Goal: Task Accomplishment & Management: Use online tool/utility

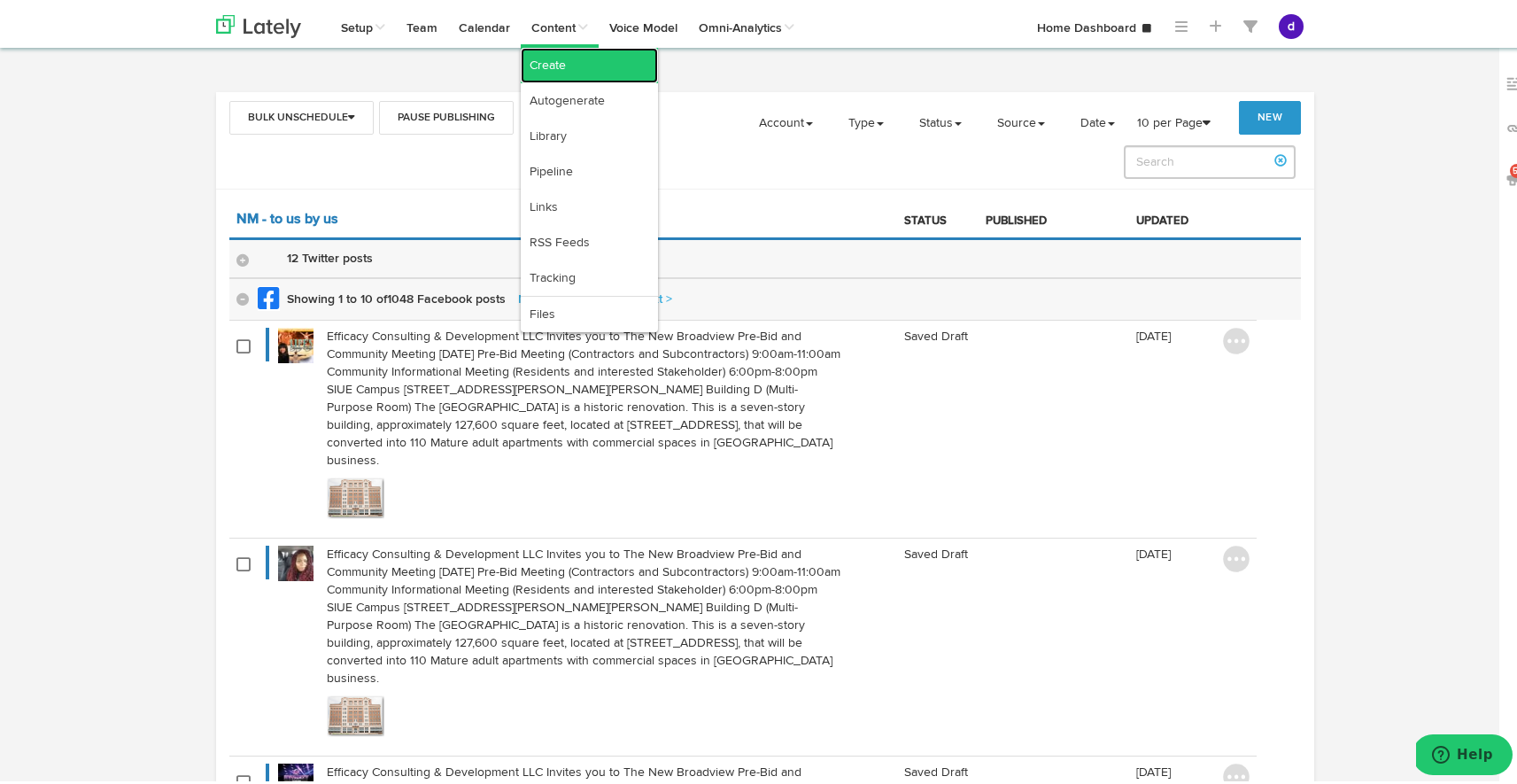
click at [563, 55] on link "Create" at bounding box center [589, 62] width 137 height 35
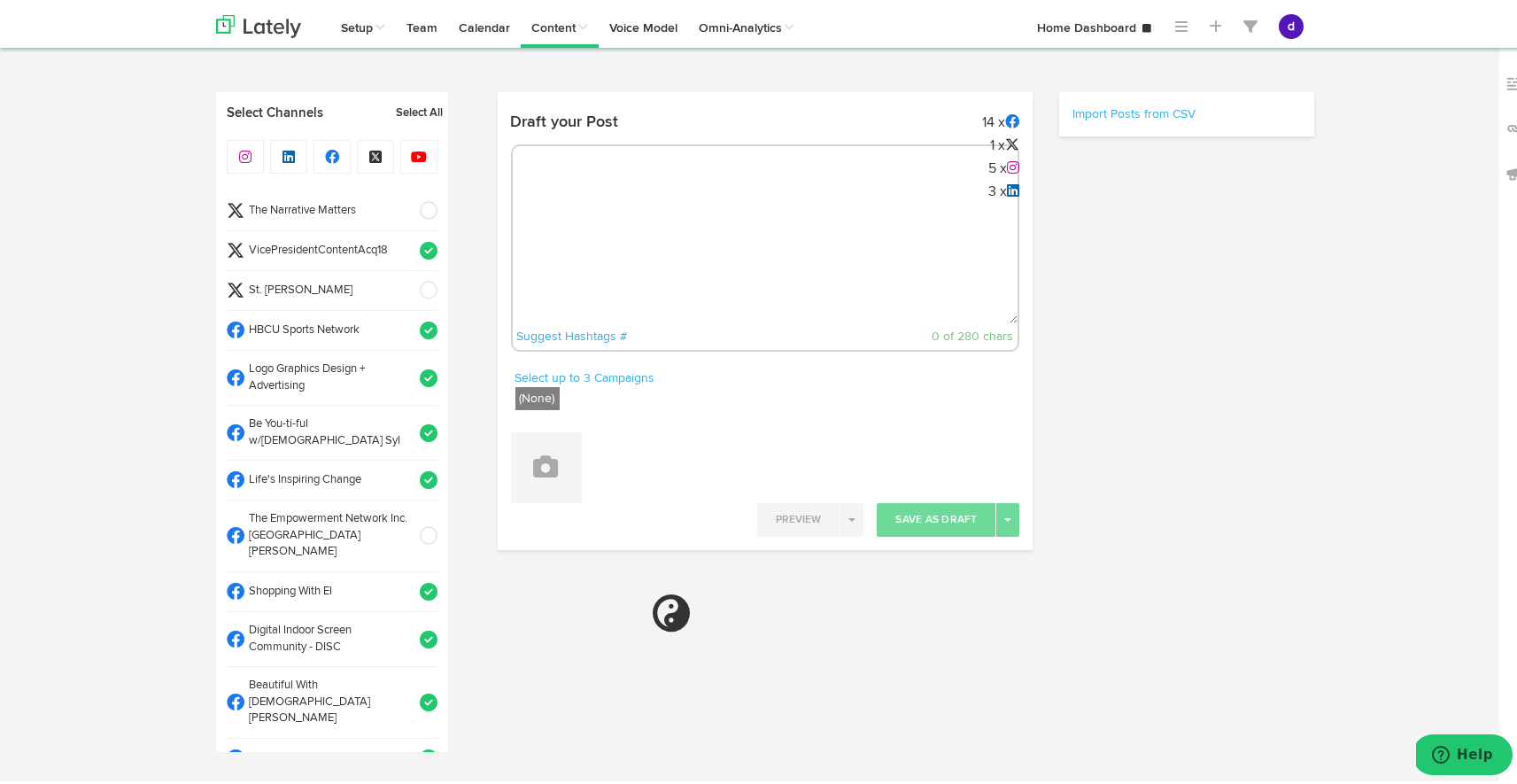
radio input "true"
select select "8"
select select "55"
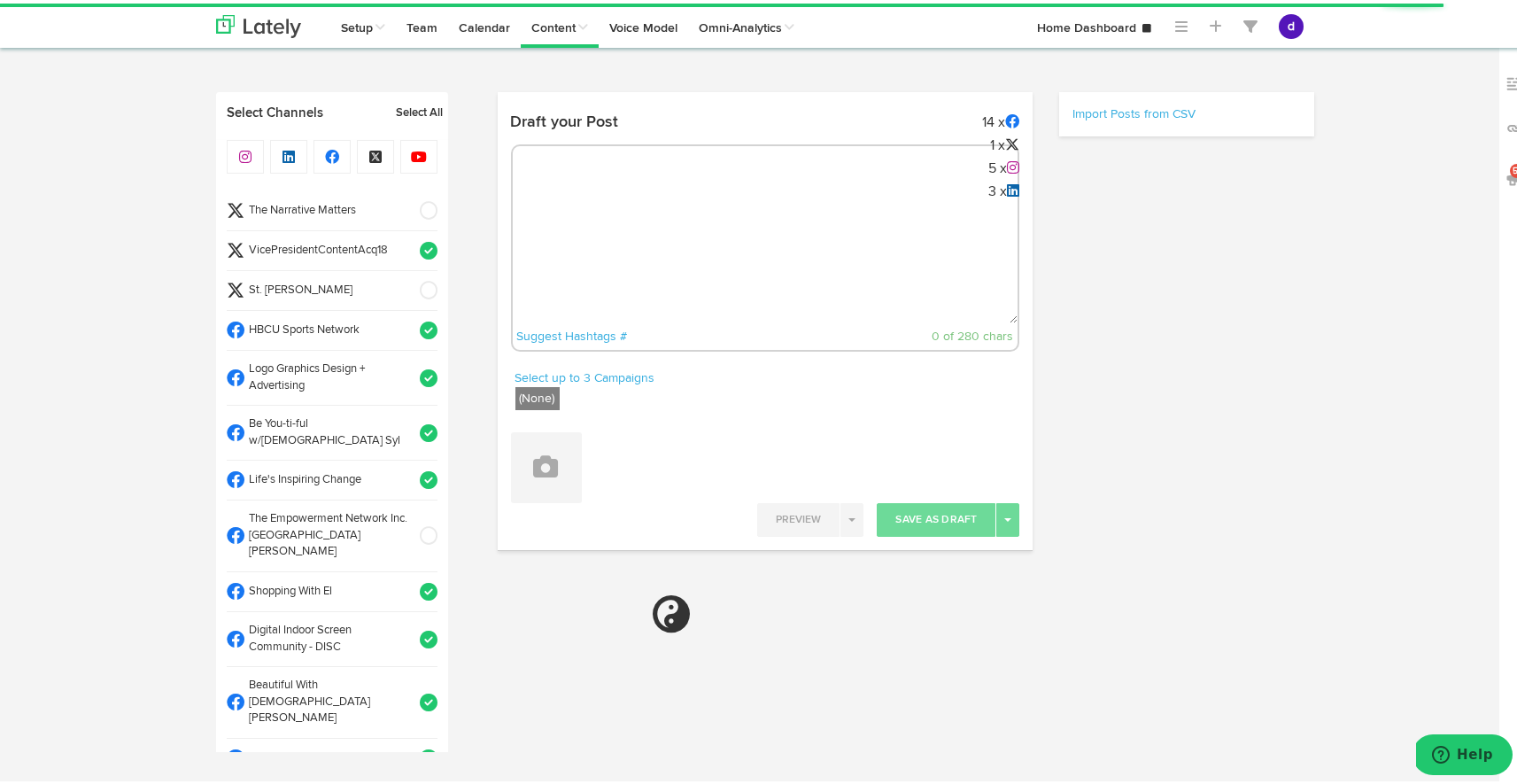
click at [651, 149] on div "Suggest Hashtags # 0 of 280 chars" at bounding box center [766, 244] width 509 height 208
click at [646, 183] on div "Suggest Hashtags # 0 of 280 chars" at bounding box center [766, 244] width 509 height 208
click at [591, 198] on div "Suggest Hashtags # 0 of 280 chars" at bounding box center [766, 244] width 509 height 208
click at [576, 249] on textarea at bounding box center [766, 261] width 506 height 117
paste textarea "ARGUS News. Now. E News [DATE] 💡 Need funding for disaster relief or senior sup…"
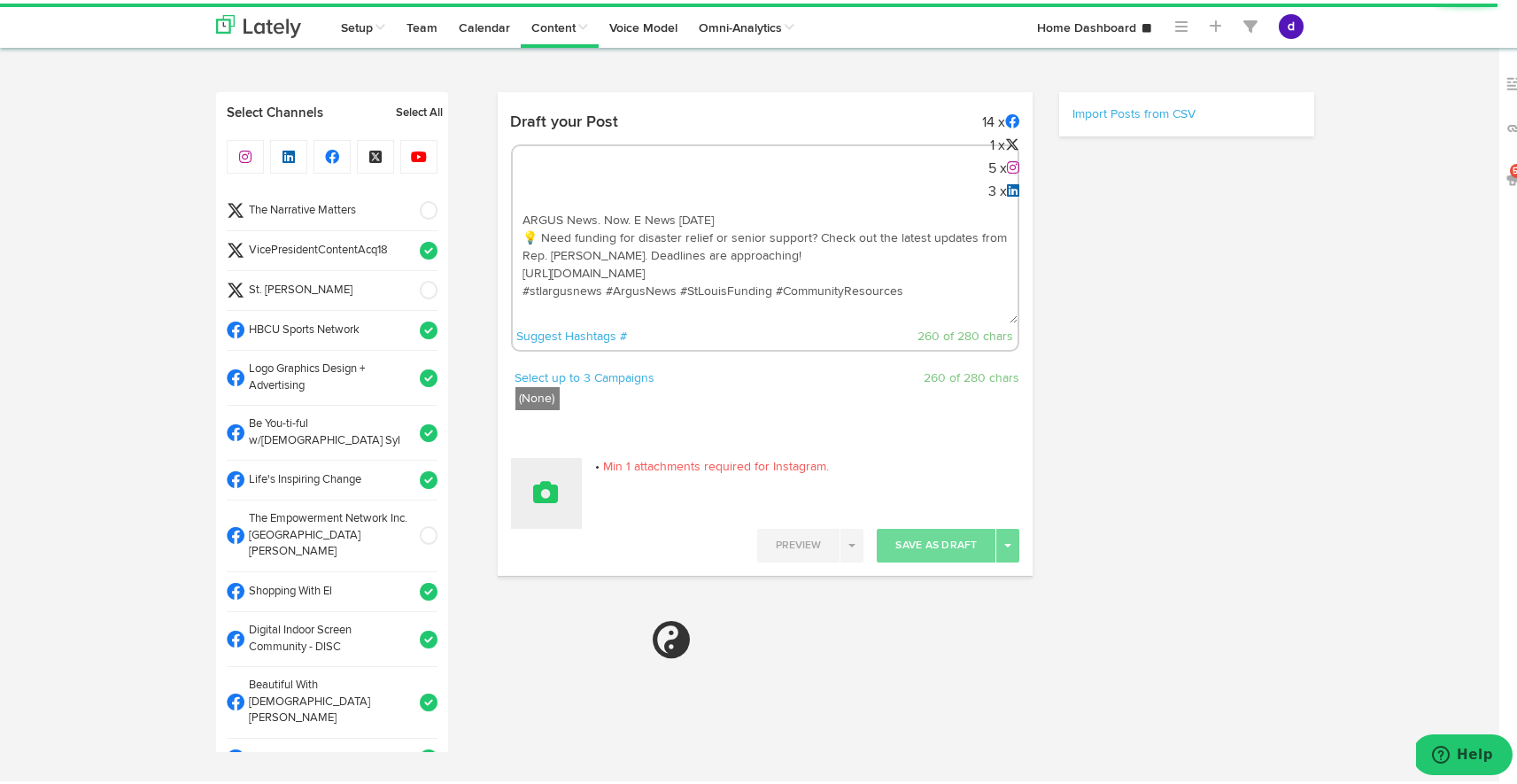
type textarea "ARGUS News. Now. E News [DATE] 💡 Need funding for disaster relief or senior sup…"
click at [540, 483] on icon at bounding box center [546, 488] width 25 height 25
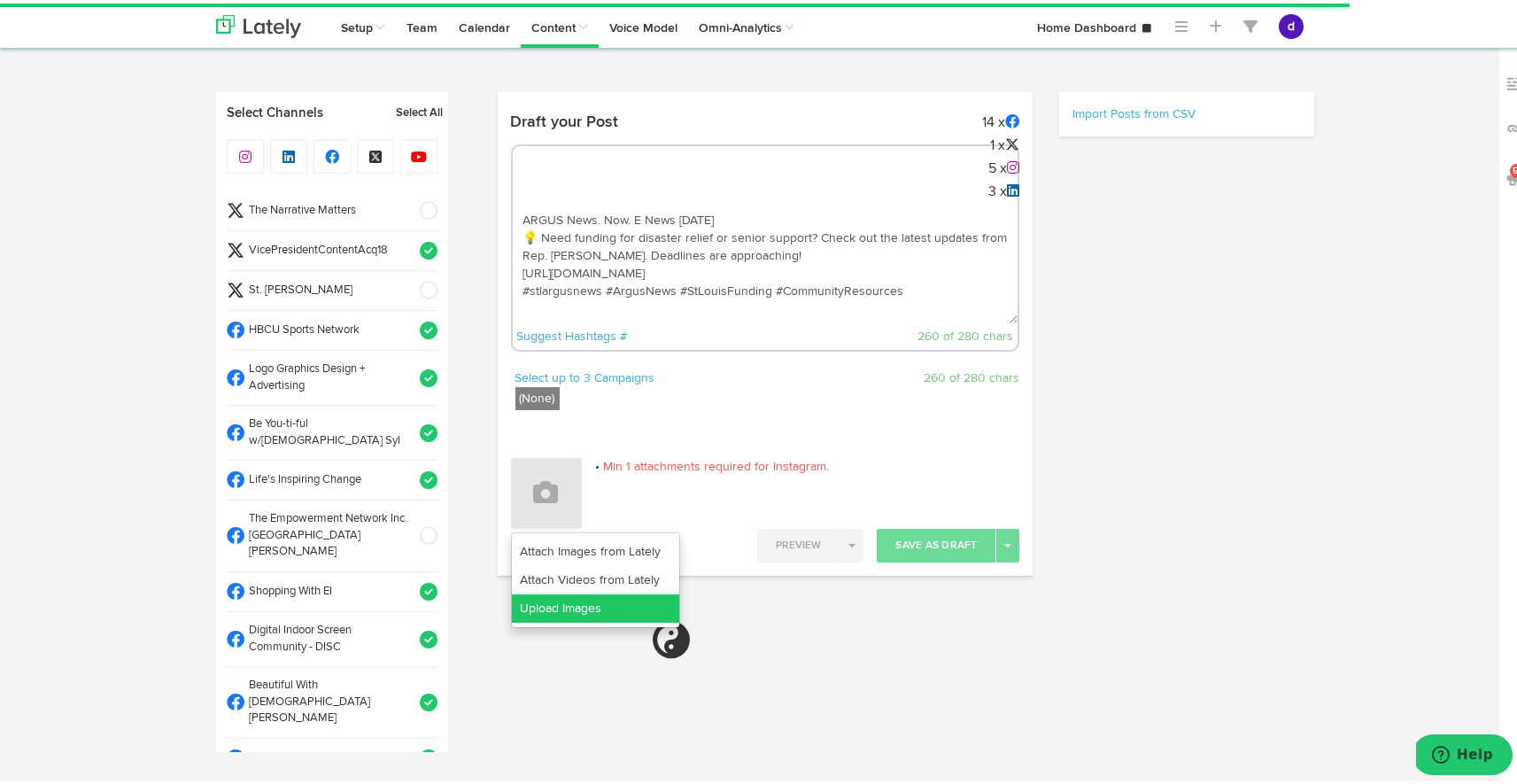
click at [569, 598] on link "Upload Images" at bounding box center [595, 604] width 167 height 29
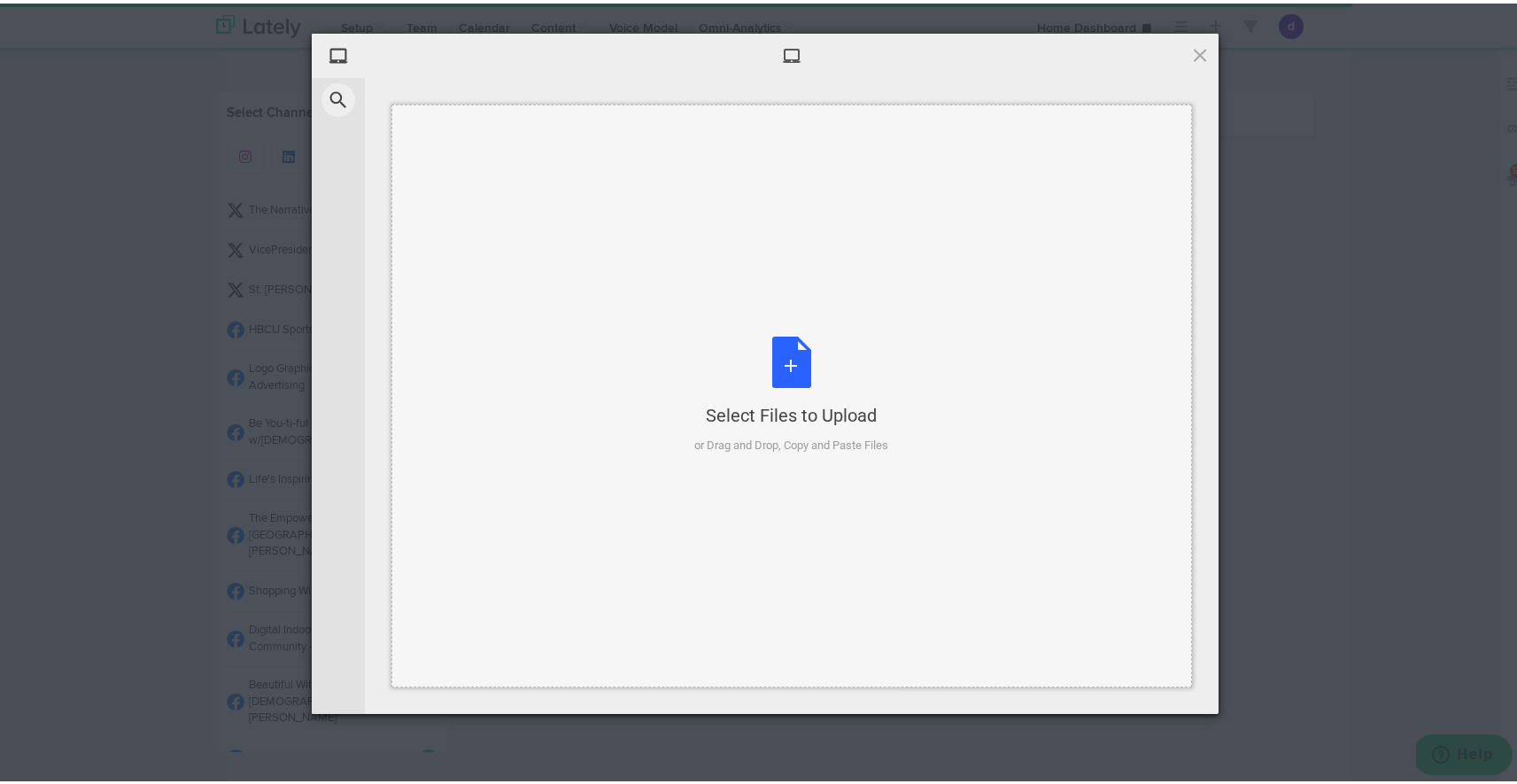
click at [792, 361] on div "Select Files to Upload or Drag and Drop, Copy and Paste Files" at bounding box center [793, 392] width 194 height 118
select select "11"
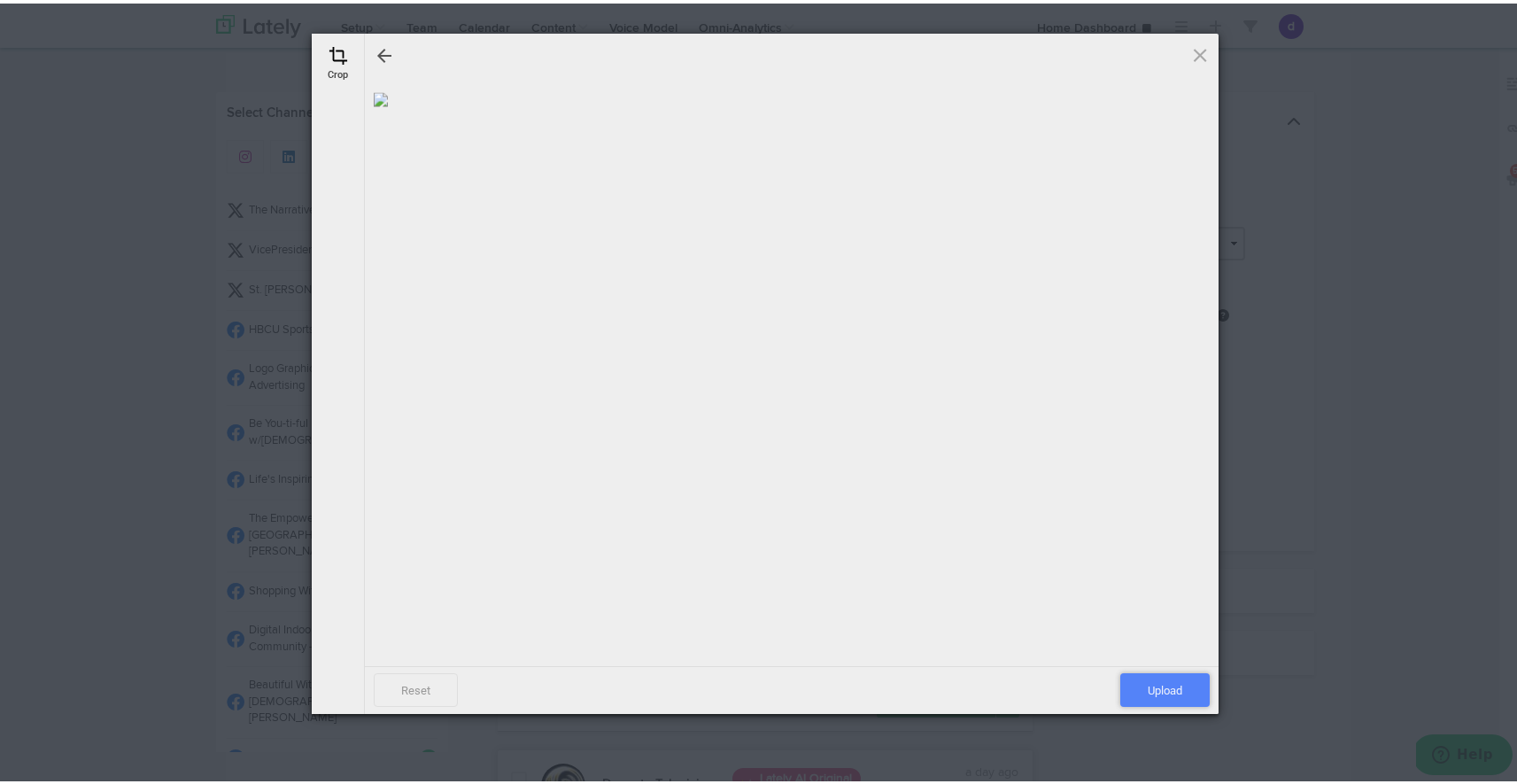
click at [1168, 695] on span "Upload" at bounding box center [1165, 686] width 90 height 33
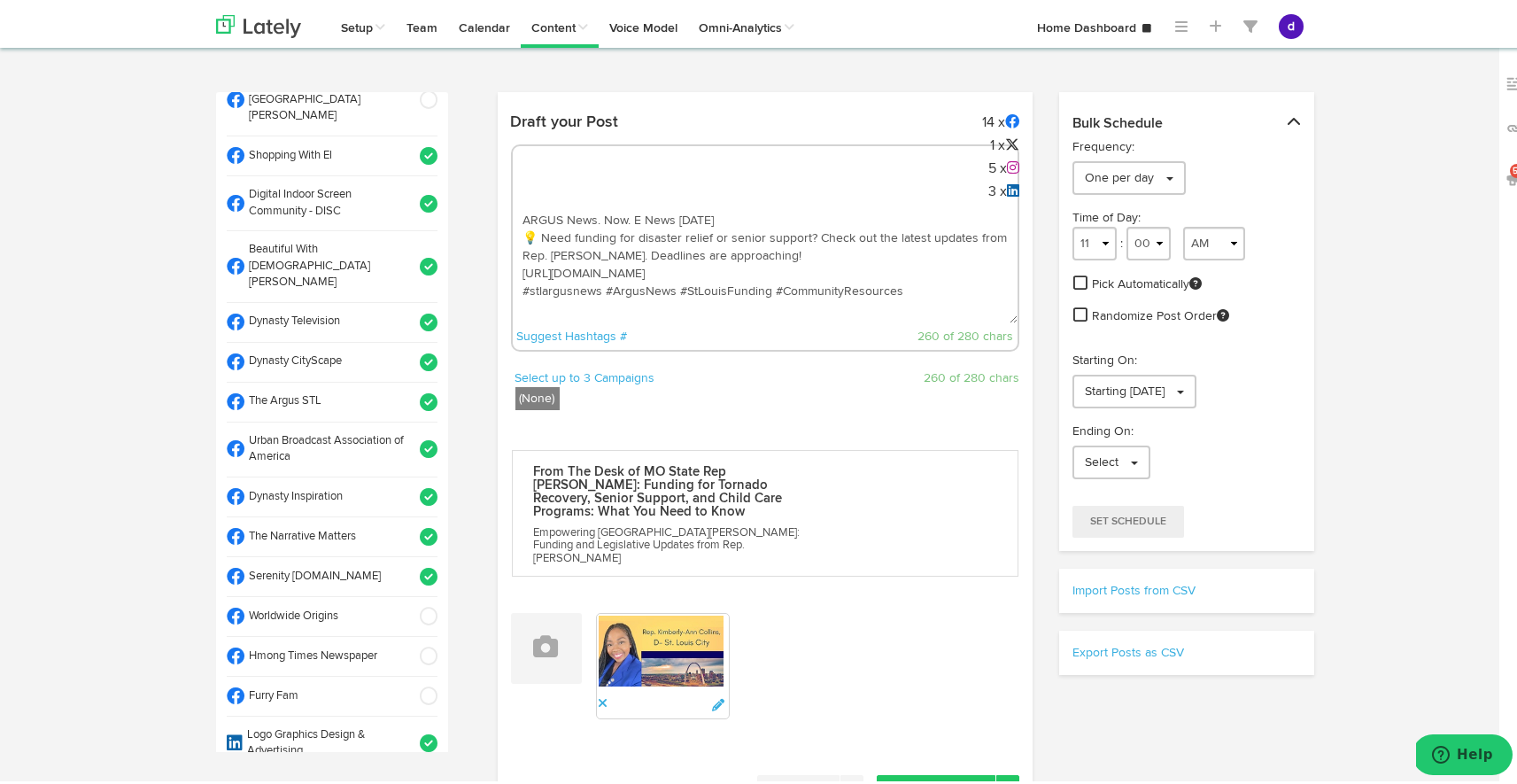
scroll to position [437, 0]
click at [410, 387] on span at bounding box center [424, 396] width 30 height 18
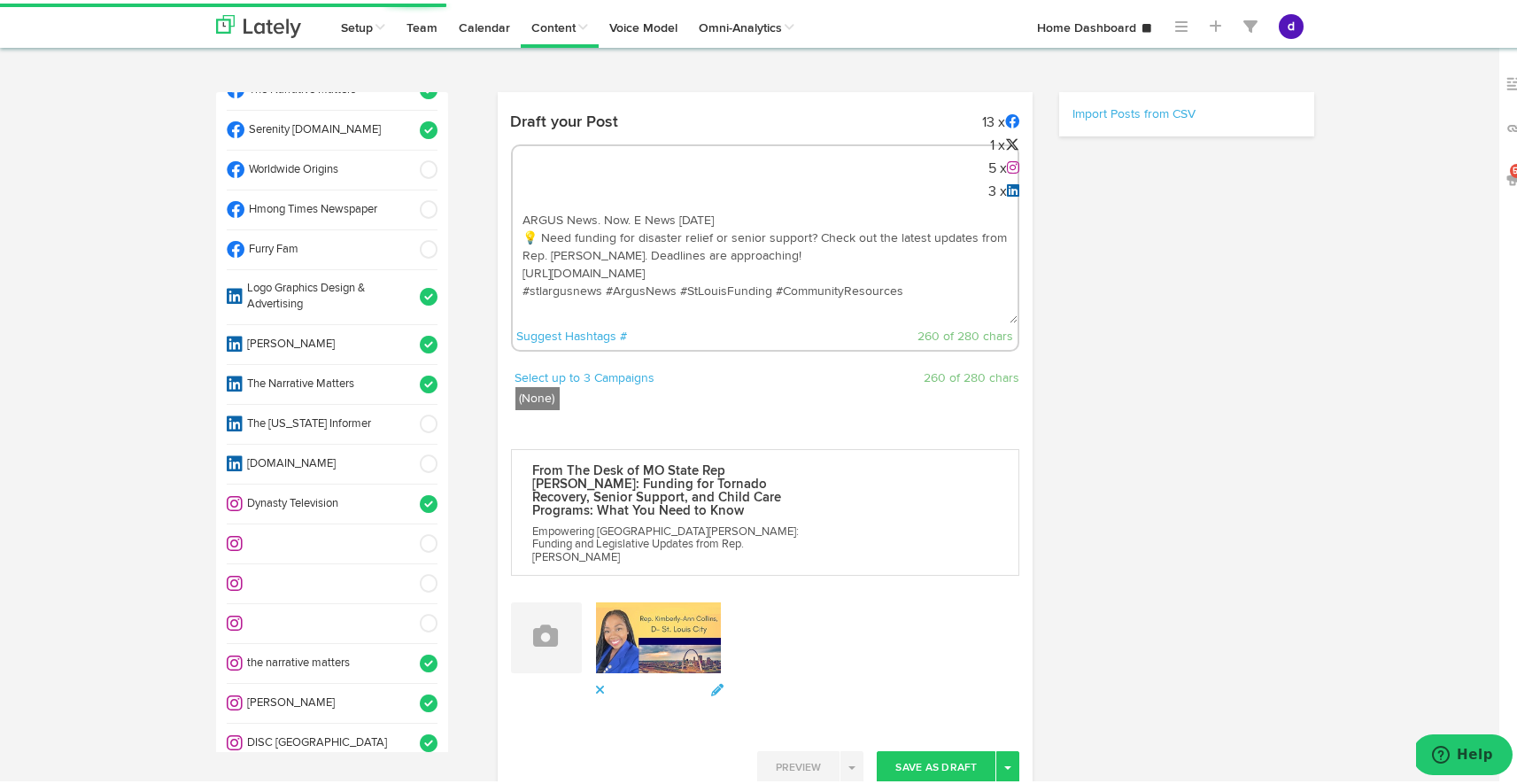
scroll to position [891, 0]
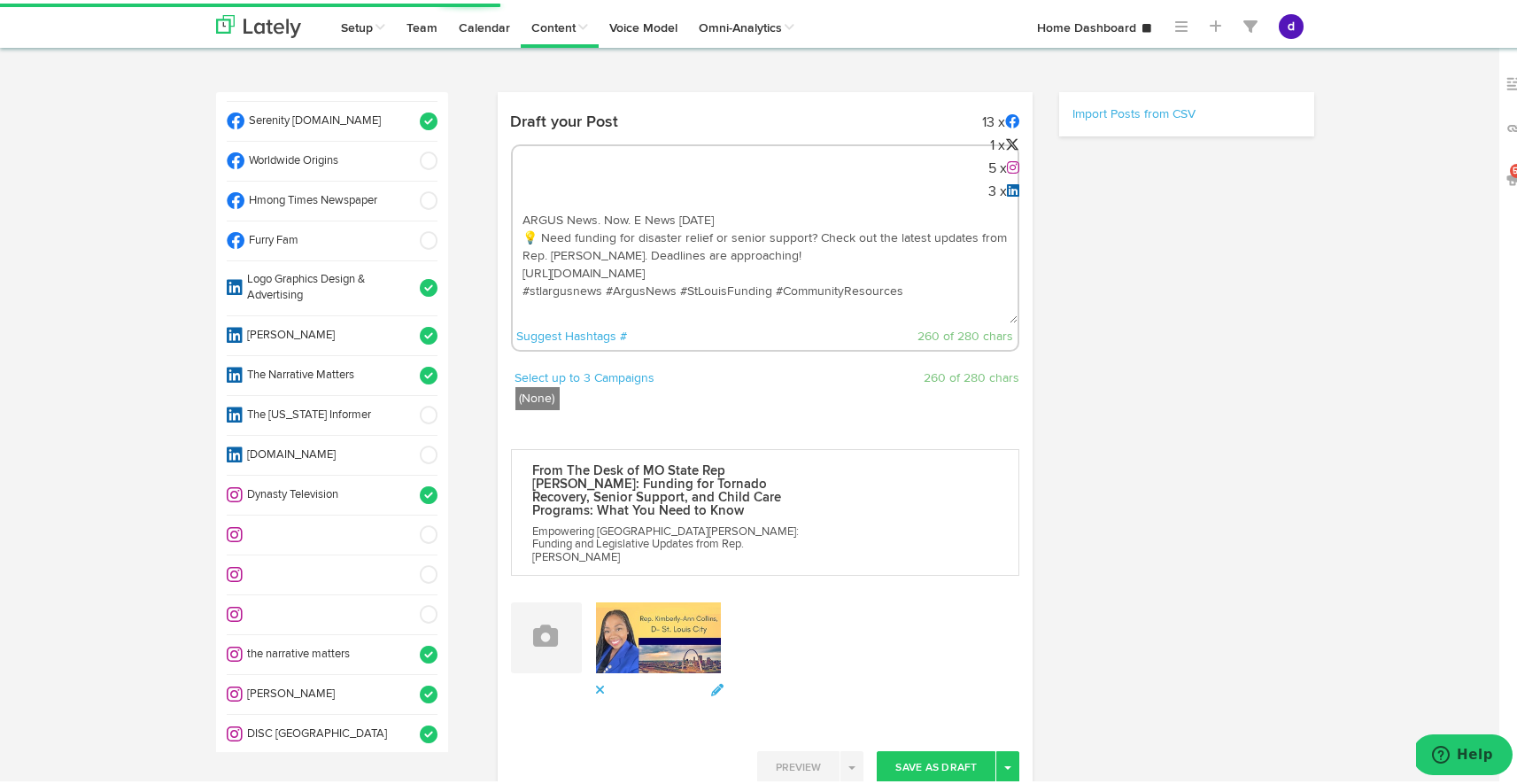
select select "11"
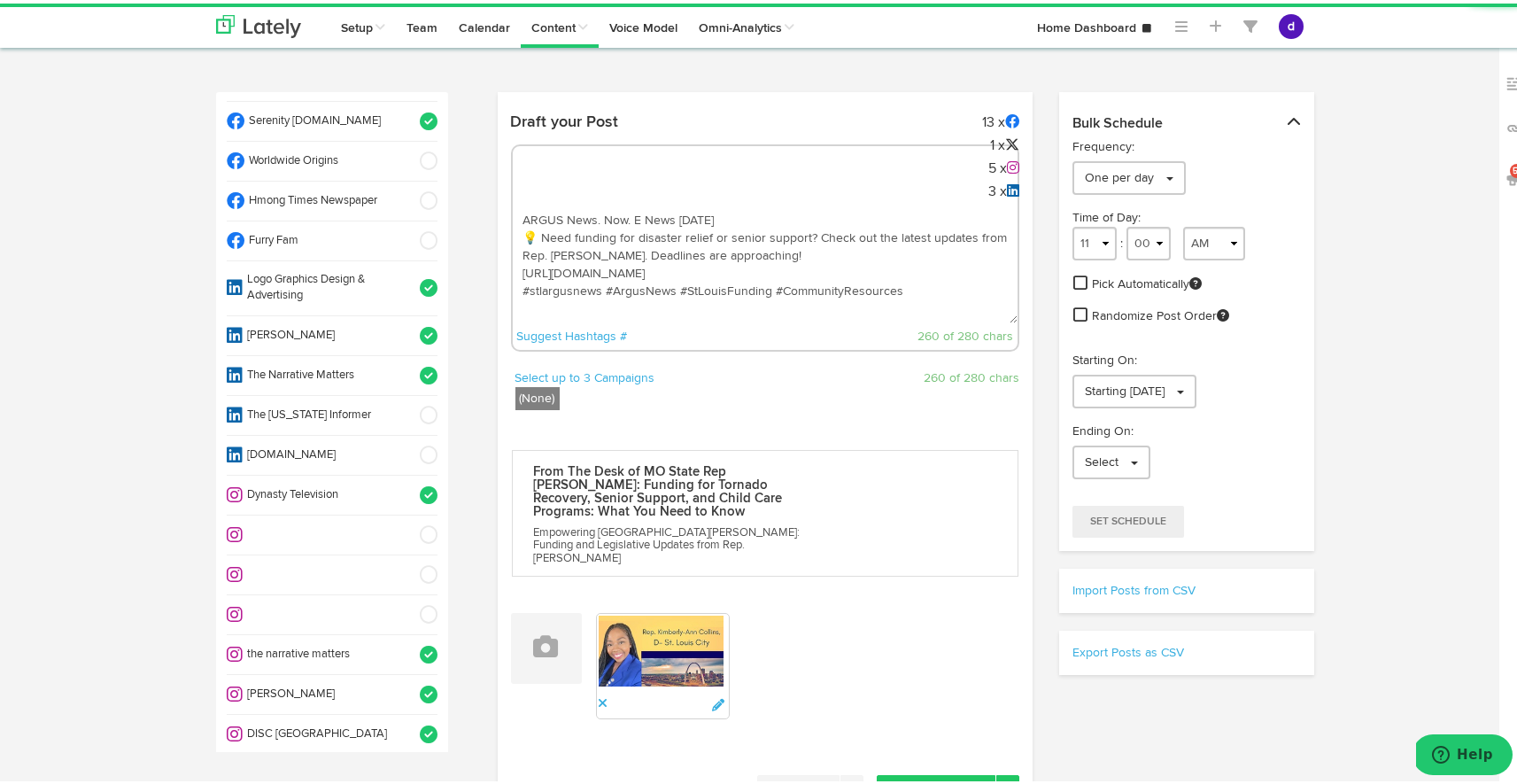
click at [409, 682] on span at bounding box center [424, 690] width 30 height 18
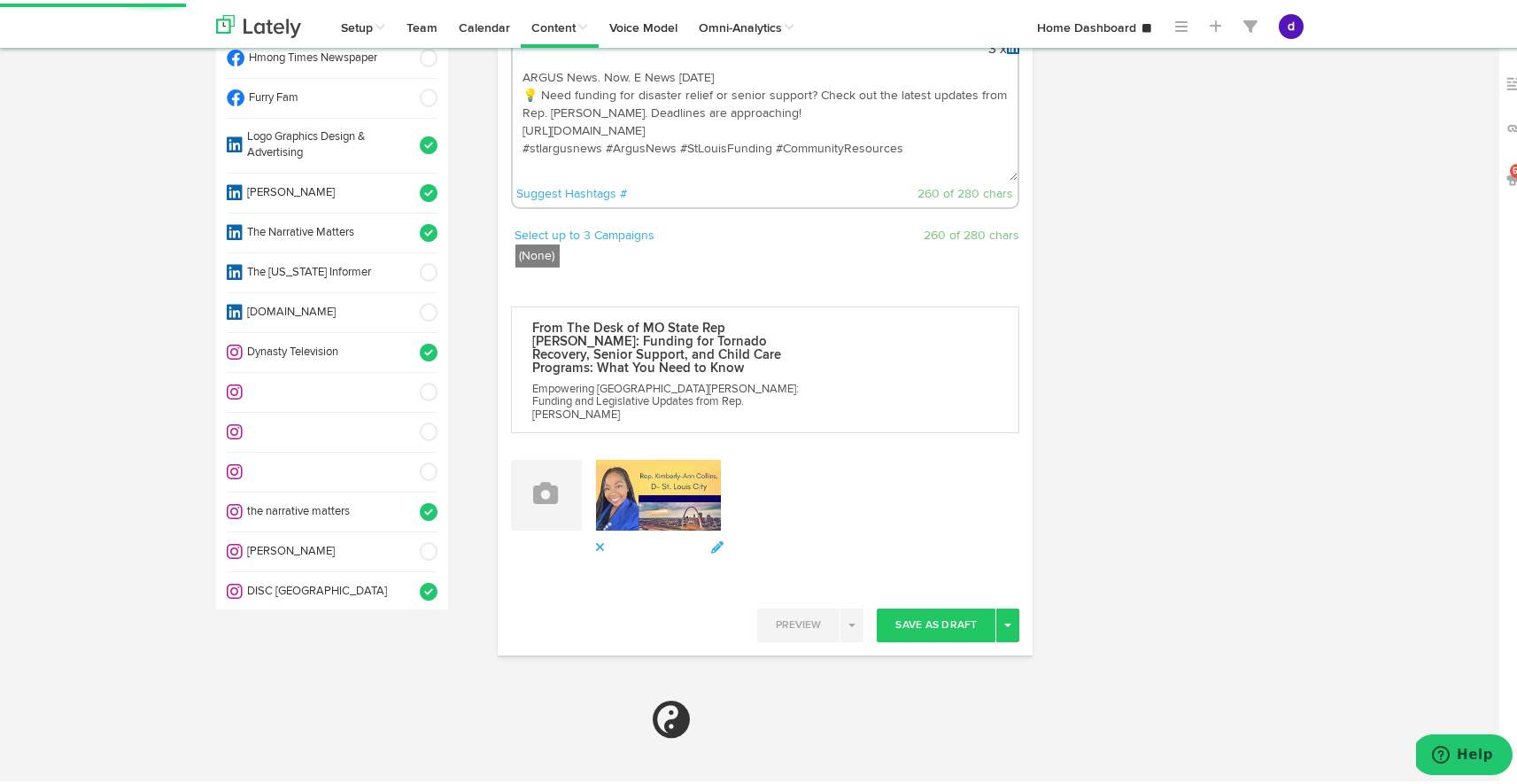
scroll to position [151, 0]
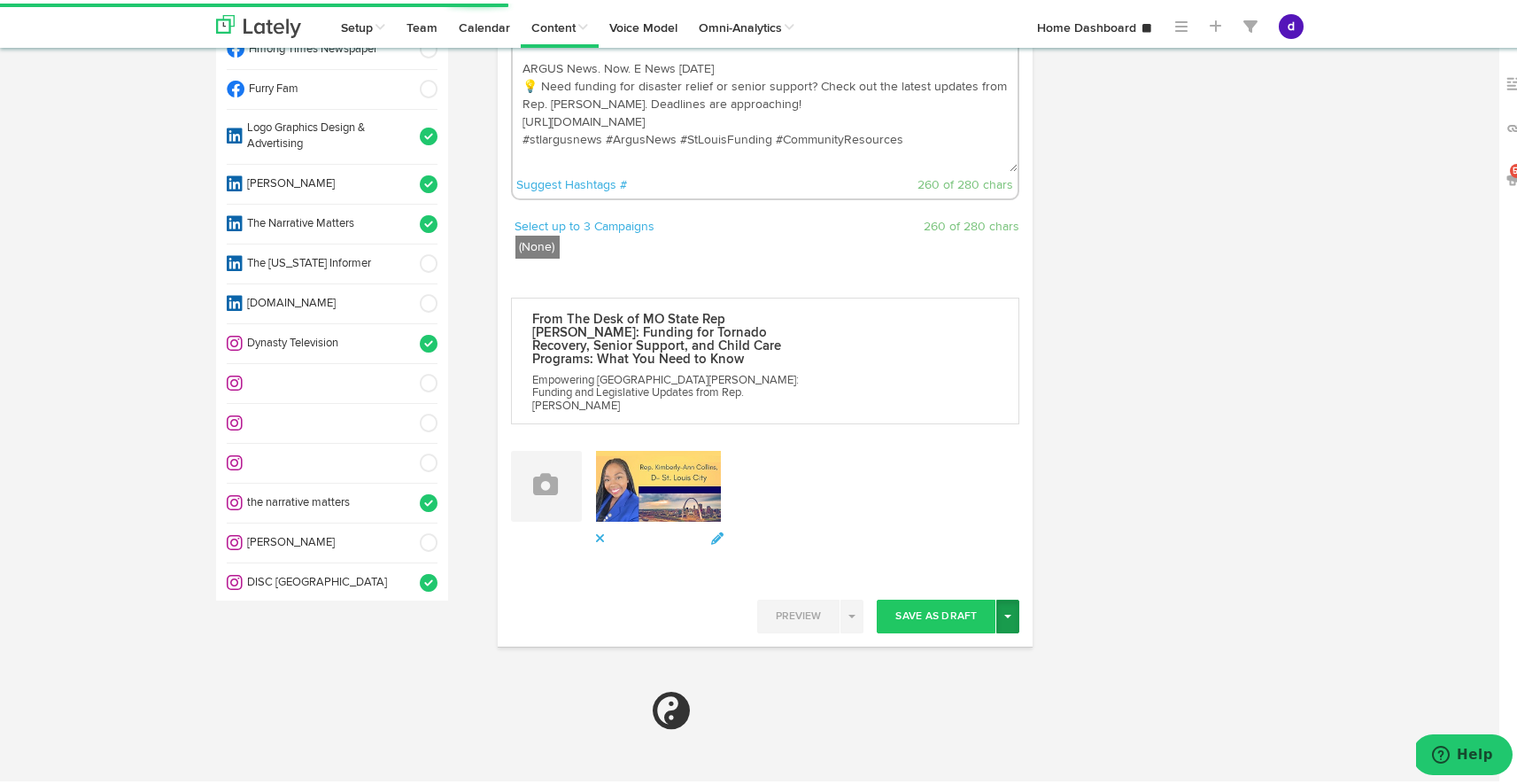
click at [1005, 596] on div at bounding box center [766, 579] width 509 height 33
select select "11"
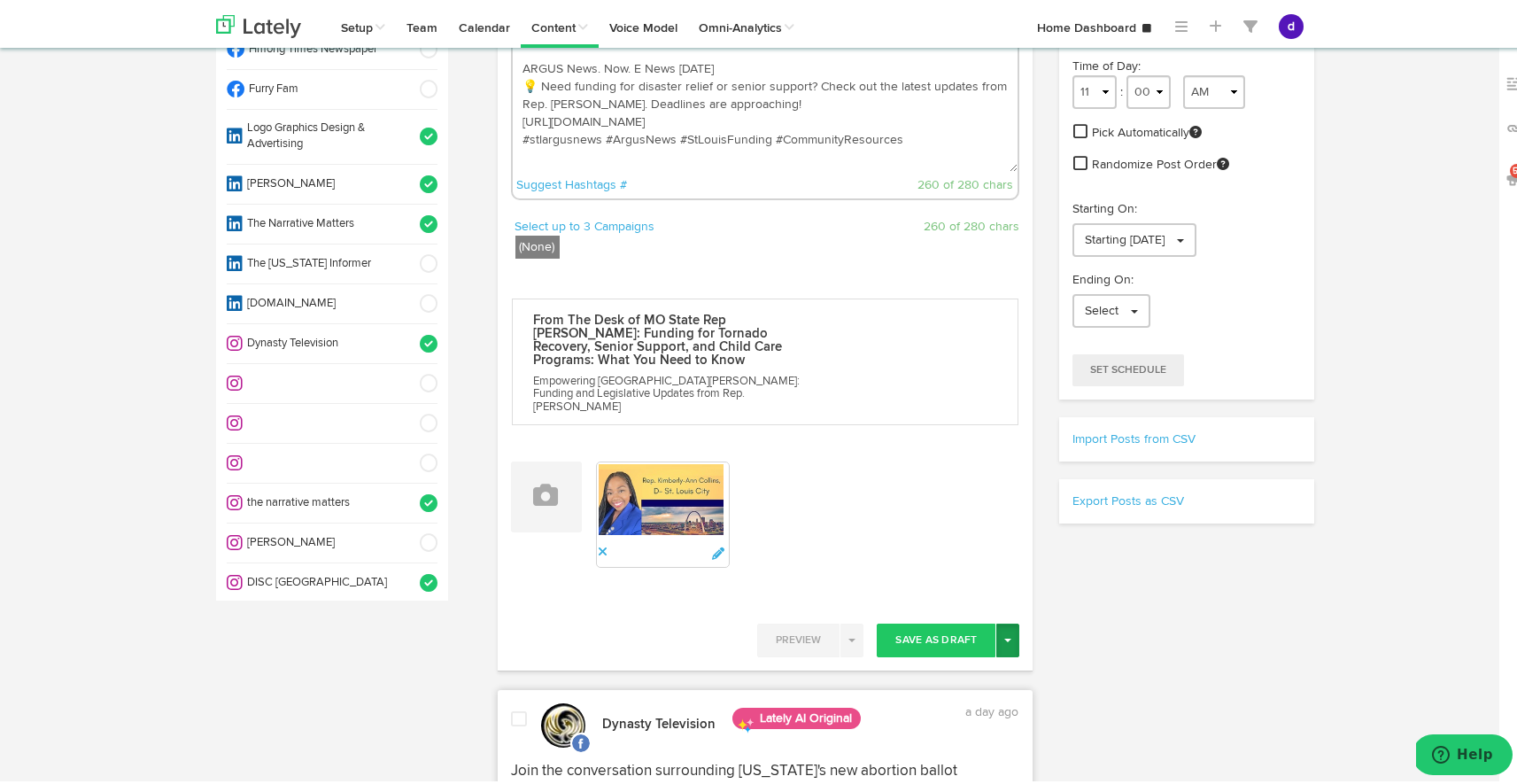
click at [1001, 630] on button "Toggle Dropdown" at bounding box center [1008, 636] width 23 height 33
click at [975, 671] on link "Schedule" at bounding box center [945, 672] width 145 height 29
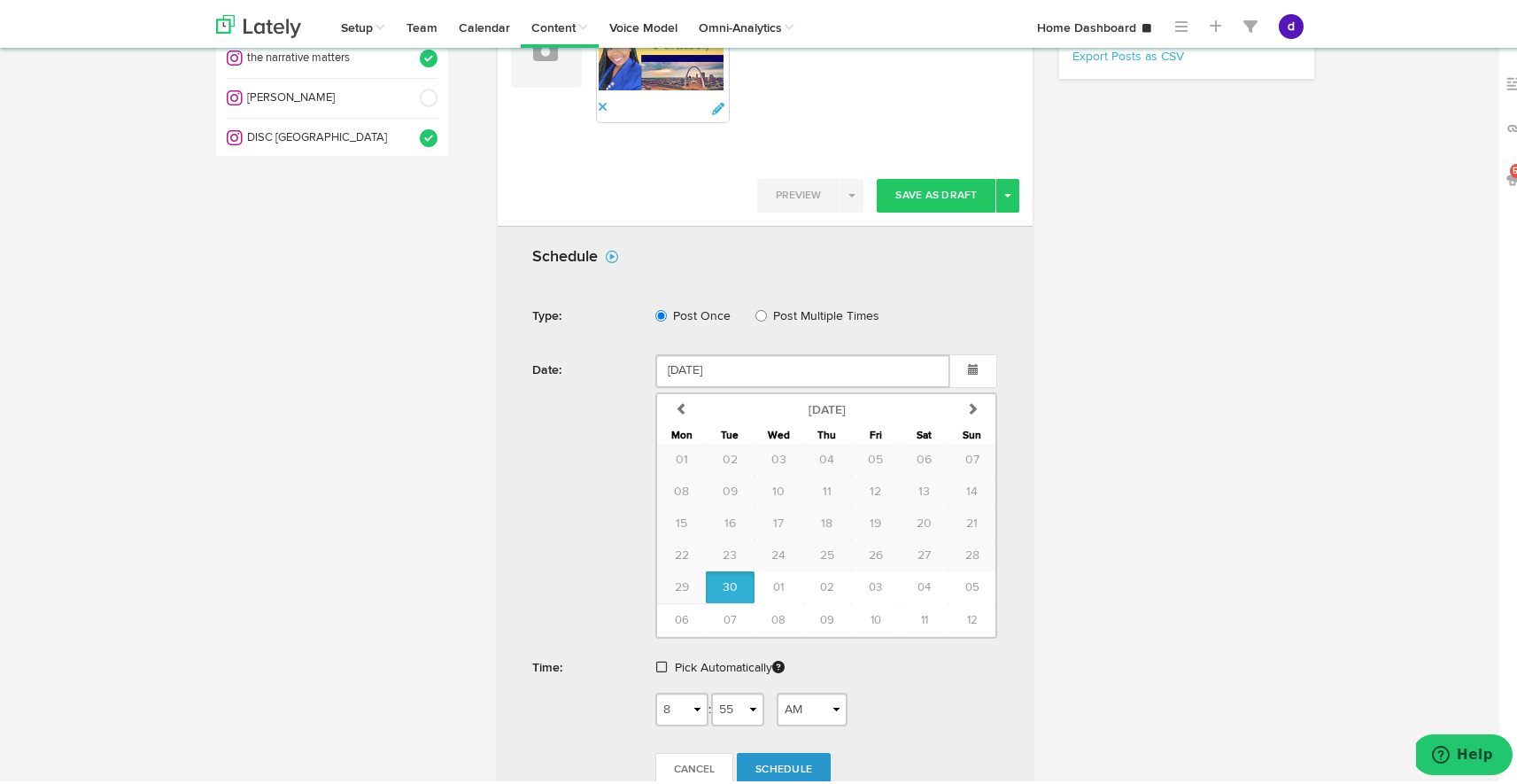
scroll to position [605, 0]
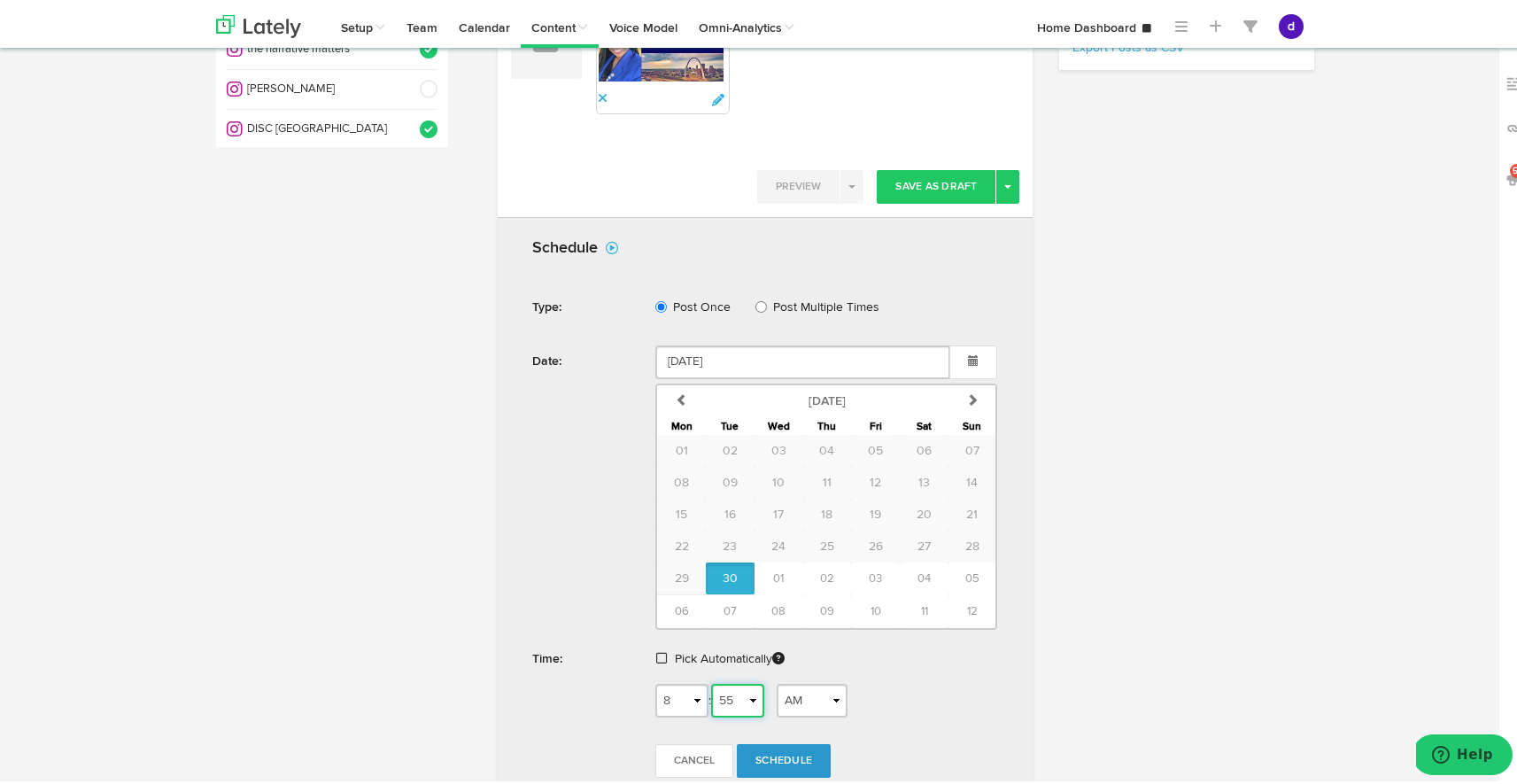
click at [747, 680] on select "00 01 02 03 04 05 06 07 08 09 10 11 12 13 14 15 16 17 18 19 20 21 22 23 24 25 2…" at bounding box center [738, 696] width 54 height 33
select select "57"
click at [711, 680] on select "00 01 02 03 04 05 06 07 08 09 10 11 12 13 14 15 16 17 18 19 20 21 22 23 24 25 2…" at bounding box center [738, 696] width 54 height 33
click at [762, 752] on span "Schedule" at bounding box center [783, 757] width 56 height 11
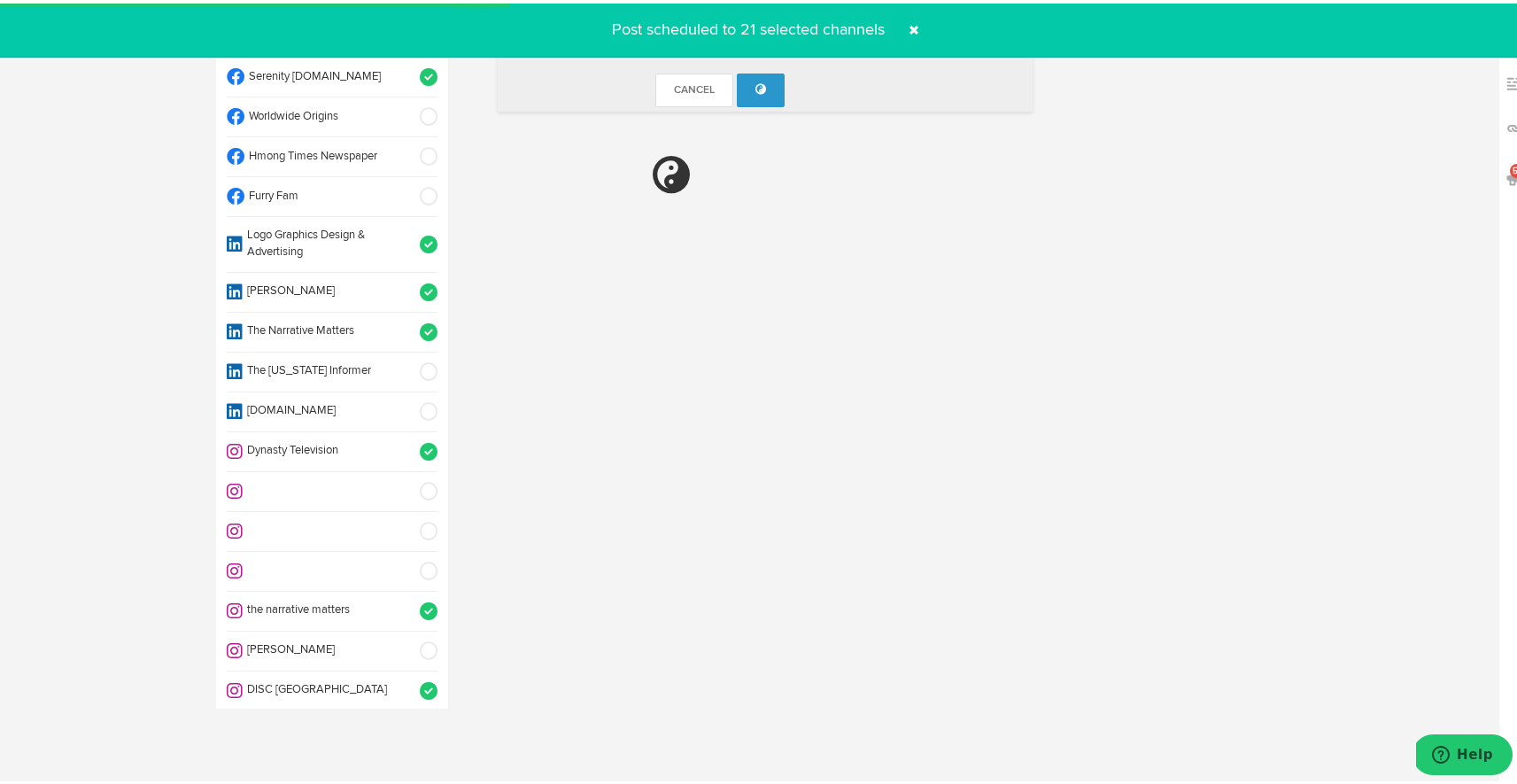
radio input "true"
select select "8"
select select "56"
select select "11"
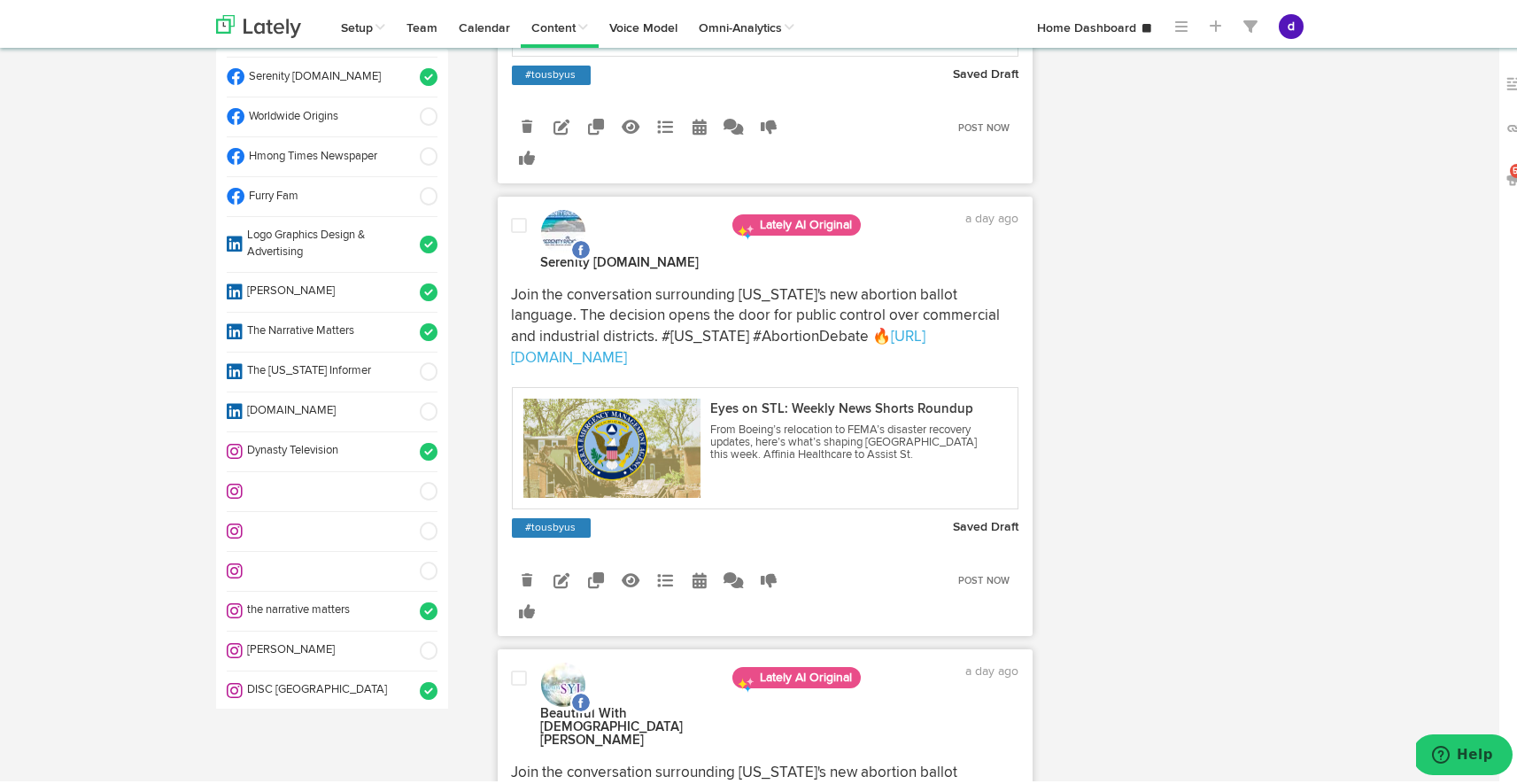
scroll to position [974, 0]
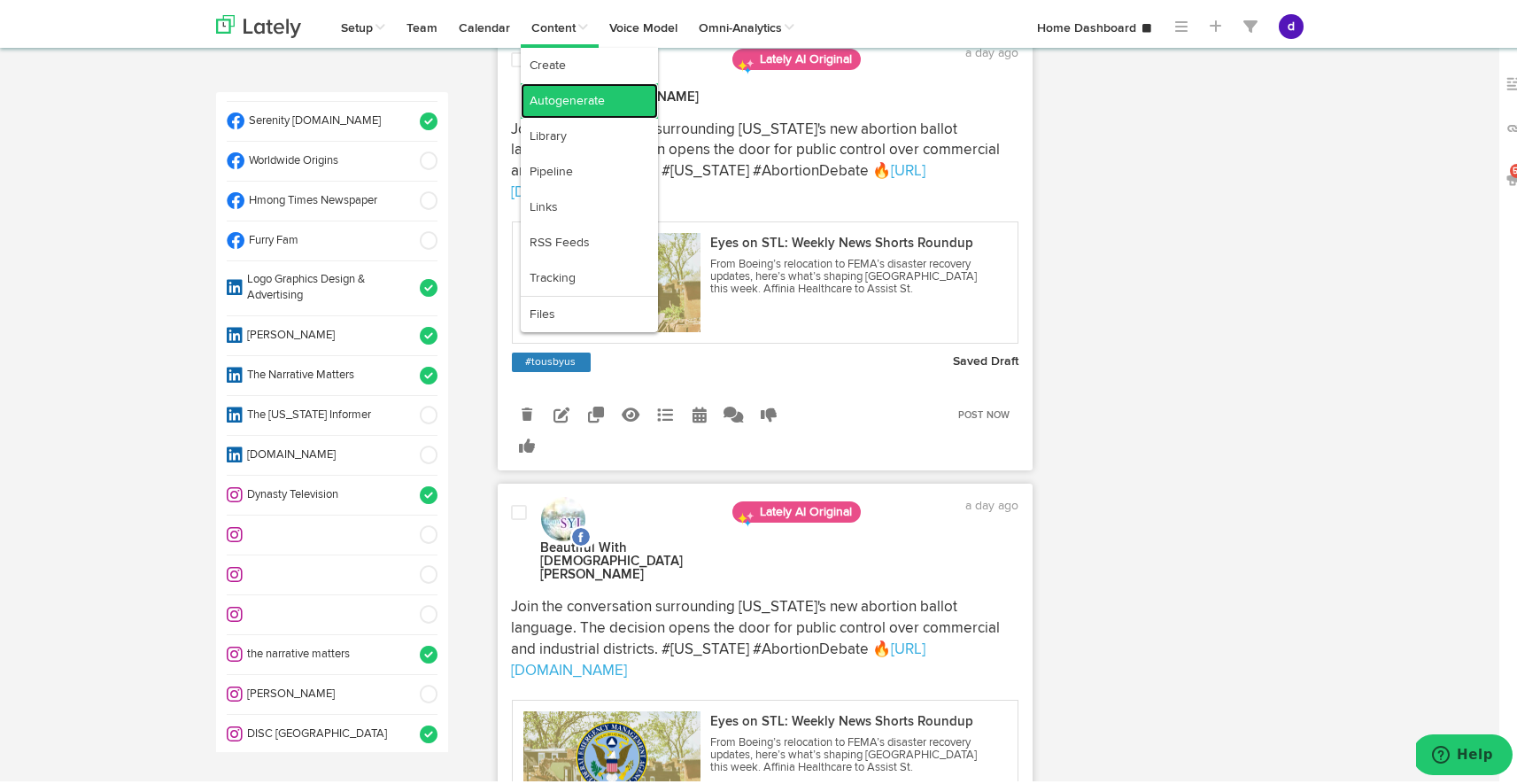
click at [581, 97] on link "Autogenerate" at bounding box center [589, 97] width 137 height 35
select select "280"
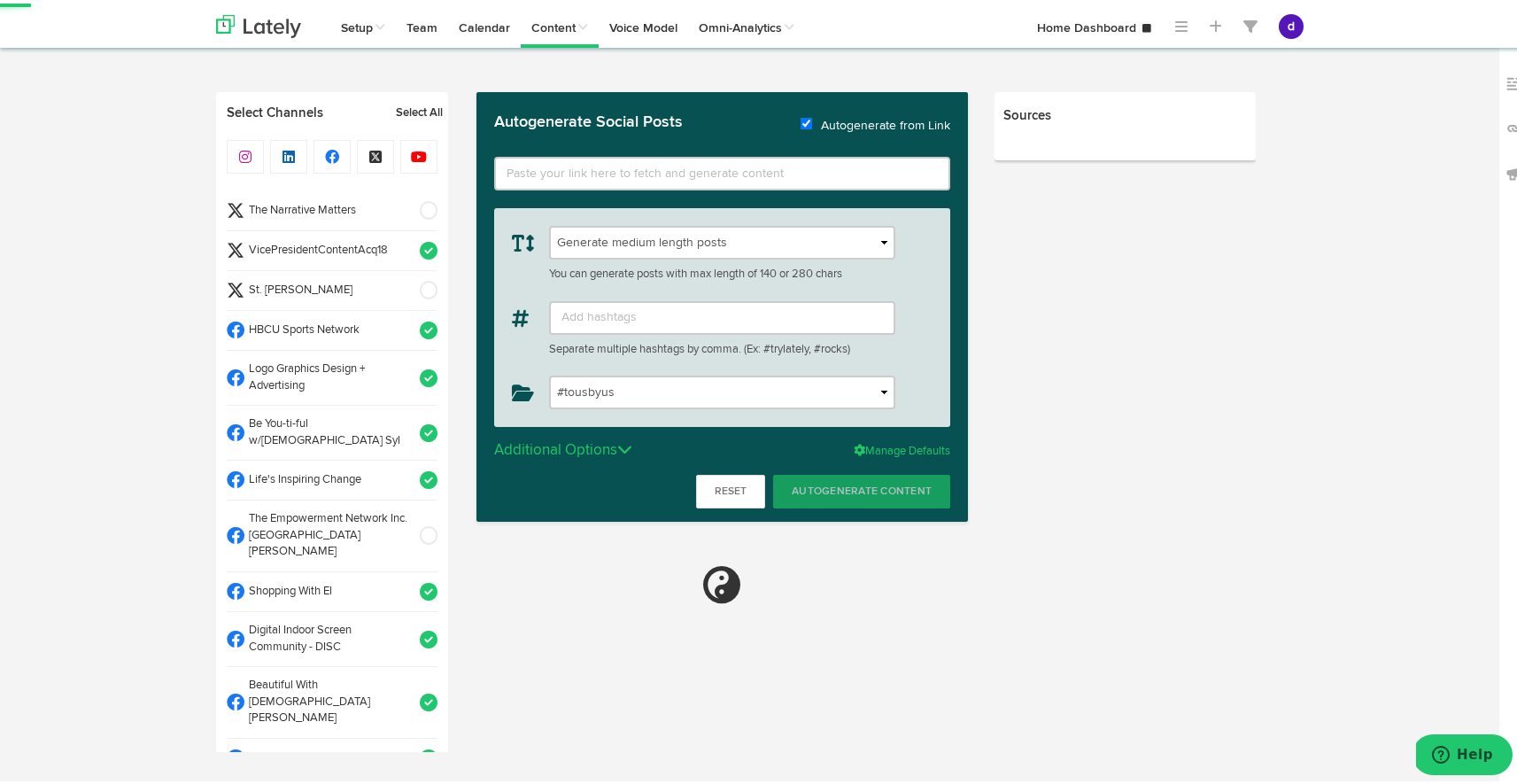
type input "[URL][DOMAIN_NAME]"
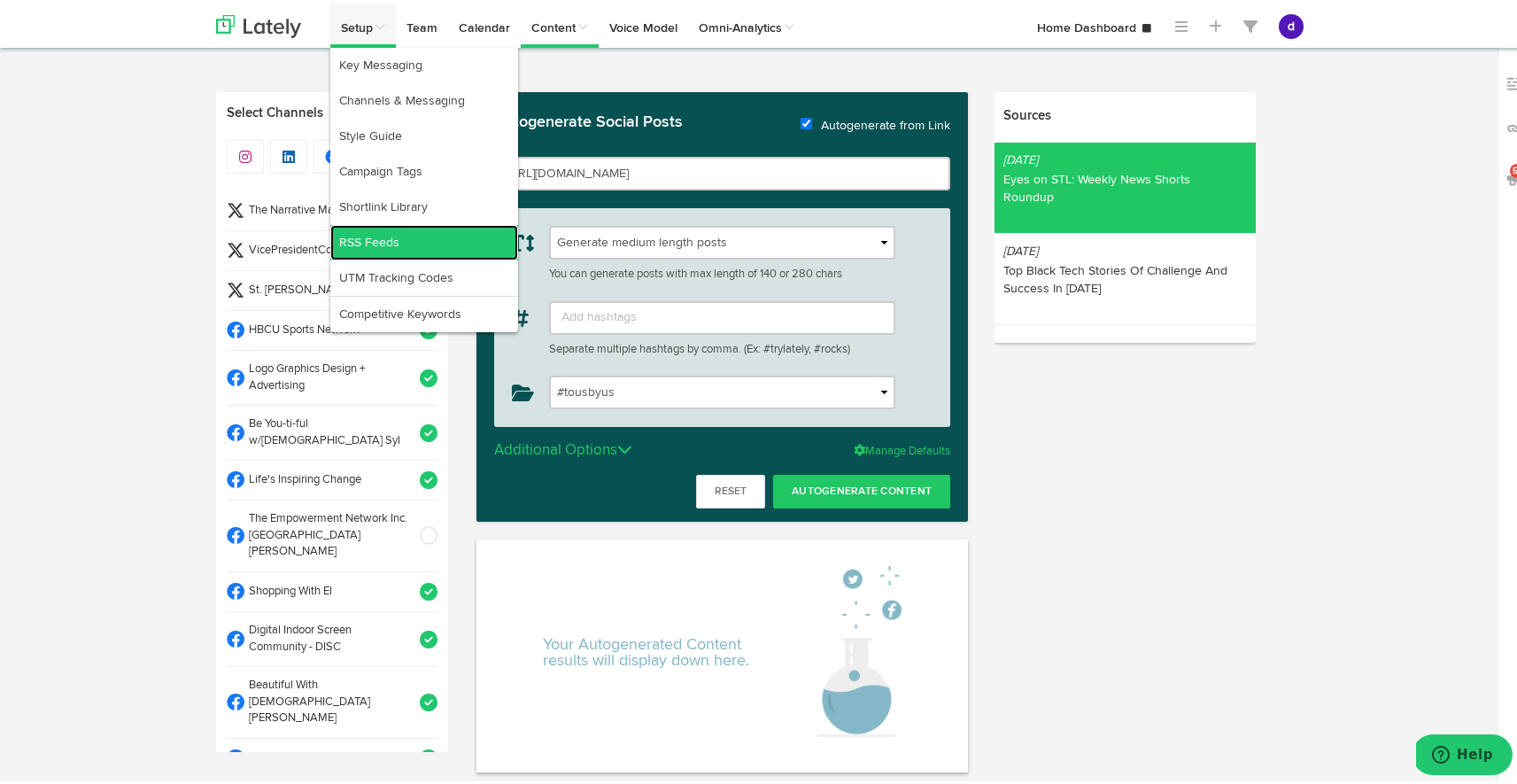
click at [423, 254] on link "RSS Feeds" at bounding box center [424, 239] width 188 height 35
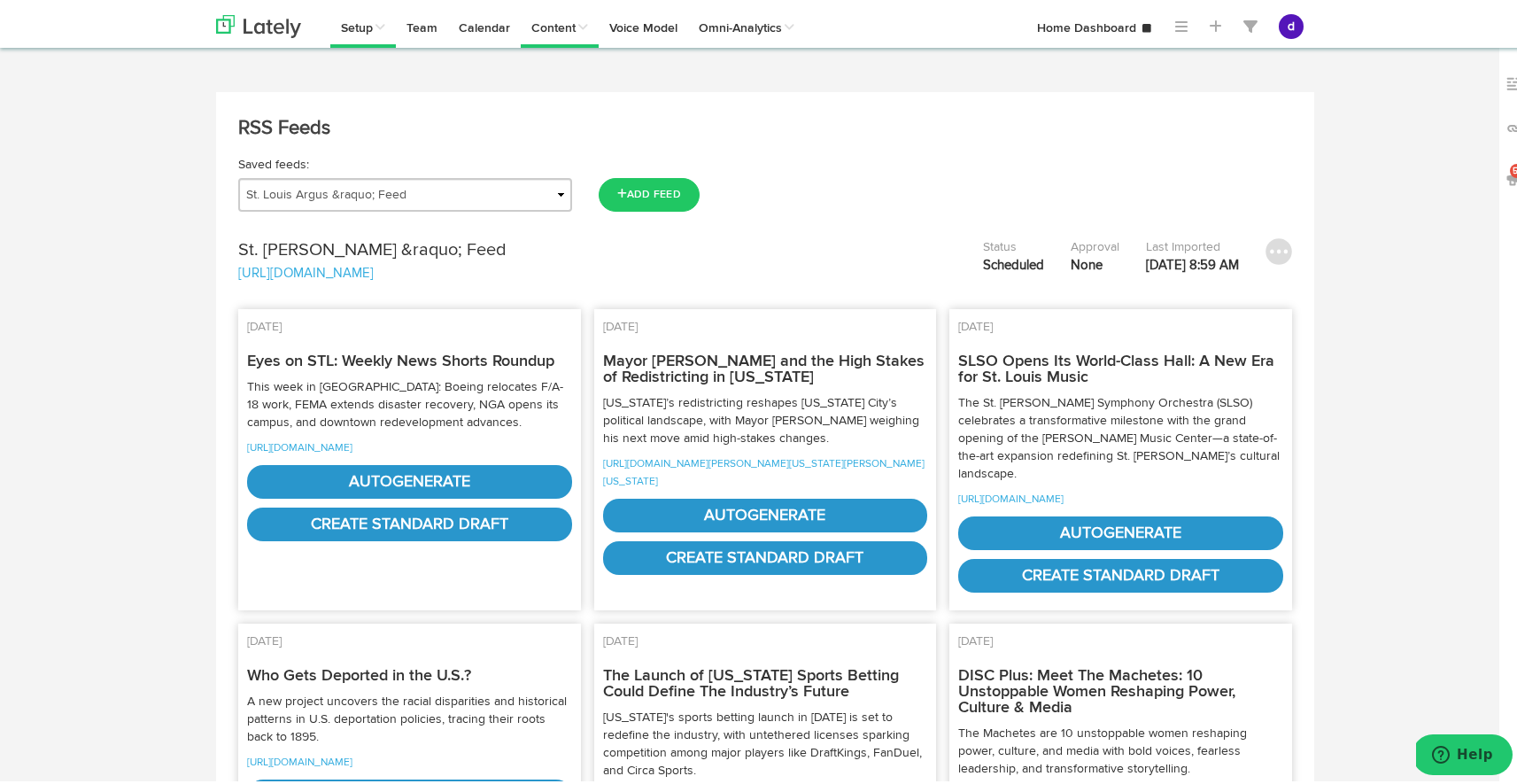
click at [1023, 258] on div "Scheduled" at bounding box center [1014, 262] width 61 height 18
click at [1268, 240] on img at bounding box center [1279, 247] width 27 height 27
click at [1220, 208] on div "(Title not available) Health Insurance Blog - [DOMAIN_NAME] St. [PERSON_NAME] &…" at bounding box center [765, 191] width 1081 height 33
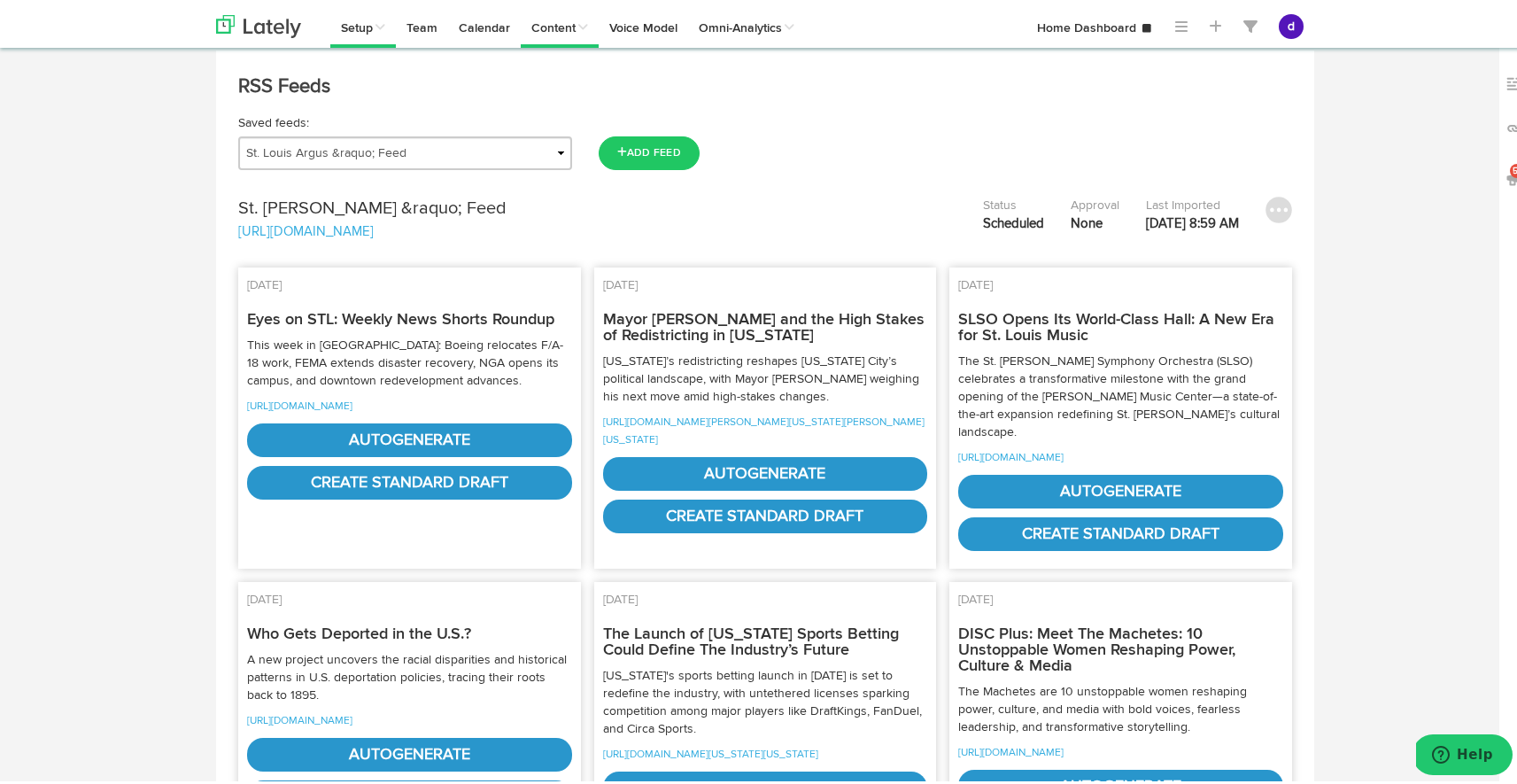
scroll to position [31, 0]
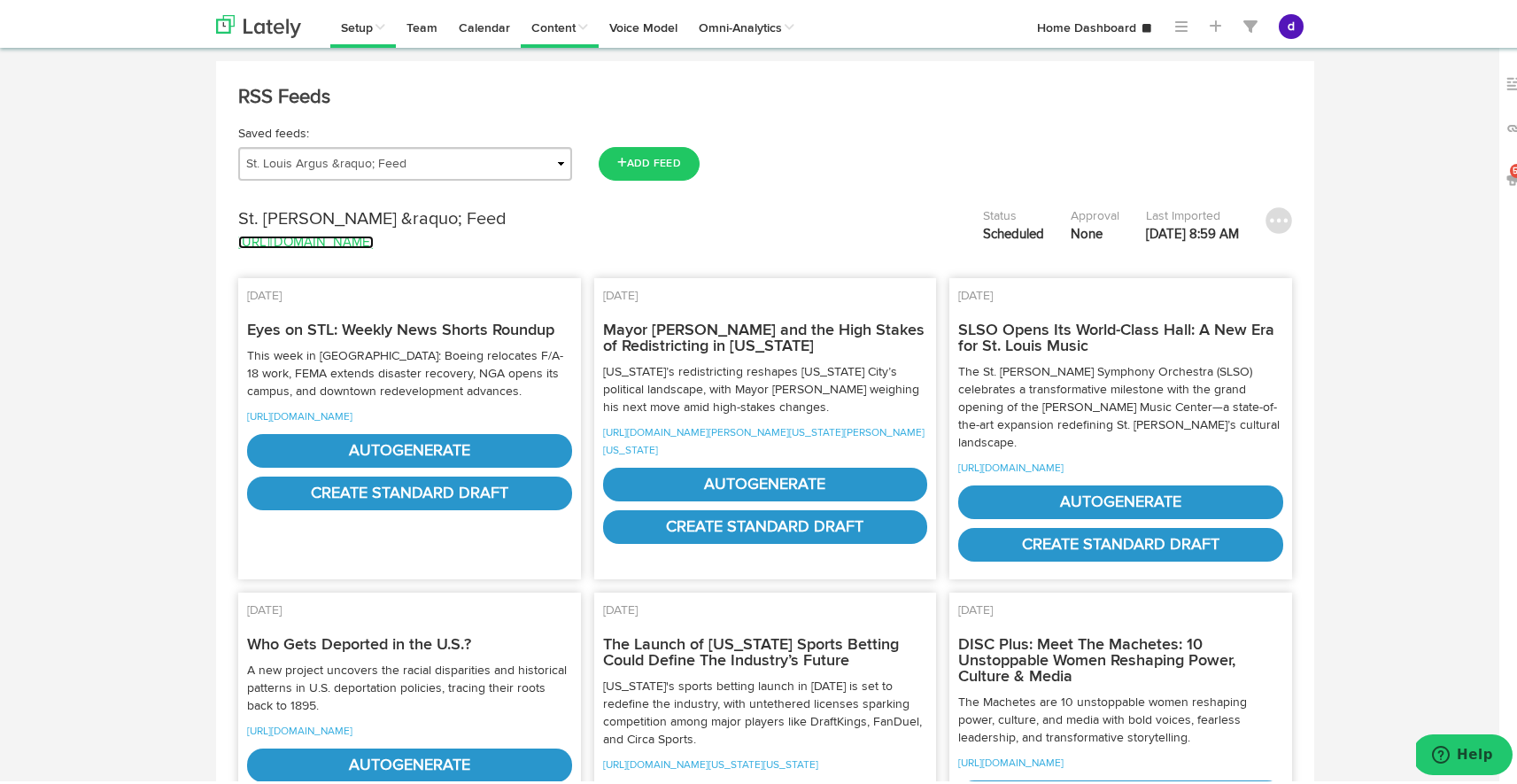
click at [354, 242] on link "[URL][DOMAIN_NAME]" at bounding box center [305, 239] width 136 height 13
click at [553, 160] on select "(Title not available) Health Insurance Blog - [DOMAIN_NAME] St. [PERSON_NAME] &…" at bounding box center [405, 160] width 334 height 33
click at [238, 144] on select "(Title not available) Health Insurance Blog - [DOMAIN_NAME] St. [PERSON_NAME] &…" at bounding box center [405, 160] width 334 height 33
click at [630, 158] on button "Add Feed" at bounding box center [649, 160] width 101 height 33
select select "U"
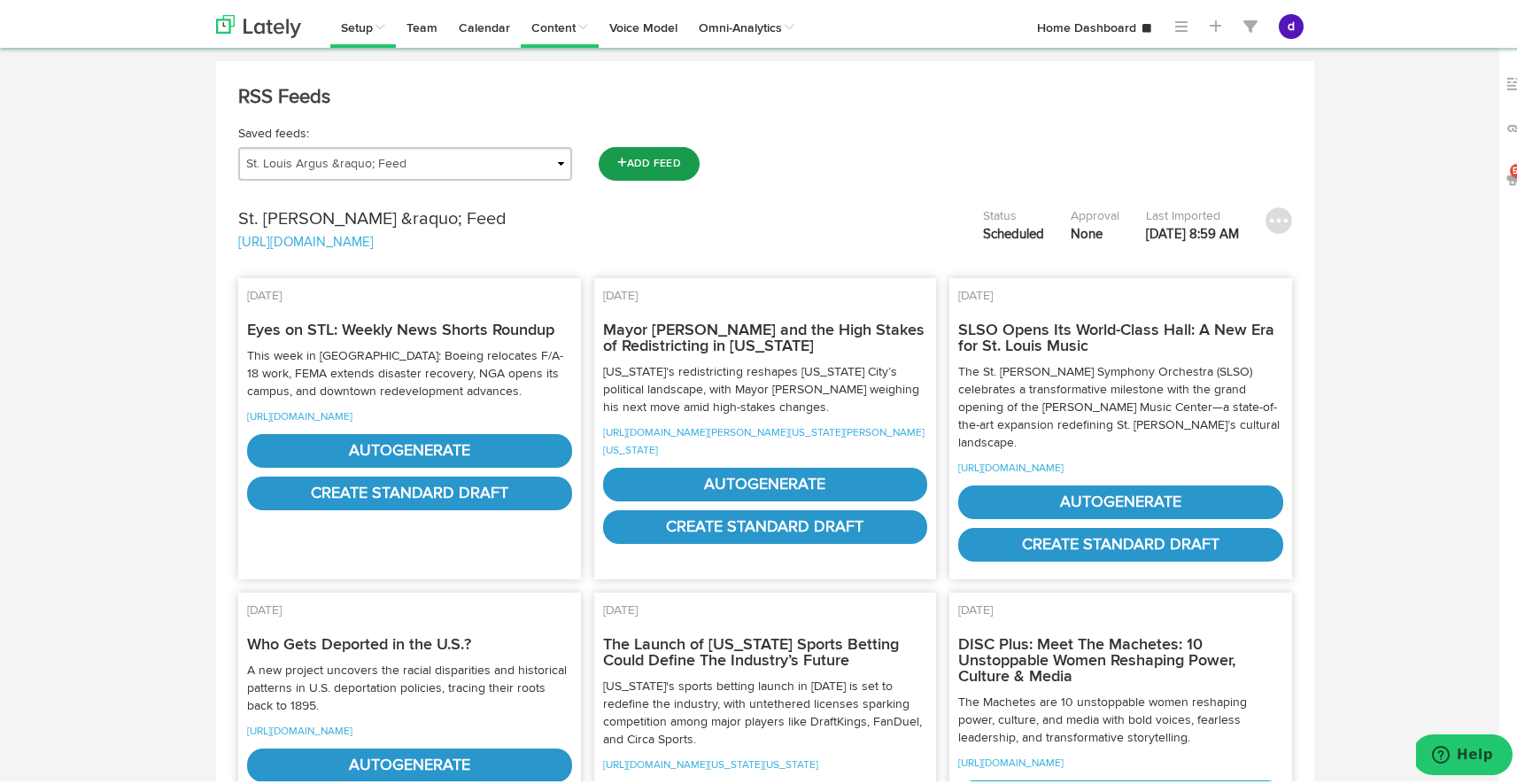
select select "6075982d9c4e810a70bfb5b5"
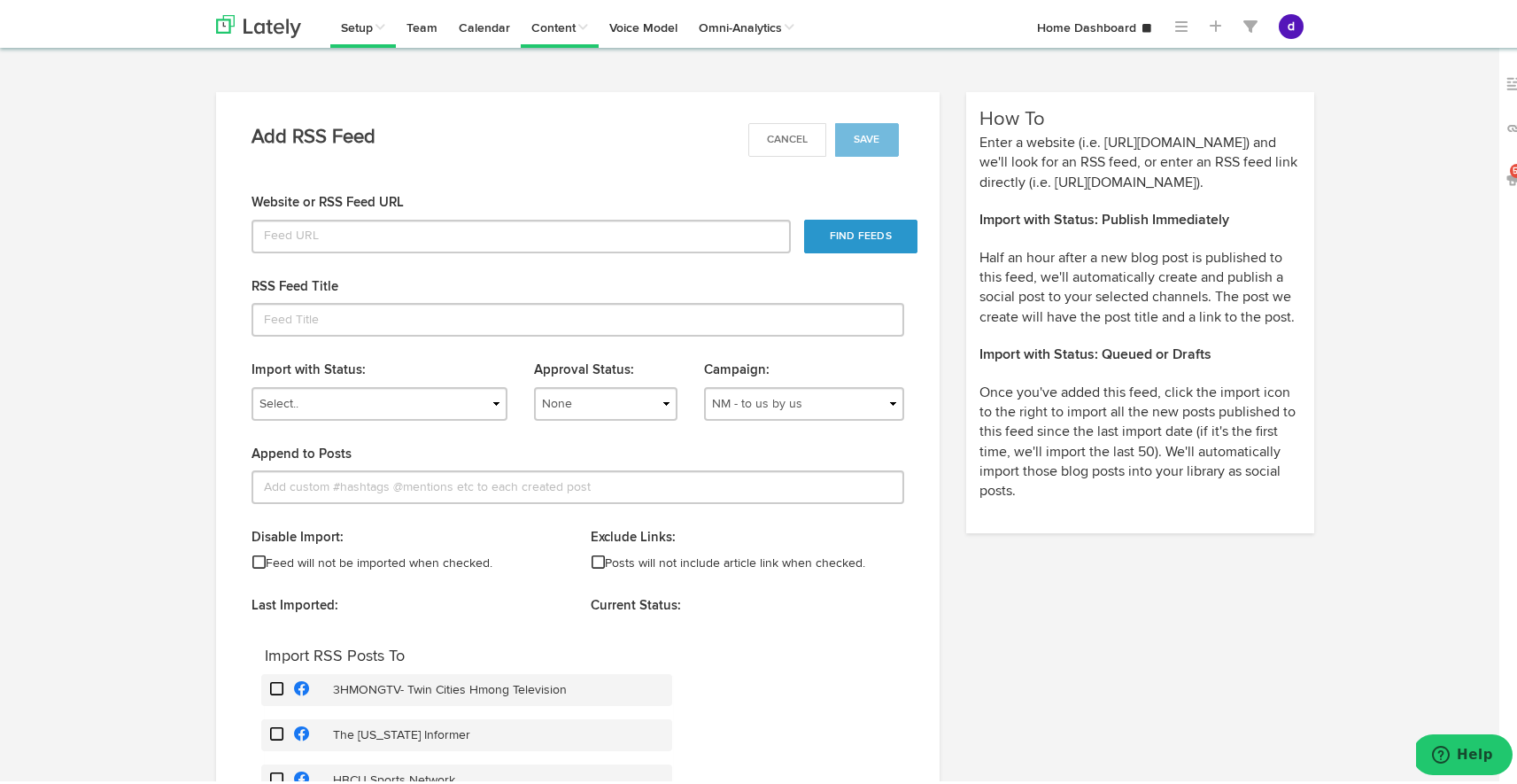
select select "280"
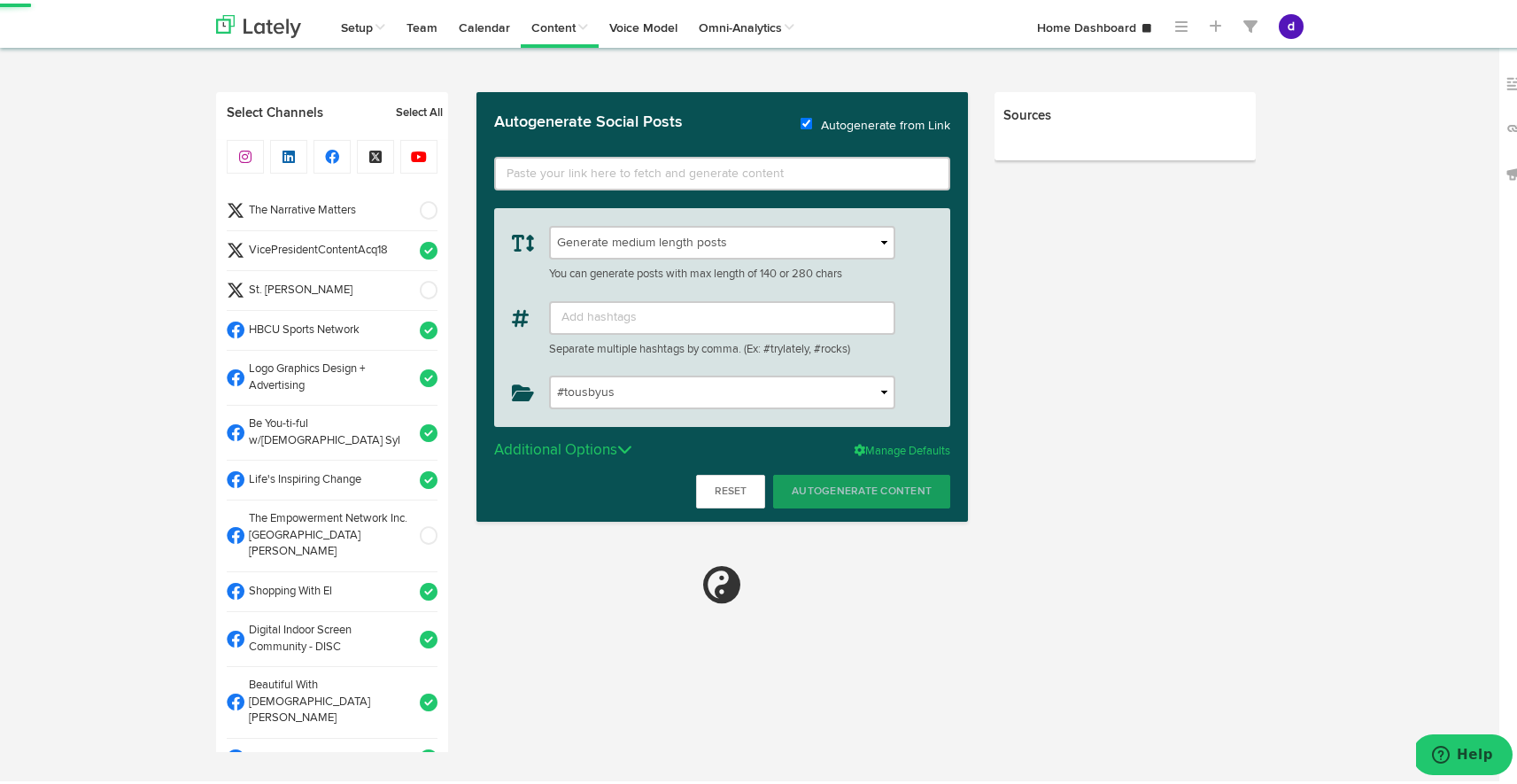
type input "[URL][DOMAIN_NAME]"
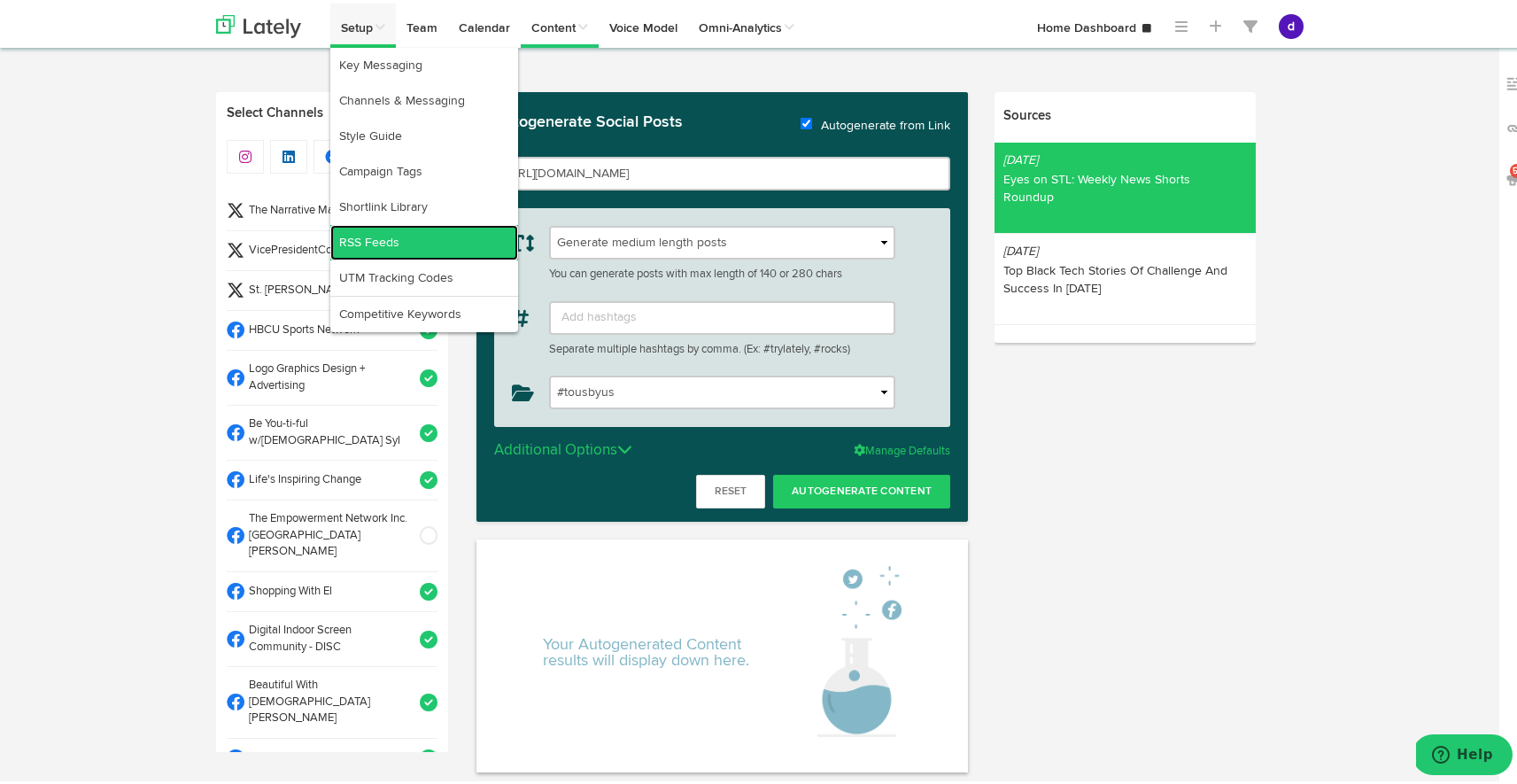
click at [375, 238] on link "RSS Feeds" at bounding box center [424, 239] width 188 height 35
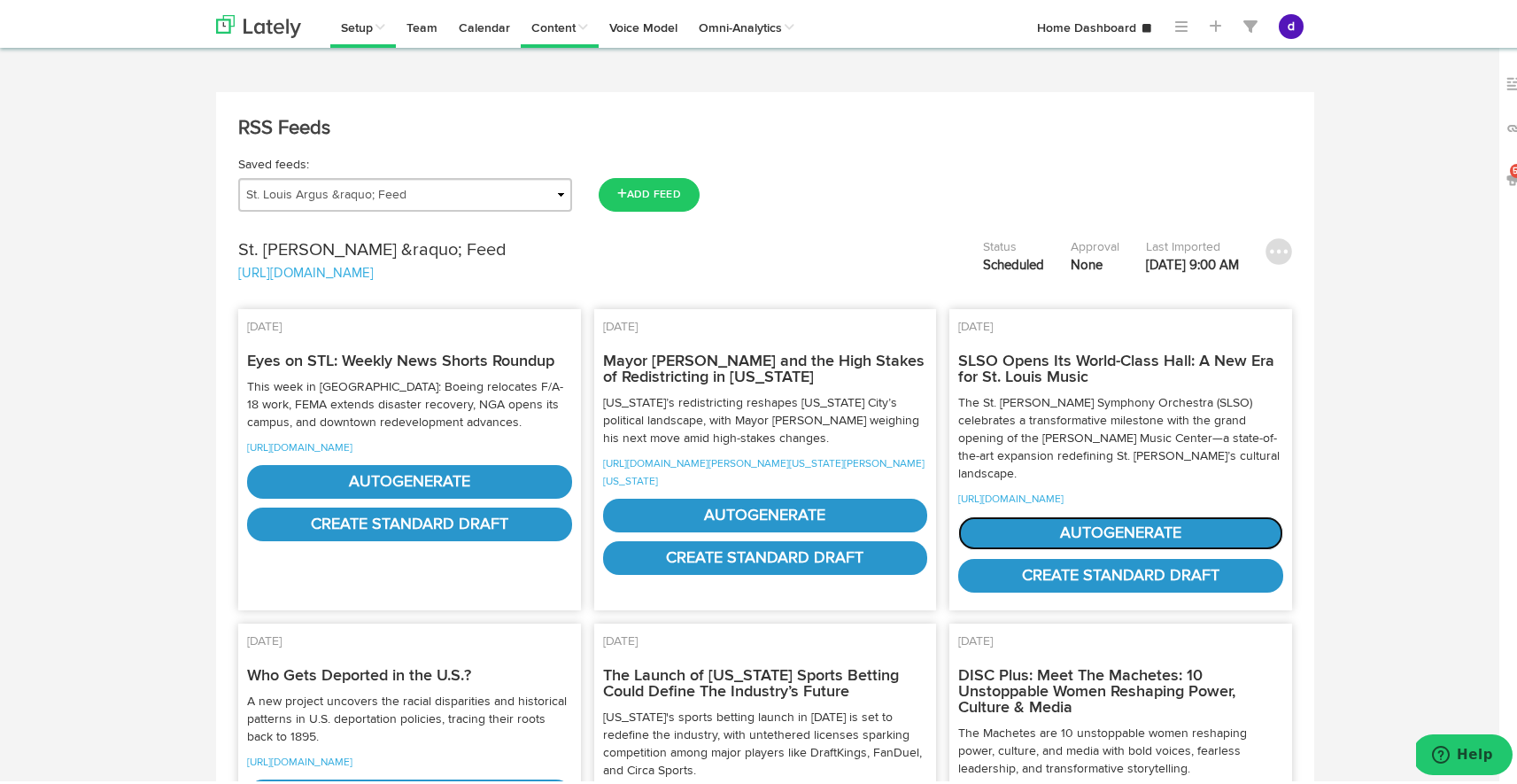
click at [1054, 546] on link "autogenerate" at bounding box center [1121, 529] width 325 height 33
select select "natural"
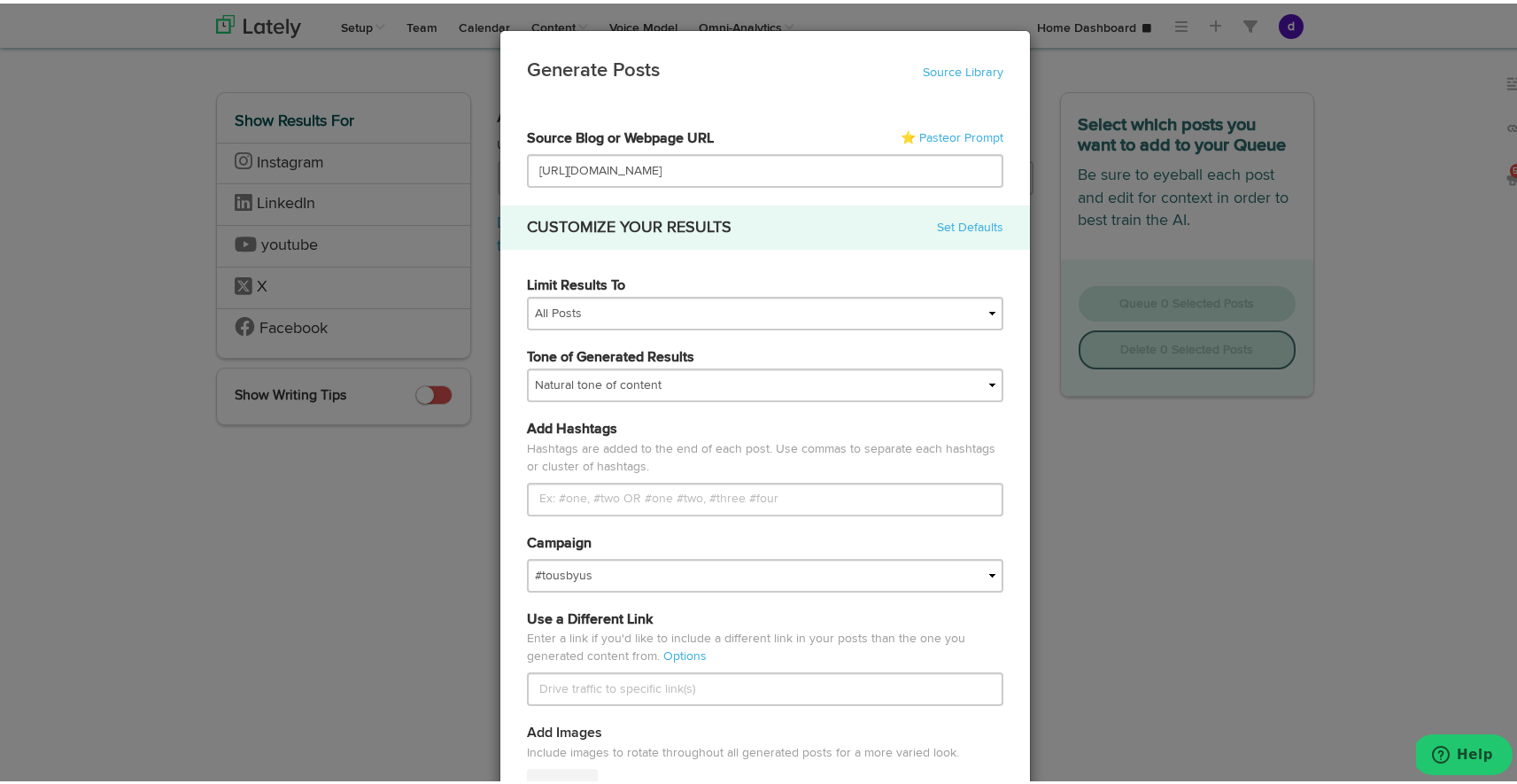
click at [1366, 417] on div "Generate Posts Source Library 5a99a096416a45091e17d7ca 6075982d9c4e810a70bfb5b5…" at bounding box center [765, 392] width 1531 height 784
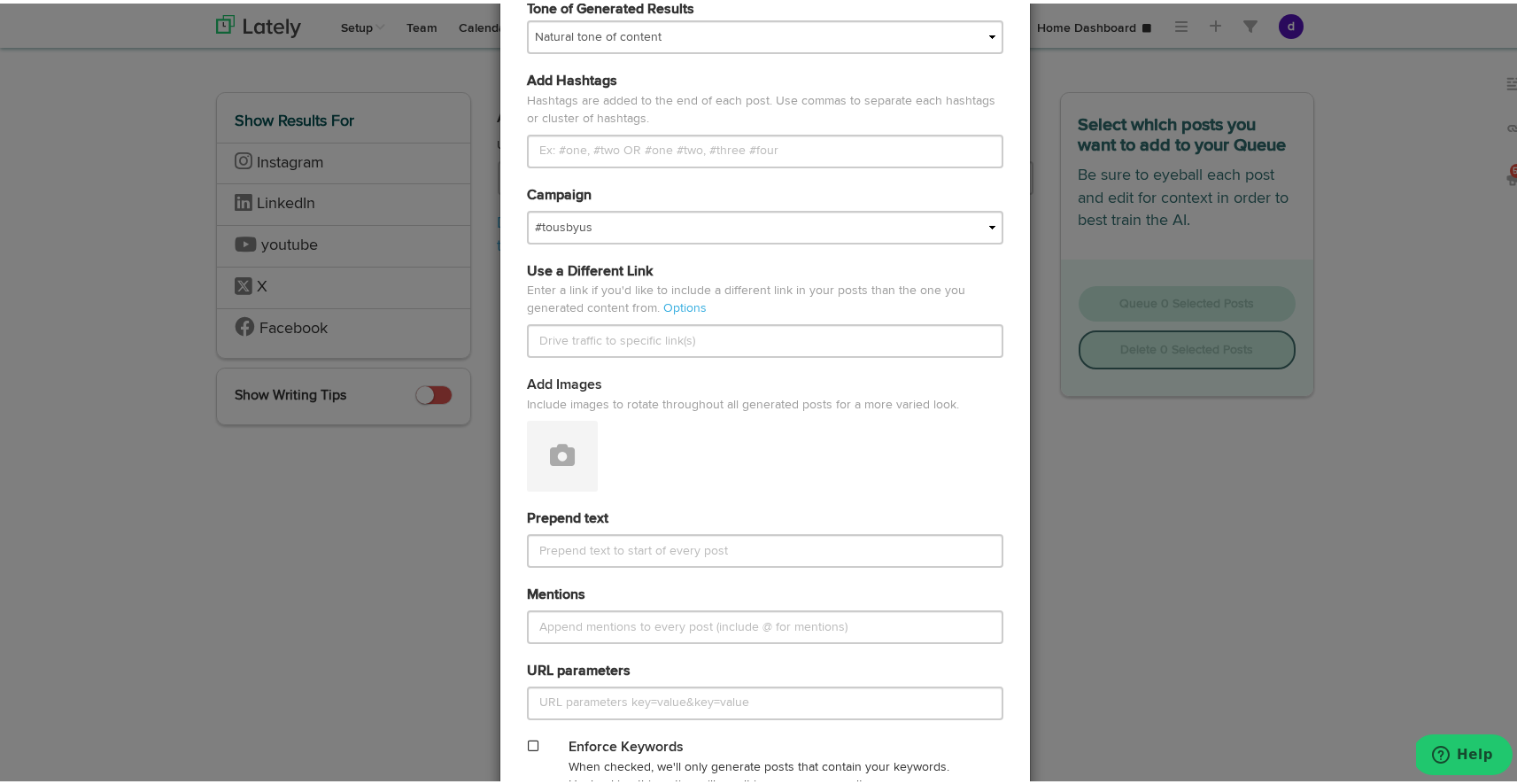
scroll to position [588, 0]
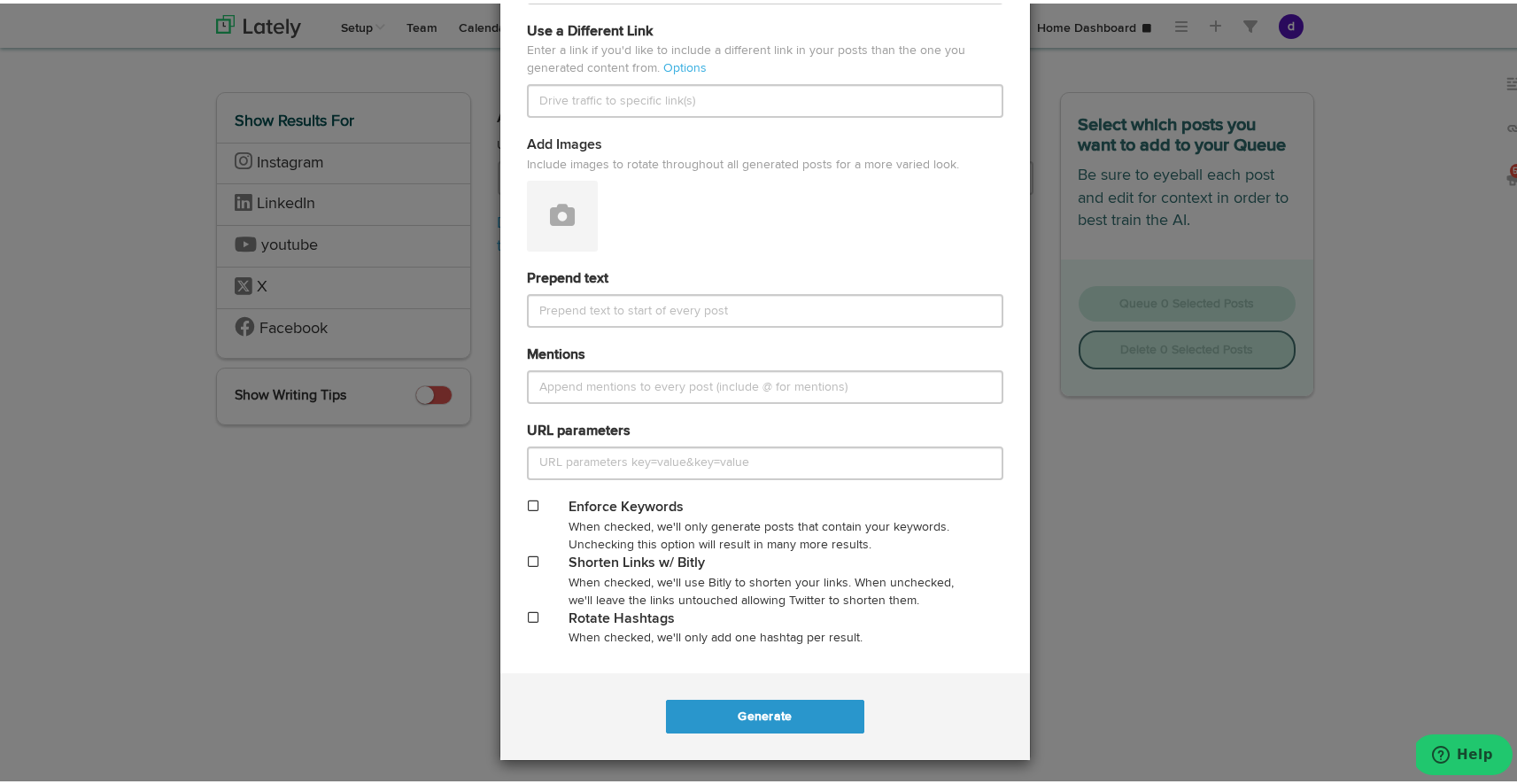
click at [1112, 654] on div "Generate Posts Source Library 5a99a096416a45091e17d7ca 6075982d9c4e810a70bfb5b5…" at bounding box center [765, 392] width 1531 height 784
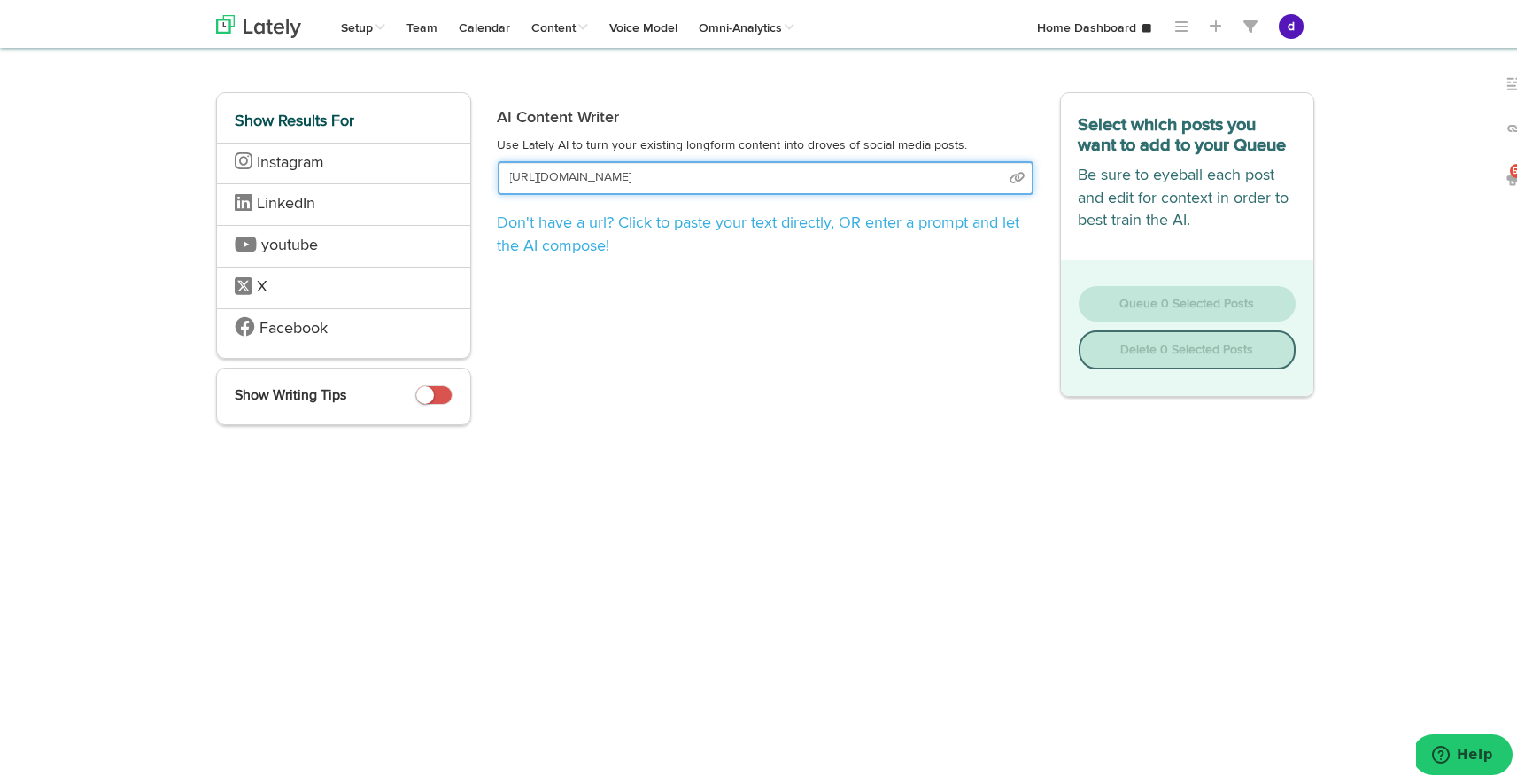
click at [938, 174] on input "[URL][DOMAIN_NAME]" at bounding box center [765, 174] width 536 height 33
select select "natural"
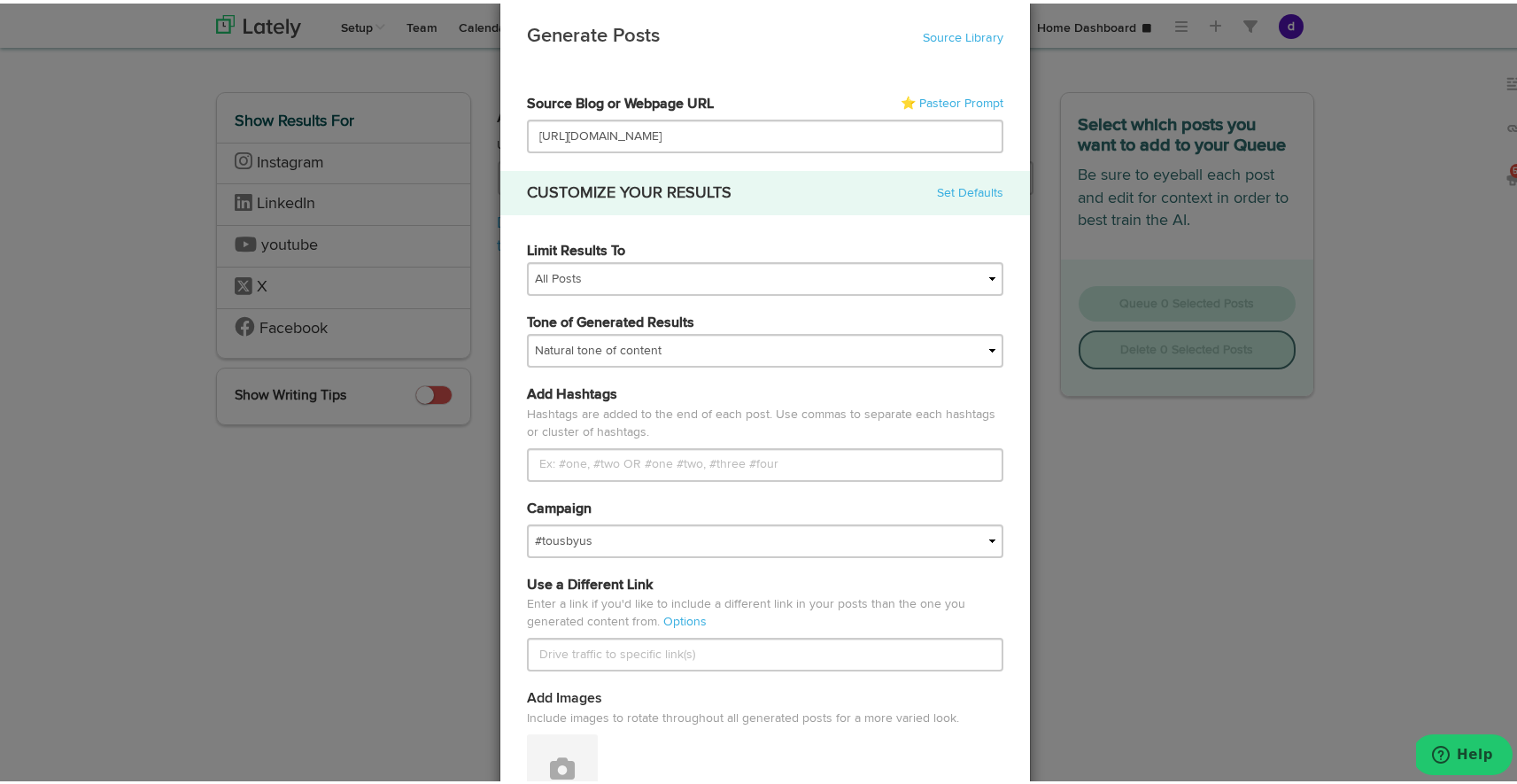
scroll to position [0, 0]
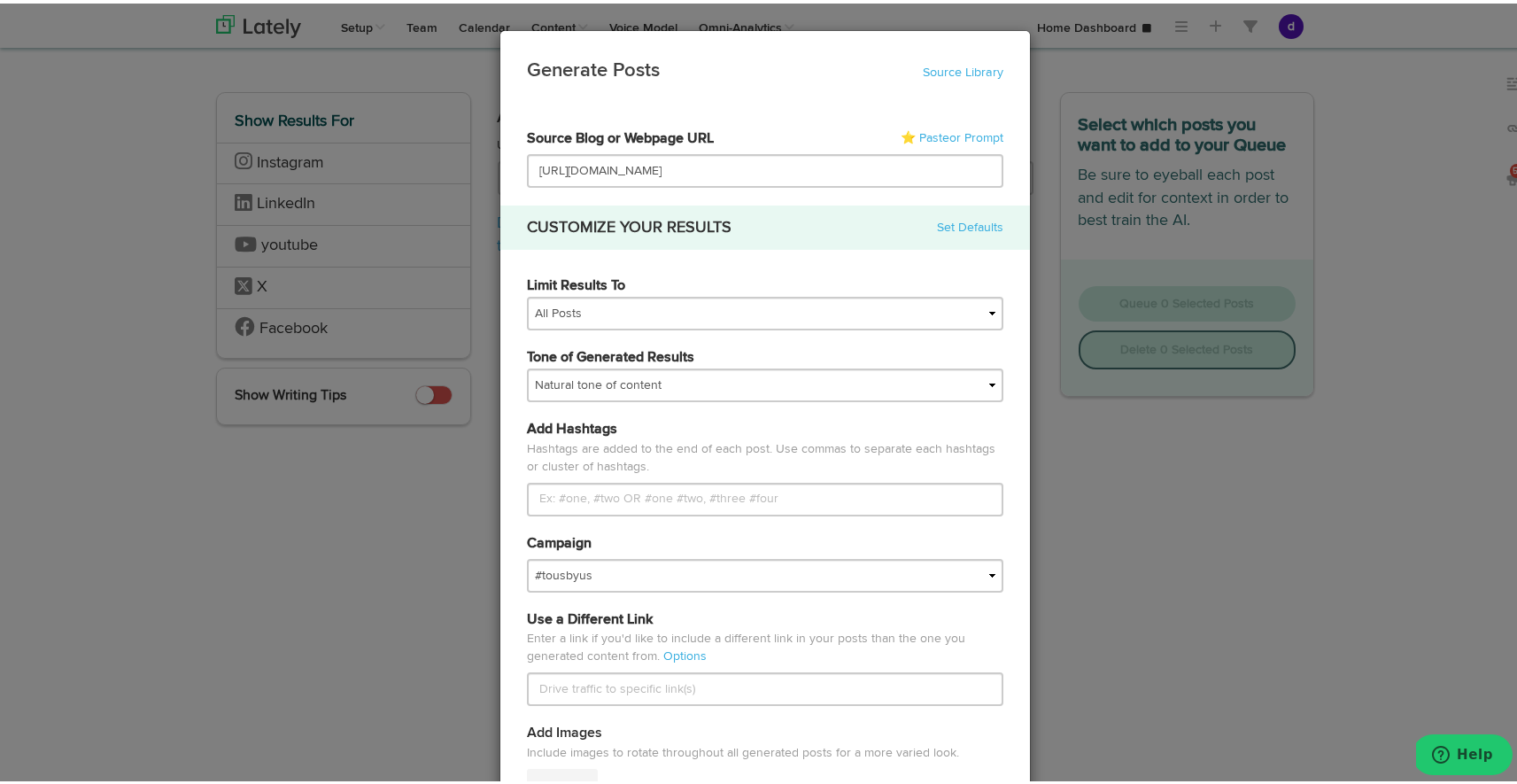
click at [1356, 110] on div "Generate Posts Source Library 5a99a096416a45091e17d7ca 6075982d9c4e810a70bfb5b5…" at bounding box center [765, 392] width 1531 height 784
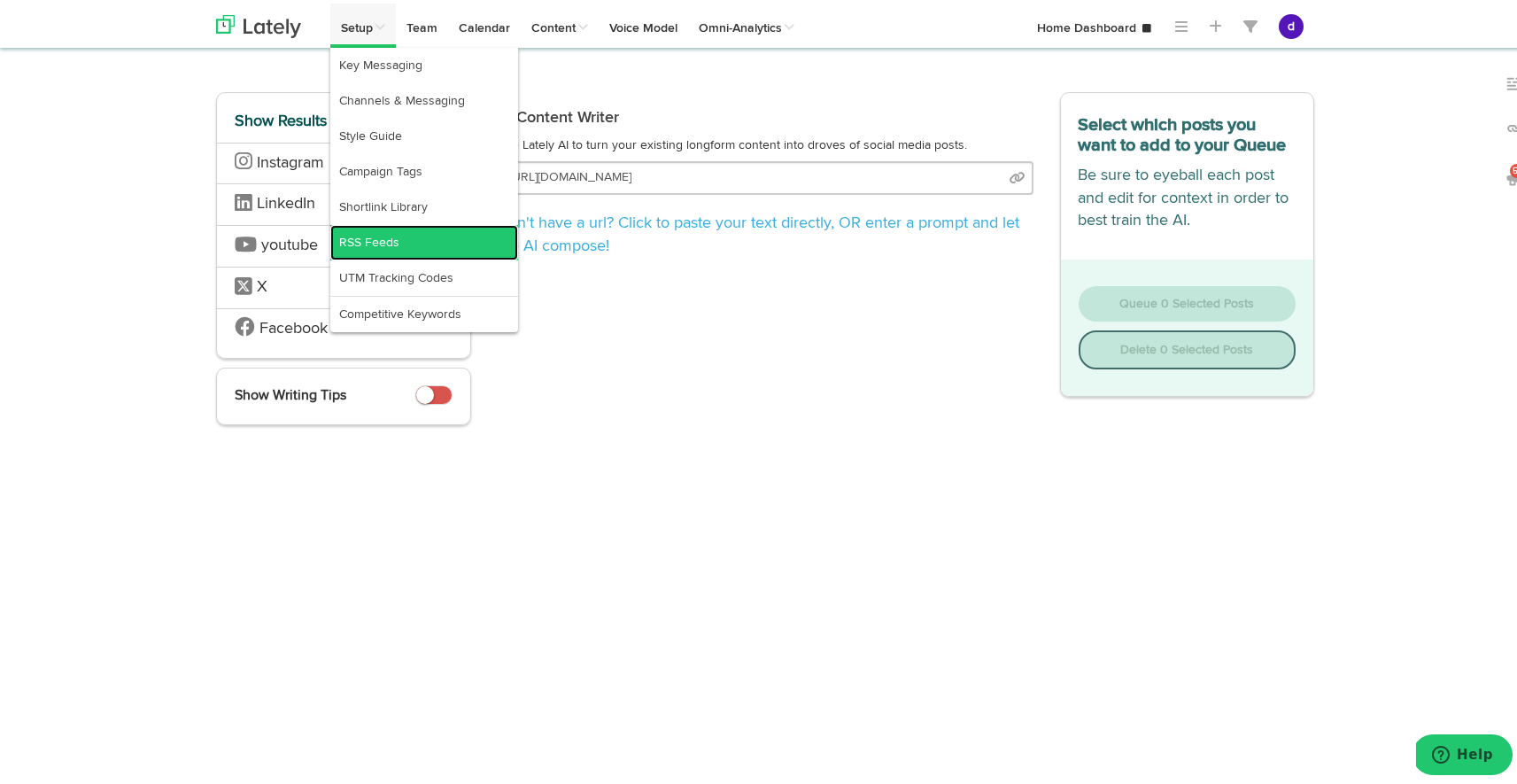
click at [409, 235] on link "RSS Feeds" at bounding box center [424, 239] width 188 height 35
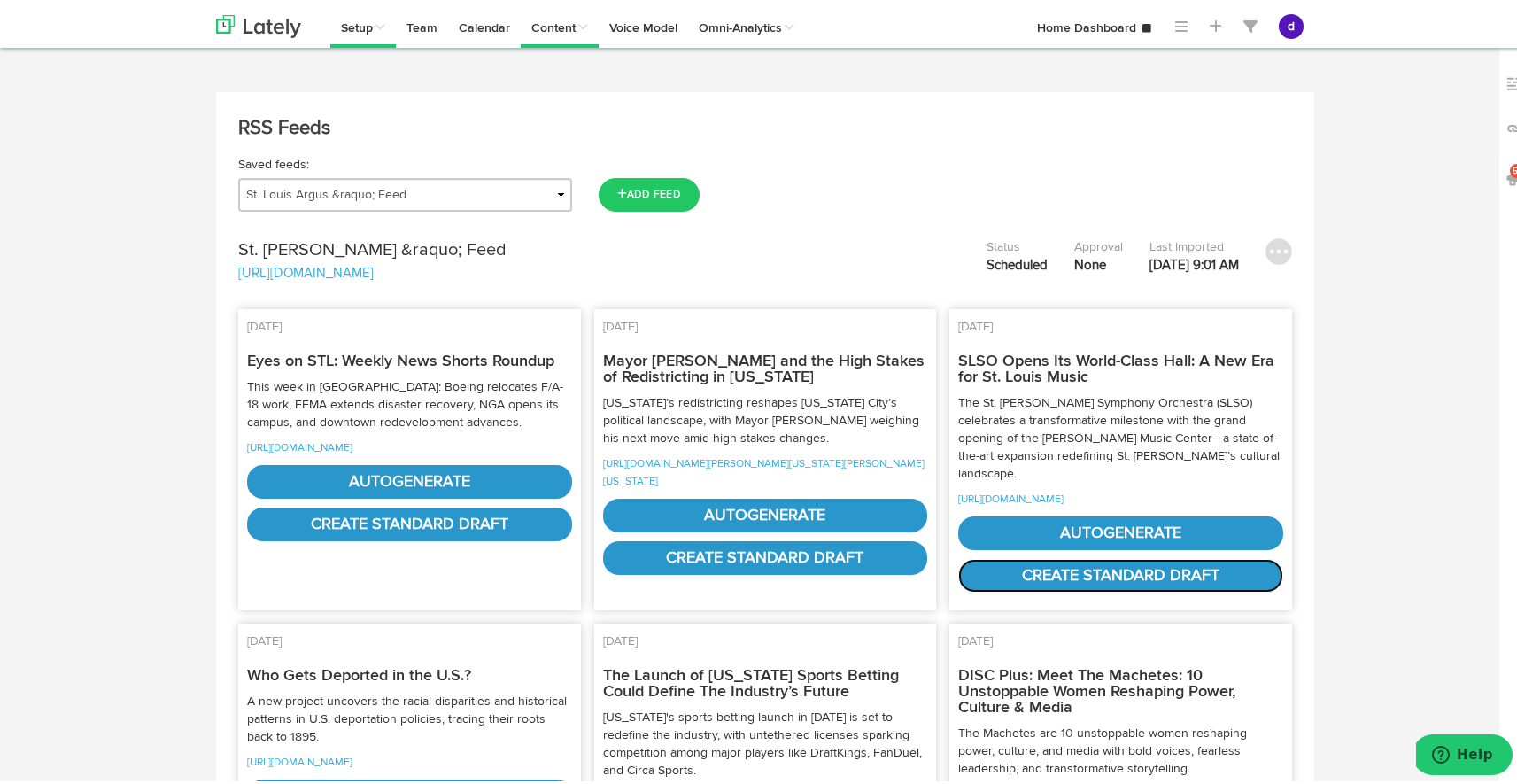
click at [1043, 588] on link "create standard draft" at bounding box center [1121, 572] width 325 height 33
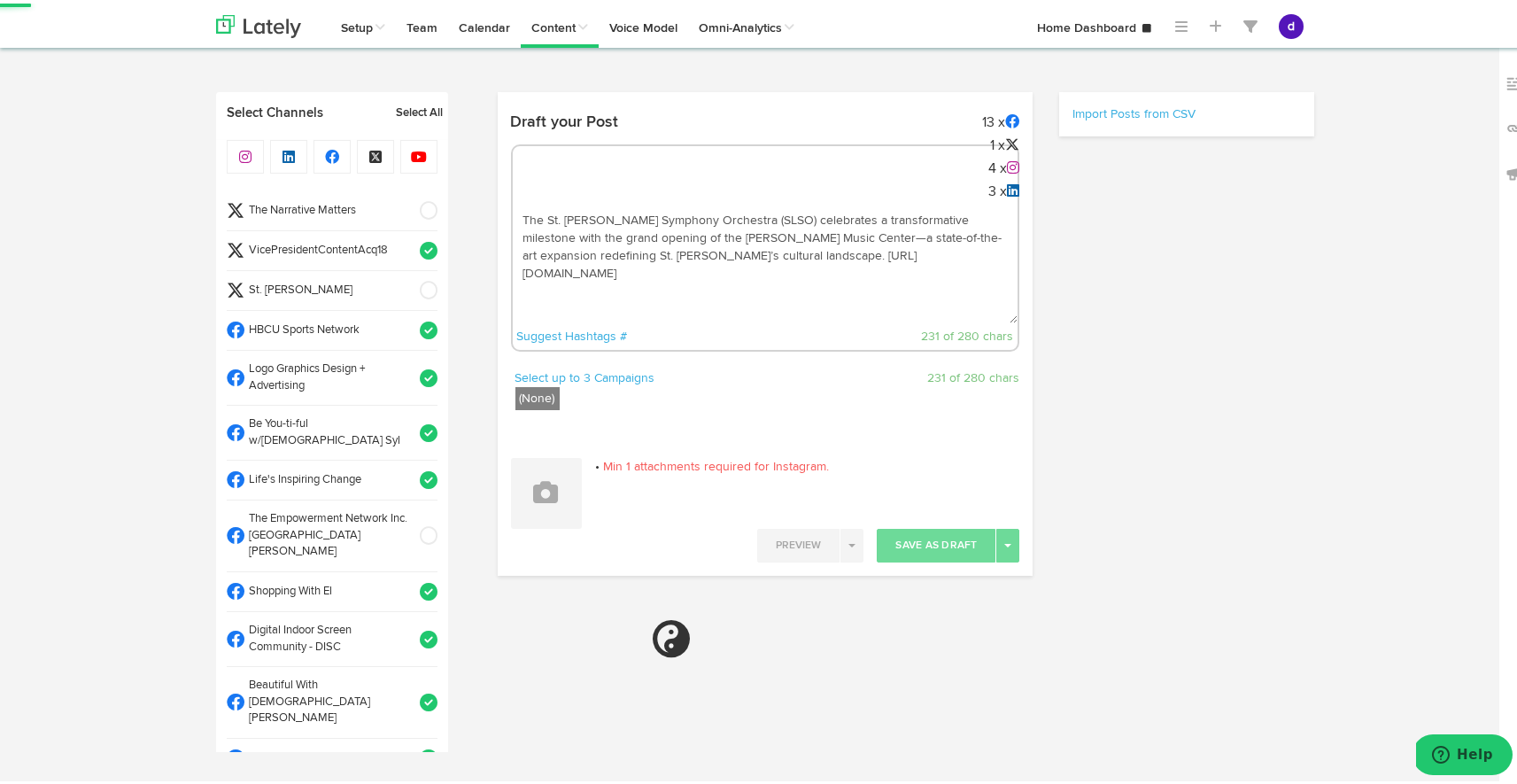
radio input "true"
select select "9"
select select "01"
select select "11"
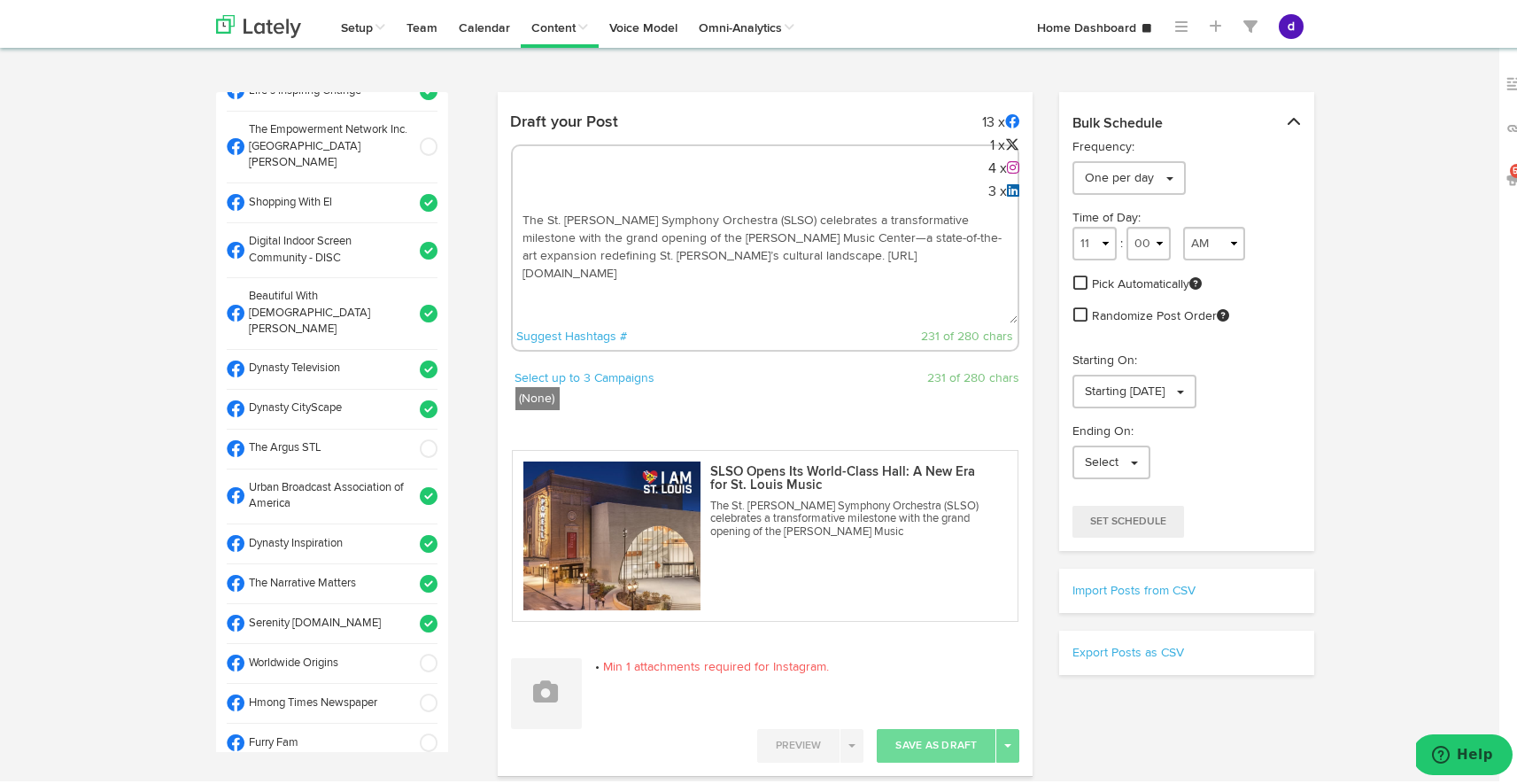
scroll to position [421, 0]
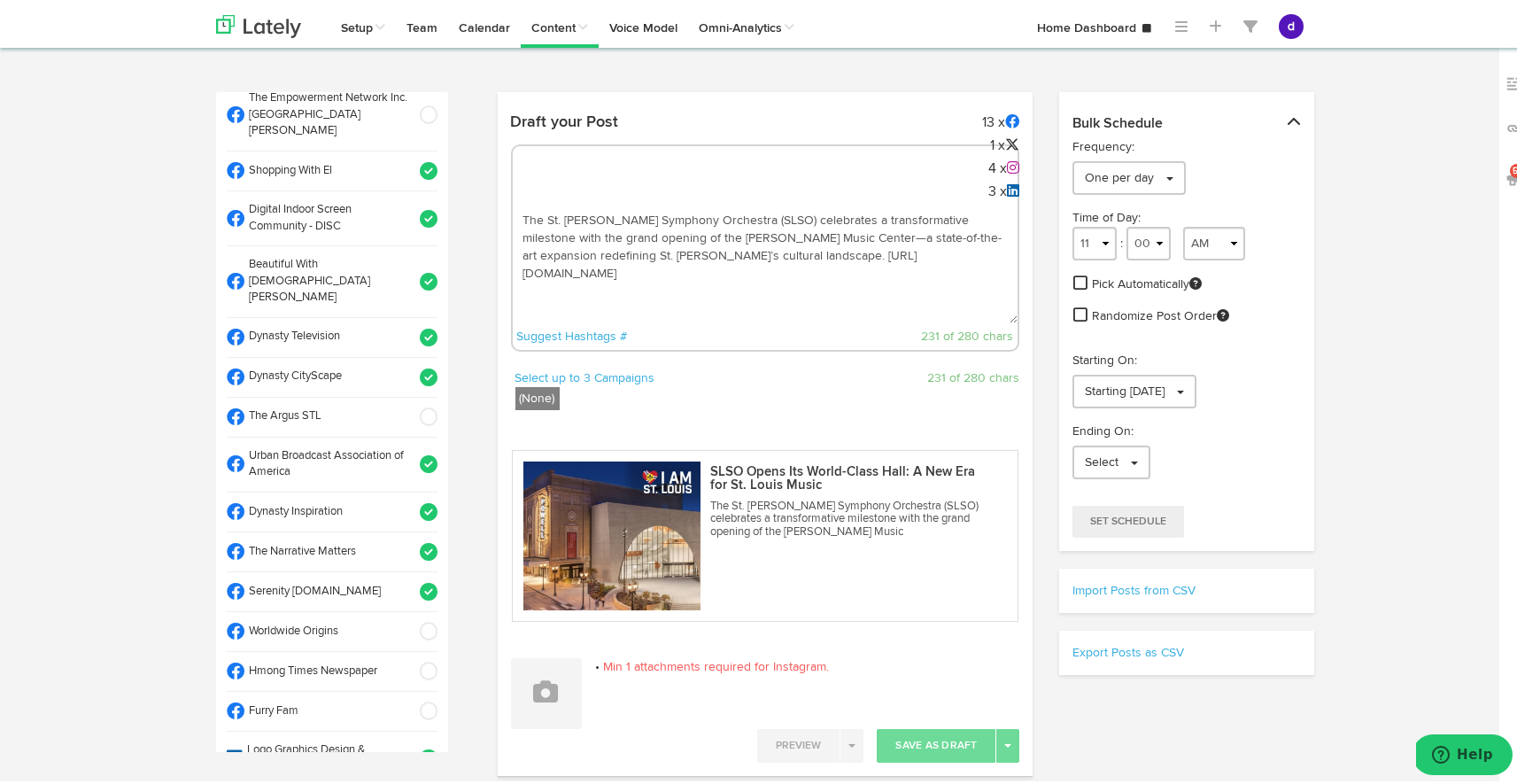
click at [409, 405] on span at bounding box center [424, 413] width 30 height 18
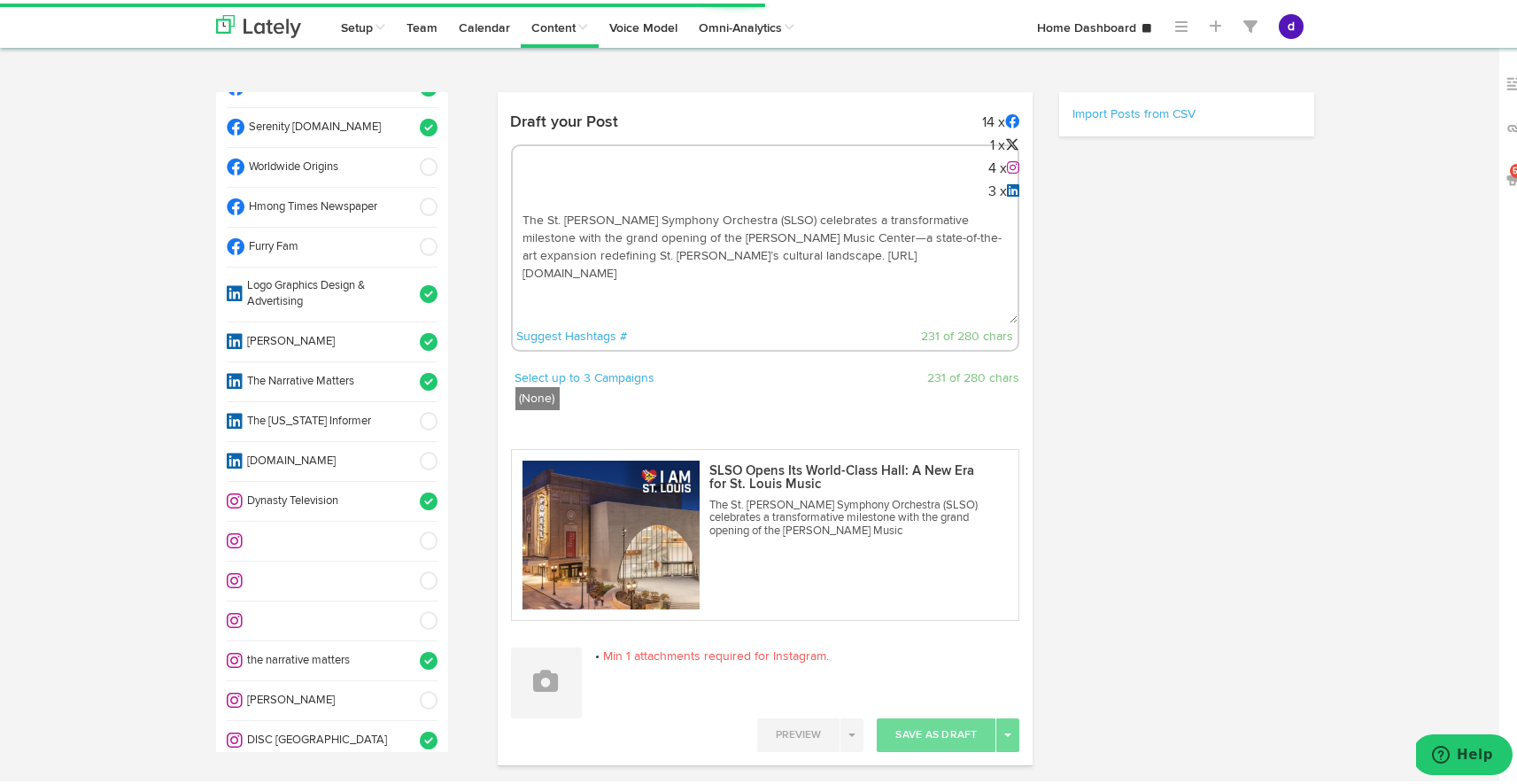
scroll to position [908, 0]
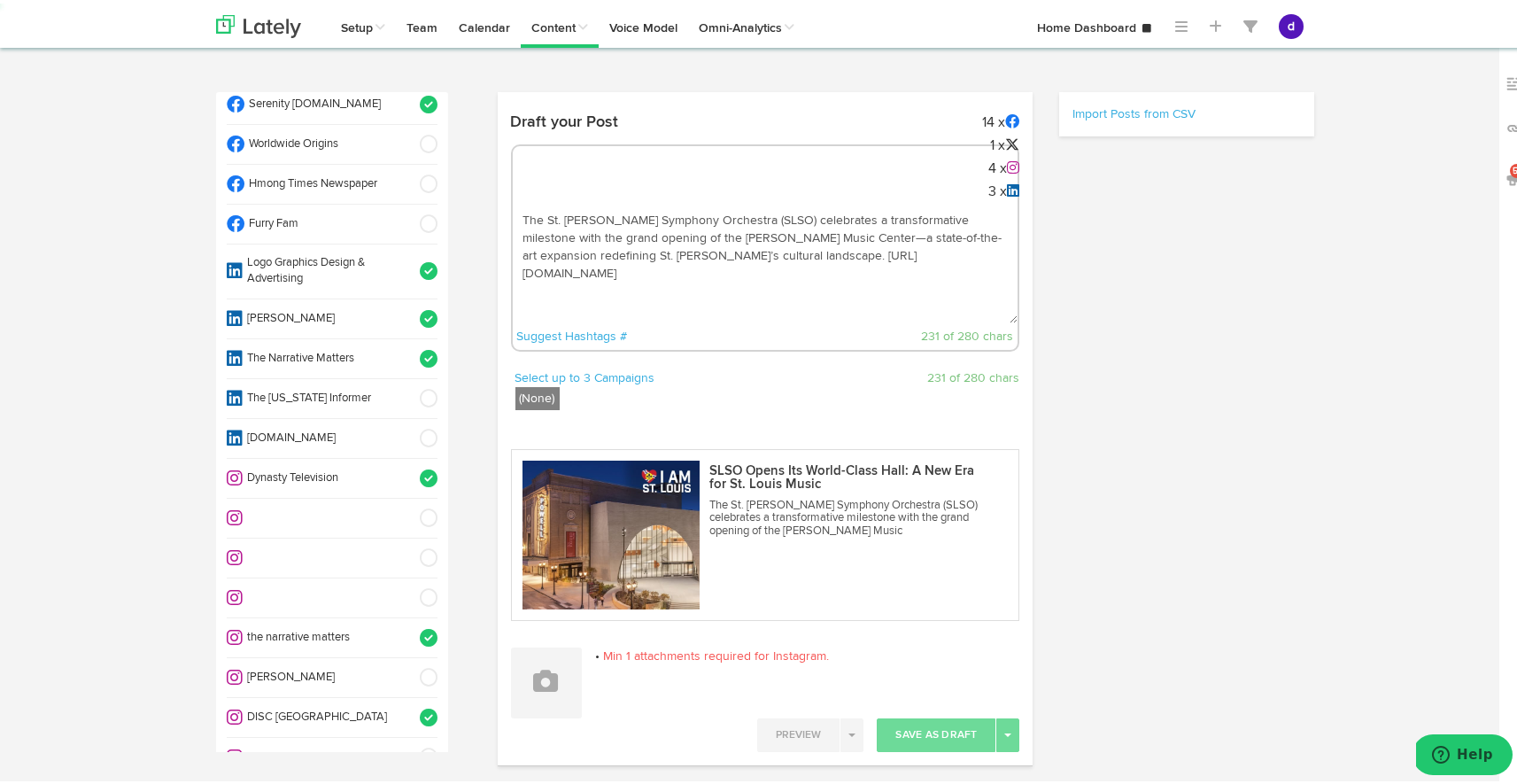
select select "11"
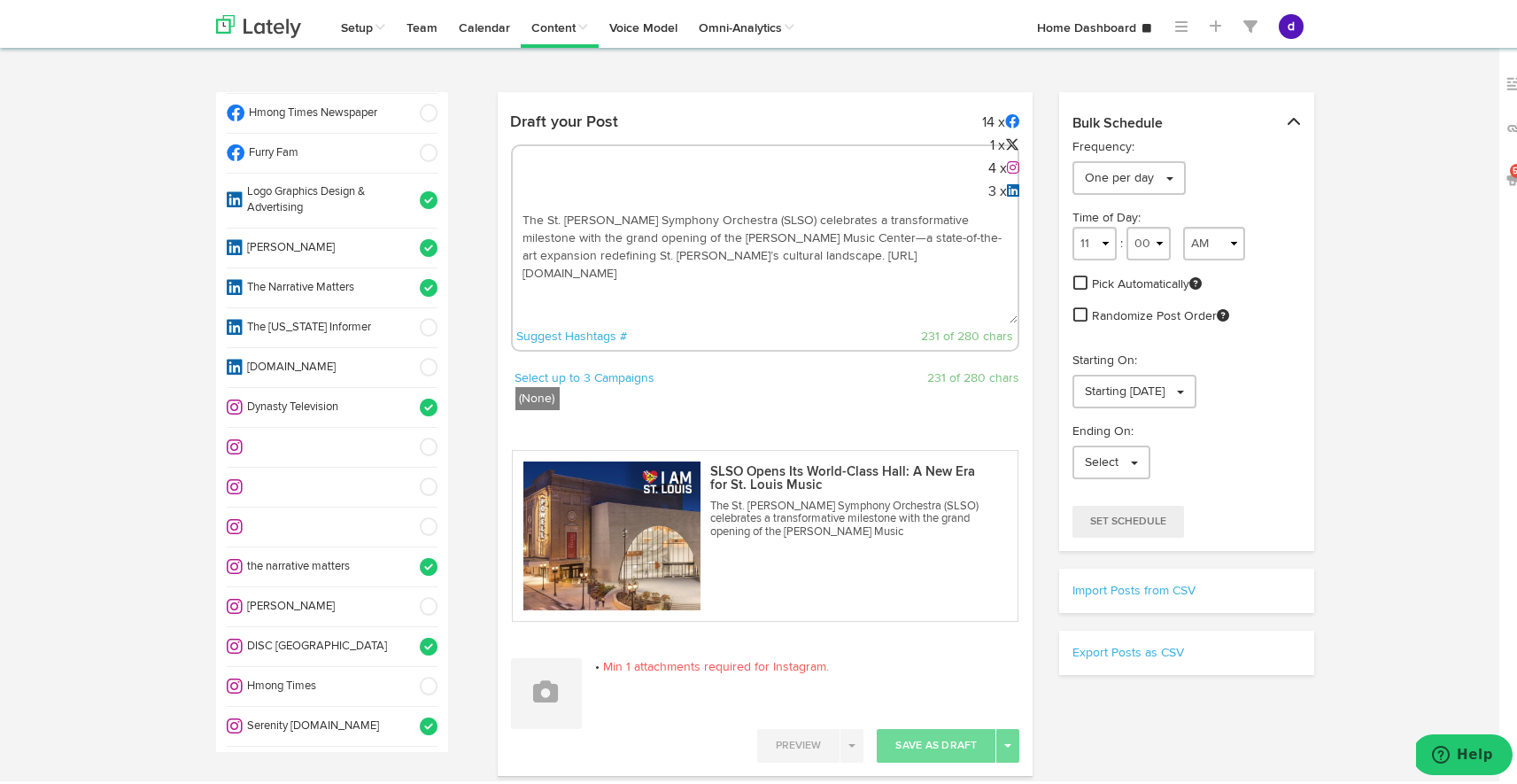
scroll to position [984, 0]
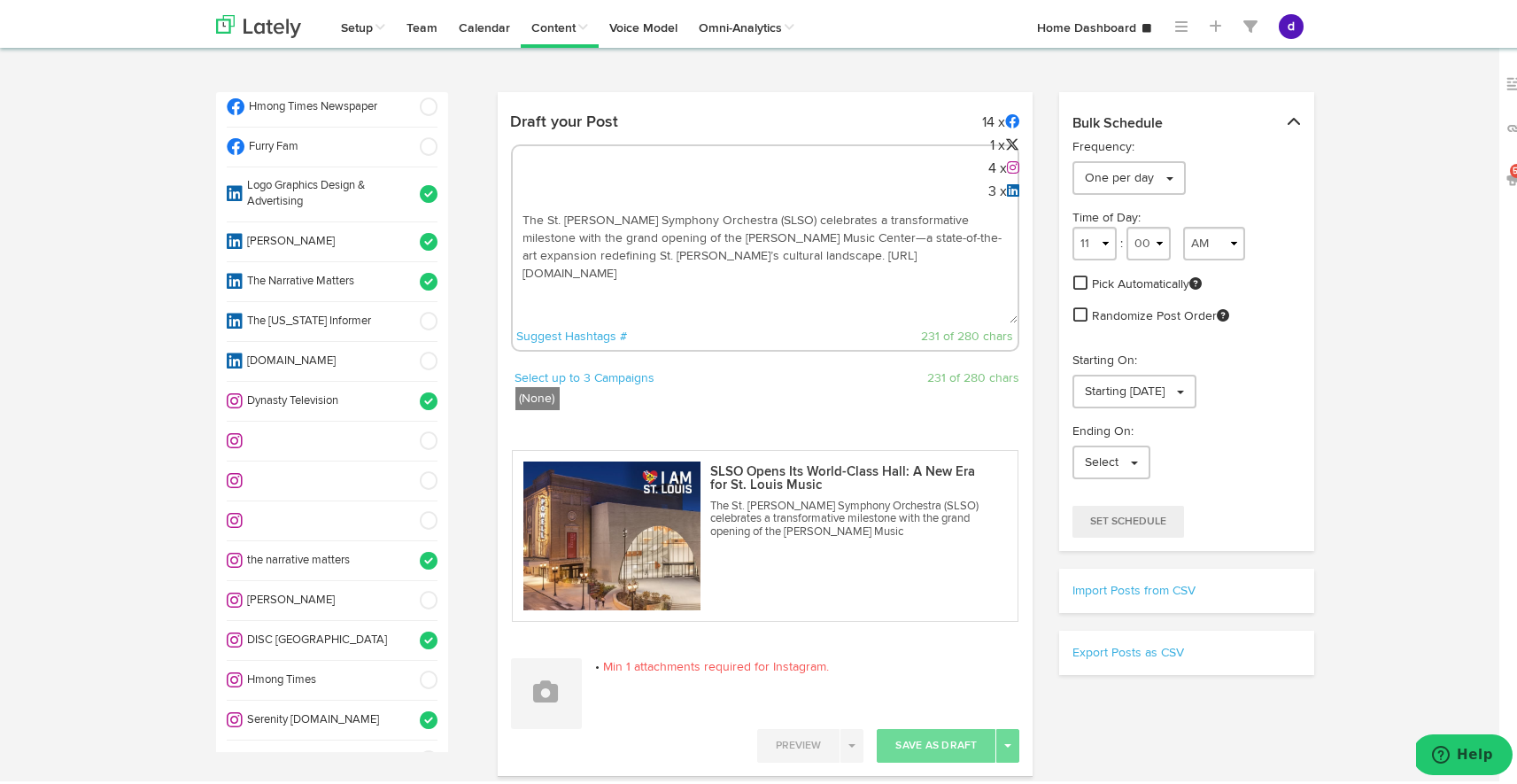
click at [409, 588] on span at bounding box center [424, 596] width 30 height 18
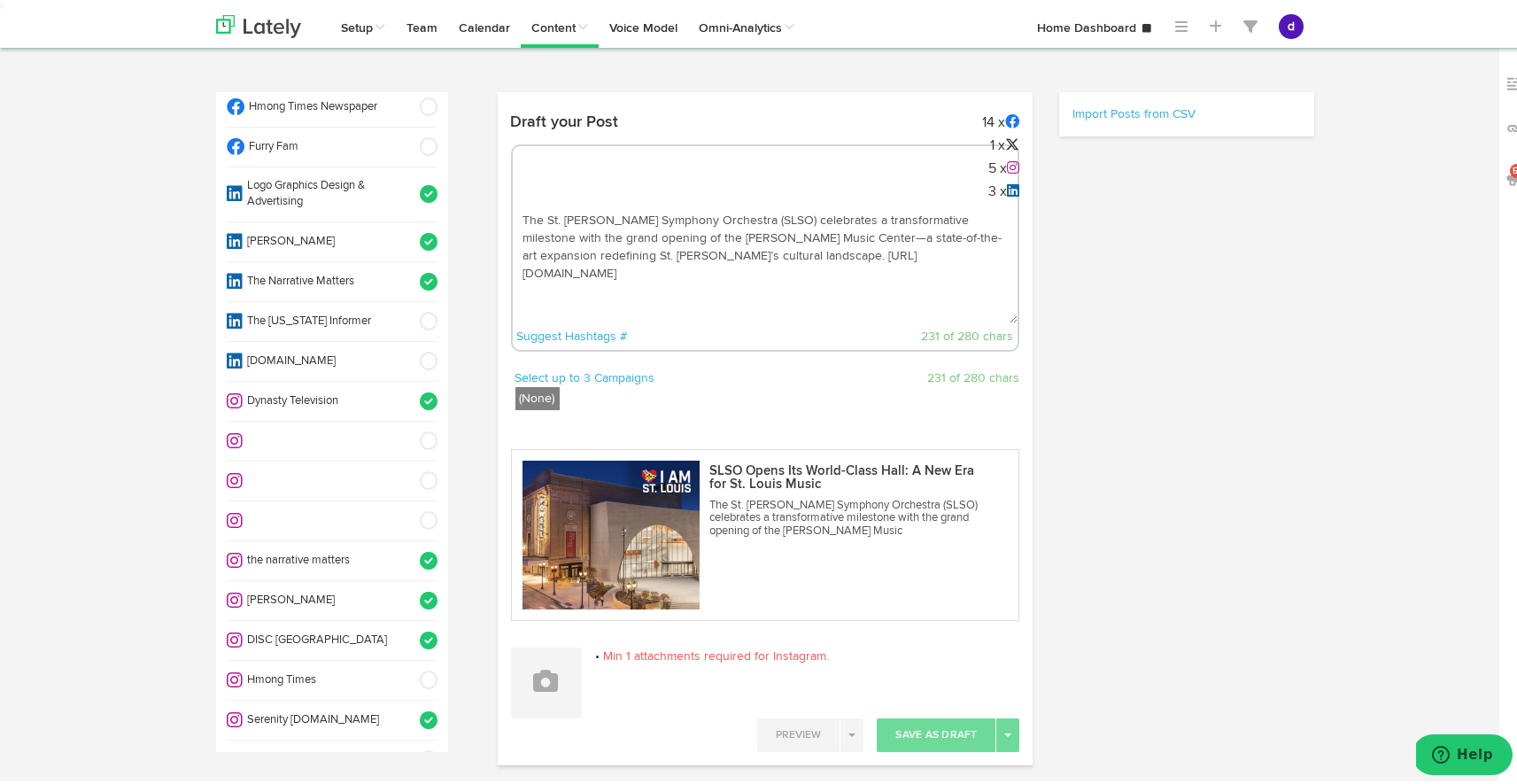
select select "11"
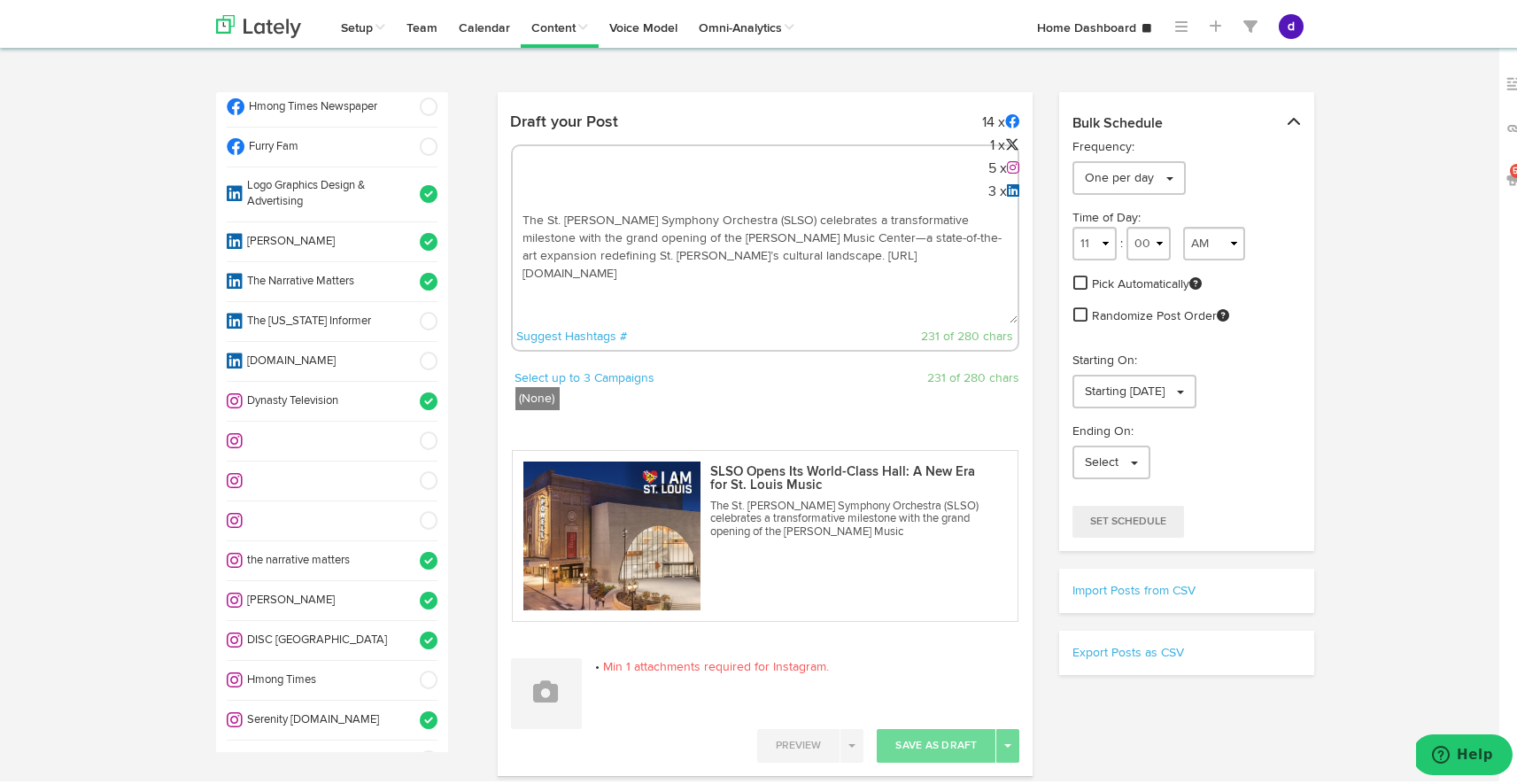
drag, startPoint x: 671, startPoint y: 309, endPoint x: 514, endPoint y: 288, distance: 158.4
click at [514, 288] on textarea "The St. [PERSON_NAME] Symphony Orchestra (SLSO) celebrates a transformative mil…" at bounding box center [766, 261] width 506 height 117
click at [550, 689] on icon at bounding box center [546, 687] width 25 height 25
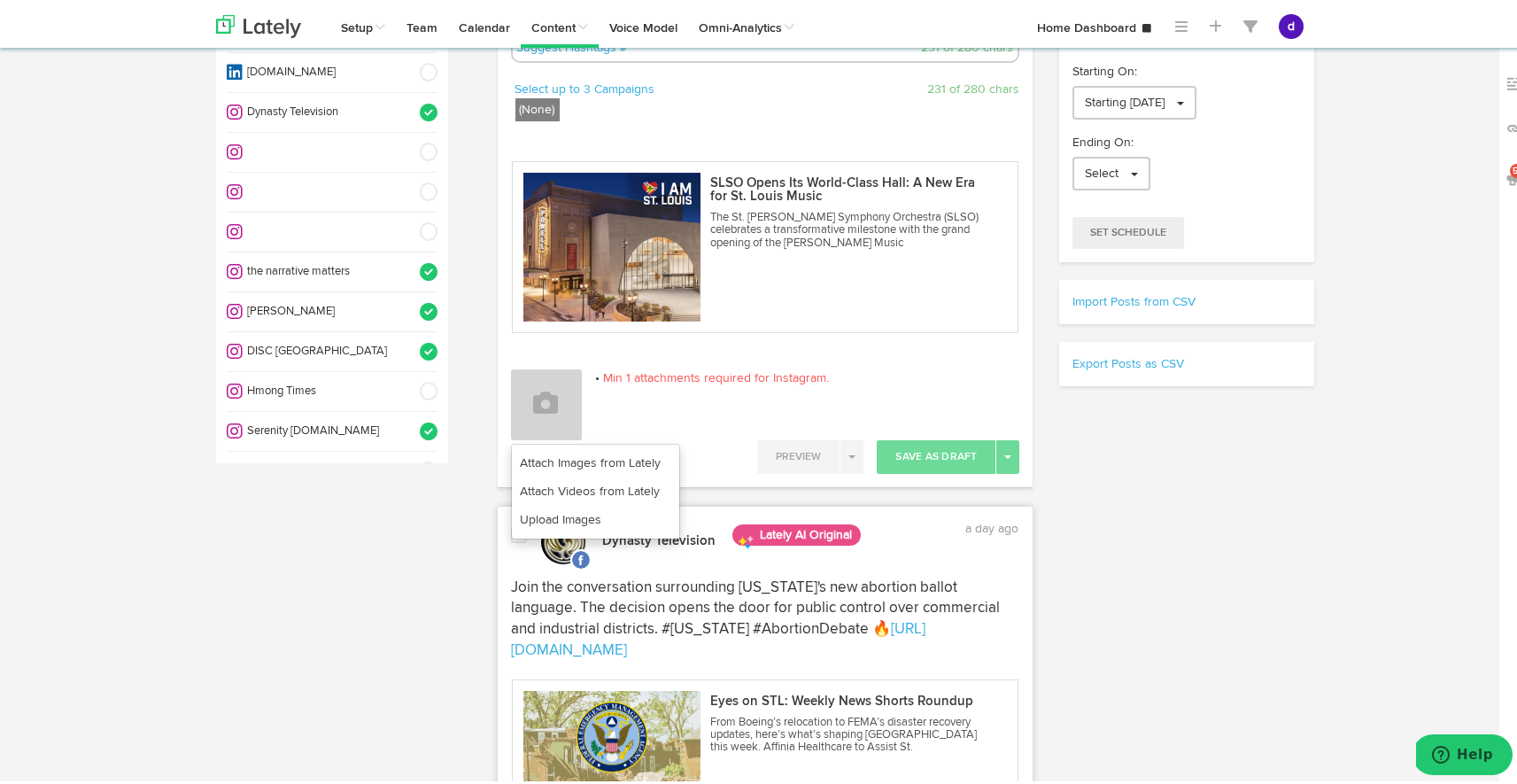
scroll to position [327, 0]
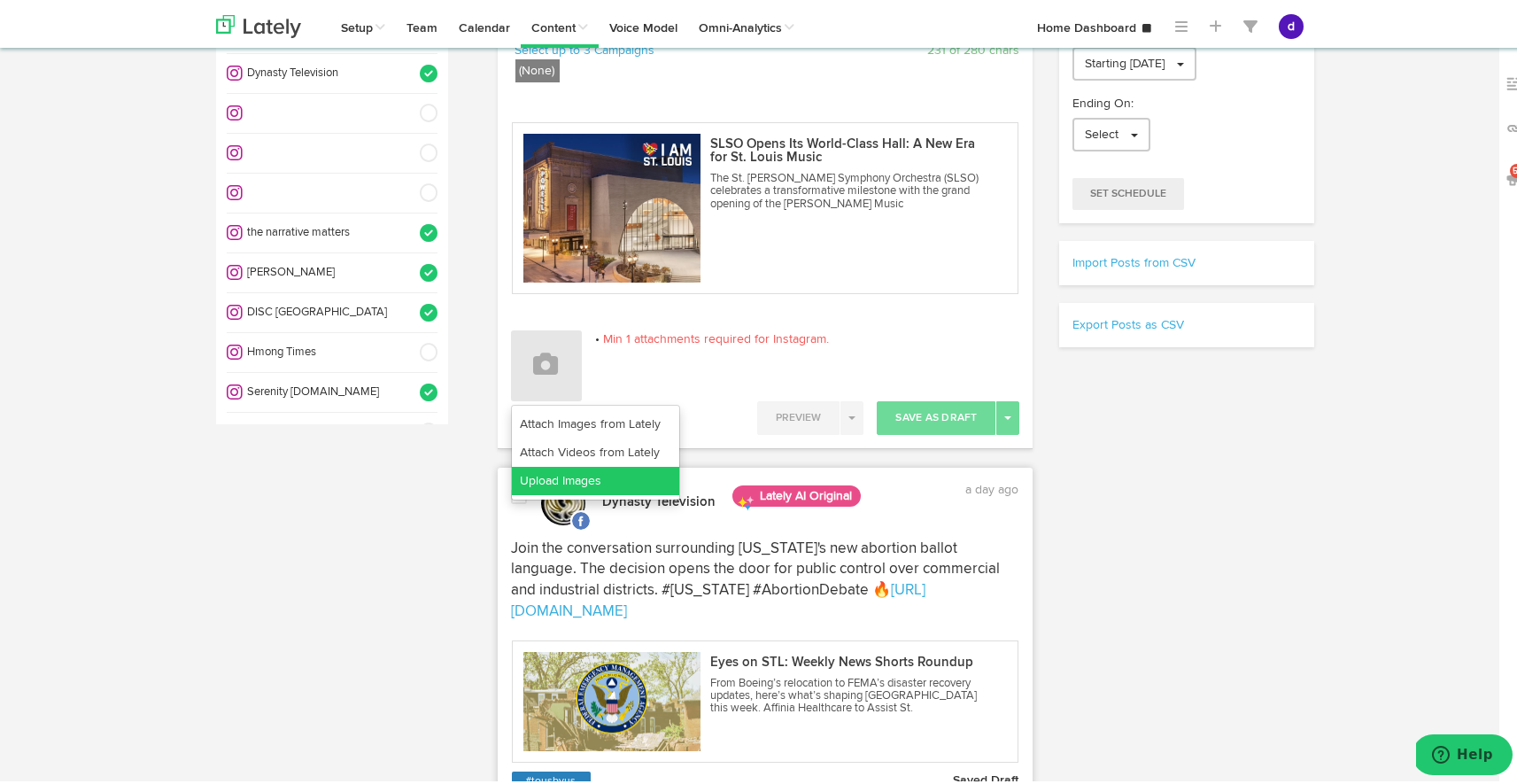
click at [597, 472] on link "Upload Images" at bounding box center [595, 477] width 167 height 29
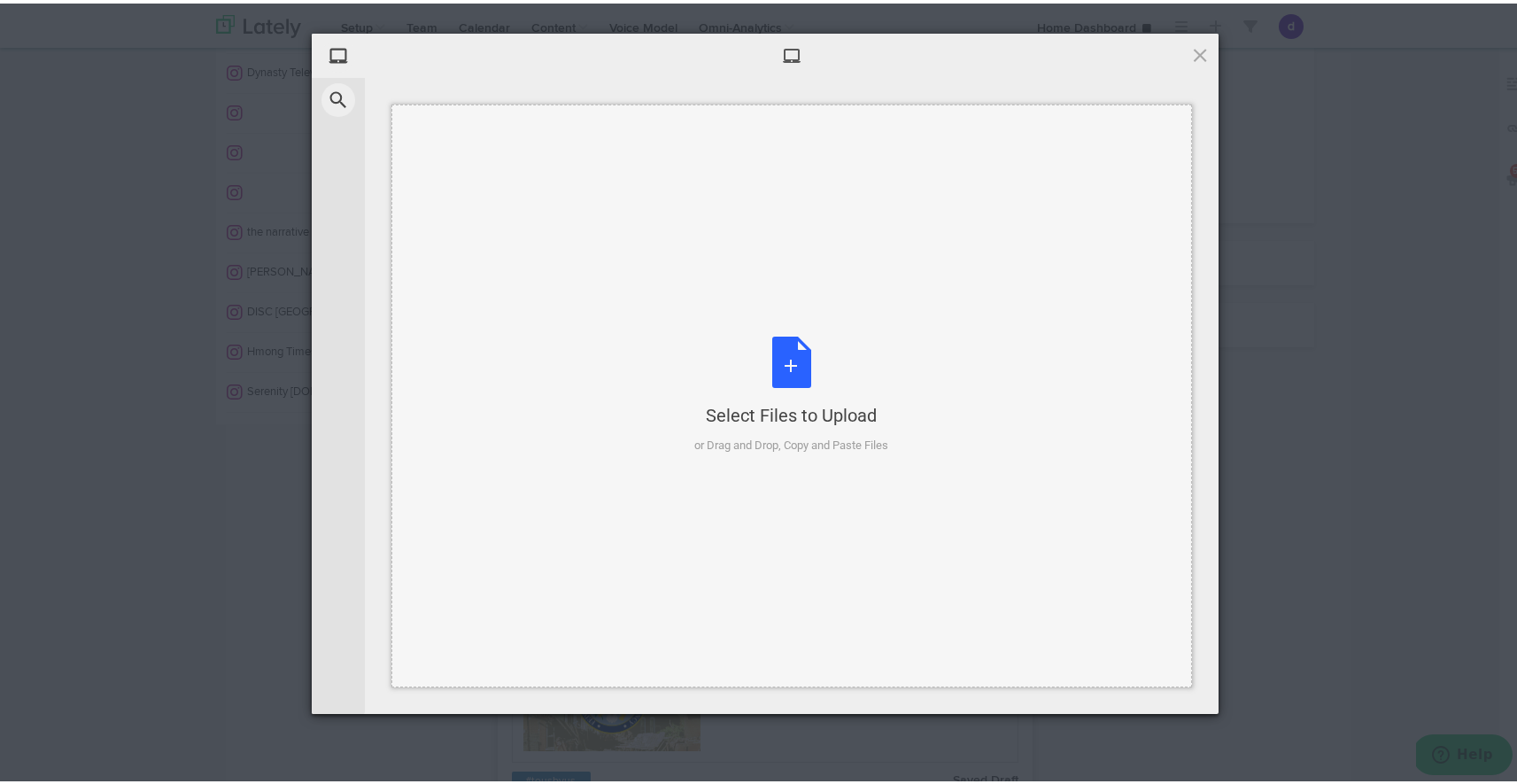
click at [782, 384] on div "Select Files to Upload or Drag and Drop, Copy and Paste Files" at bounding box center [793, 392] width 194 height 118
click at [778, 371] on div "Select Files to Upload or Drag and Drop, Copy and Paste Files" at bounding box center [793, 392] width 194 height 118
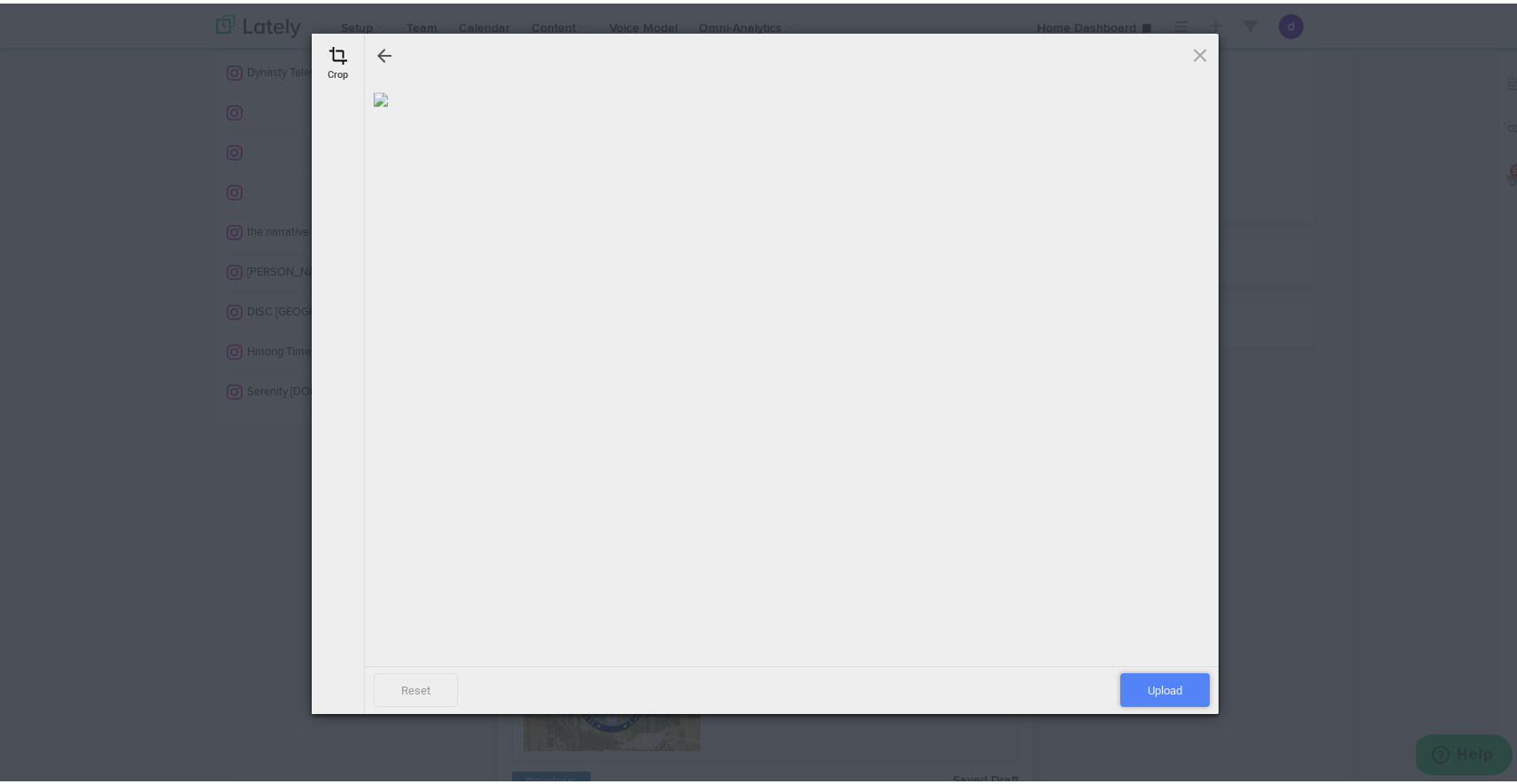
click at [1165, 696] on span "Upload" at bounding box center [1165, 686] width 90 height 33
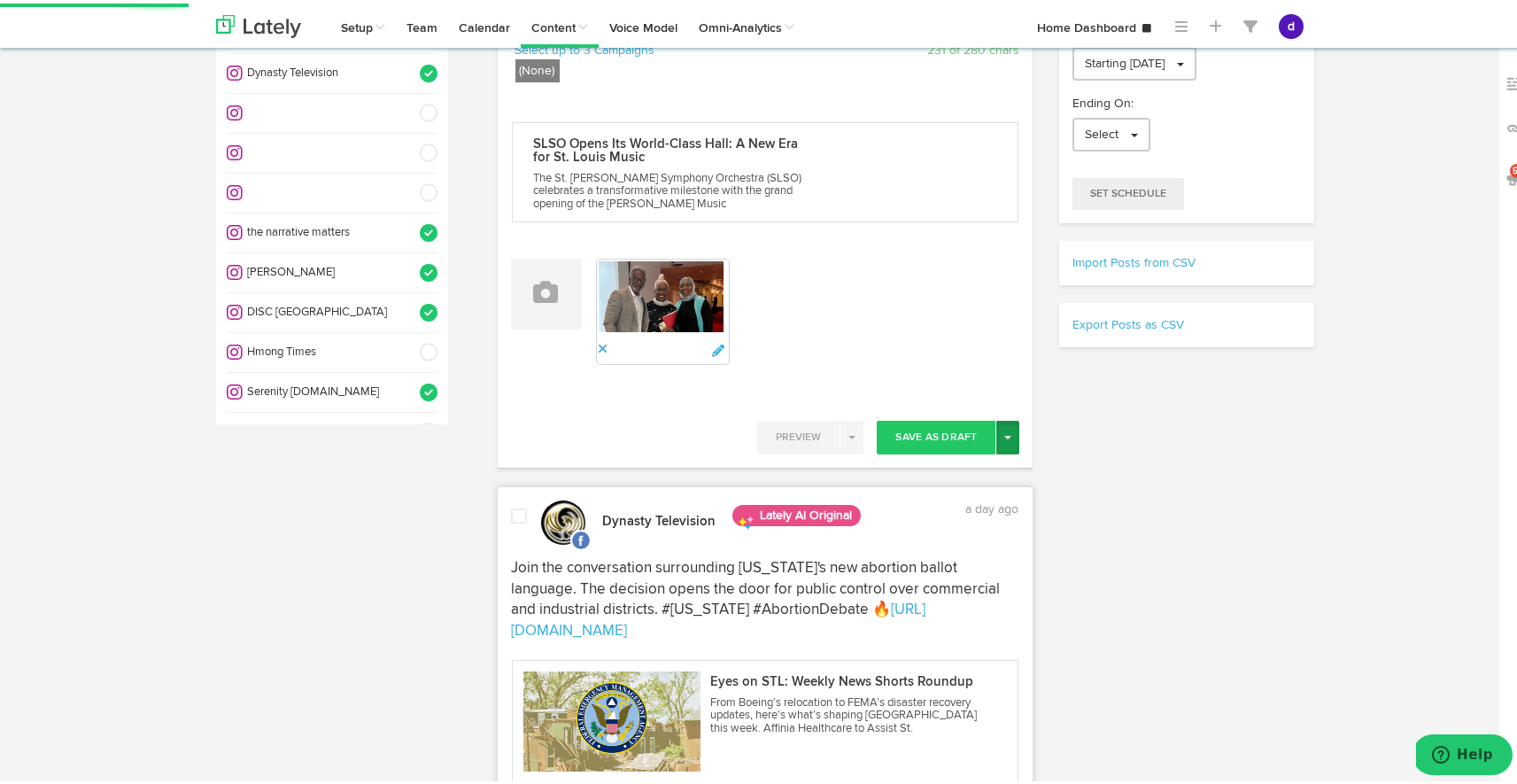
click at [1004, 424] on button "Toggle Dropdown" at bounding box center [1008, 434] width 23 height 33
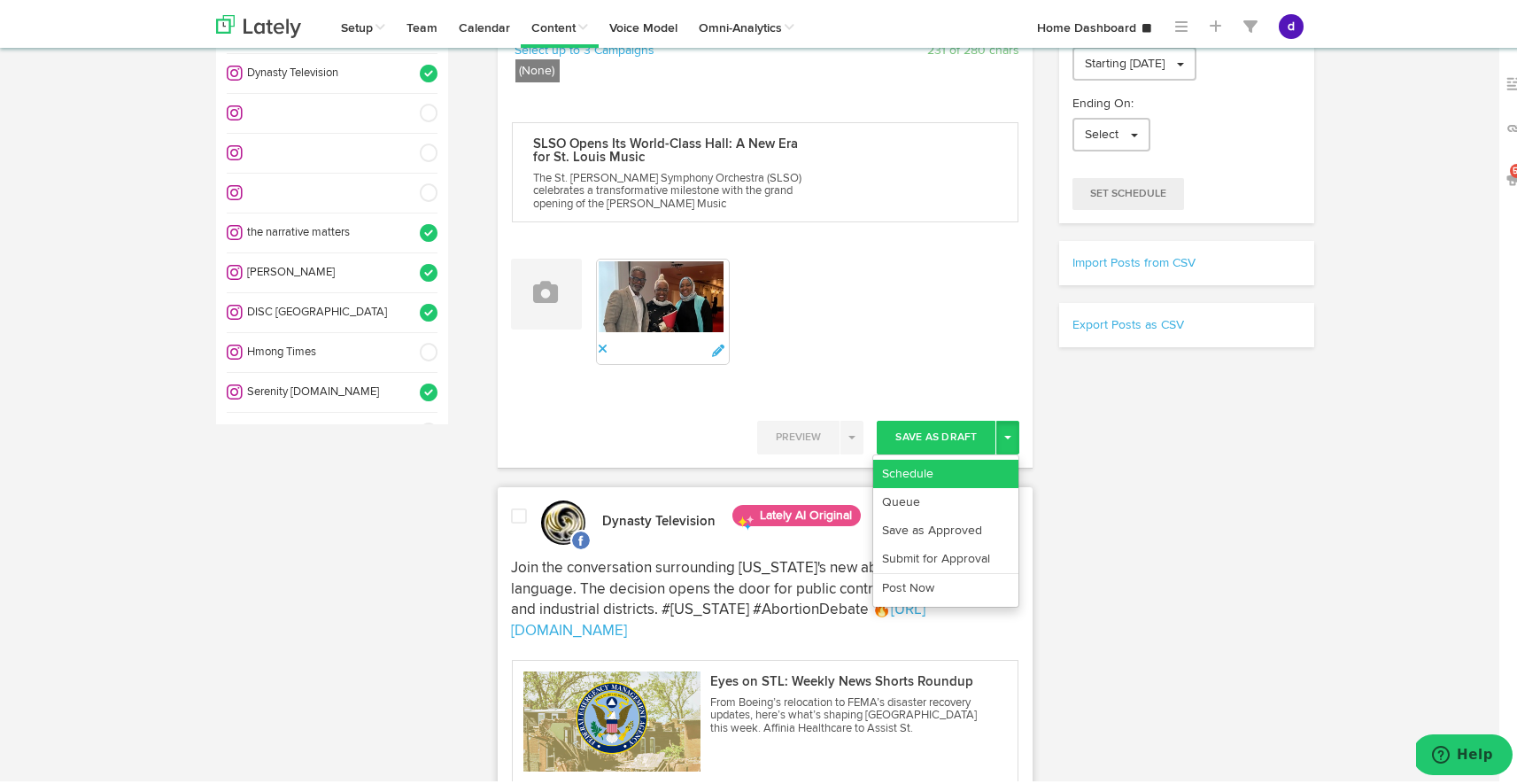
click at [966, 476] on link "Schedule" at bounding box center [945, 469] width 145 height 29
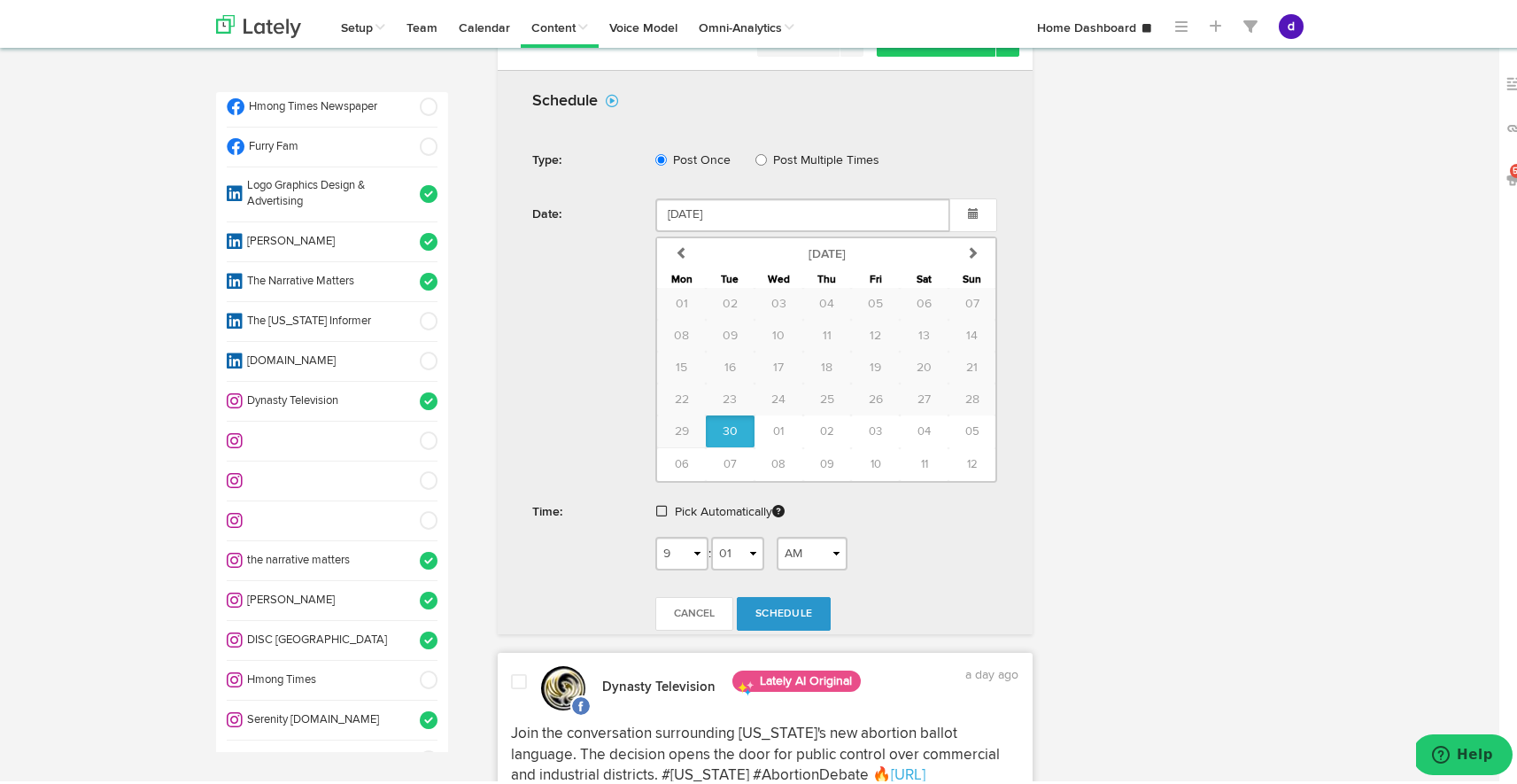
scroll to position [742, 0]
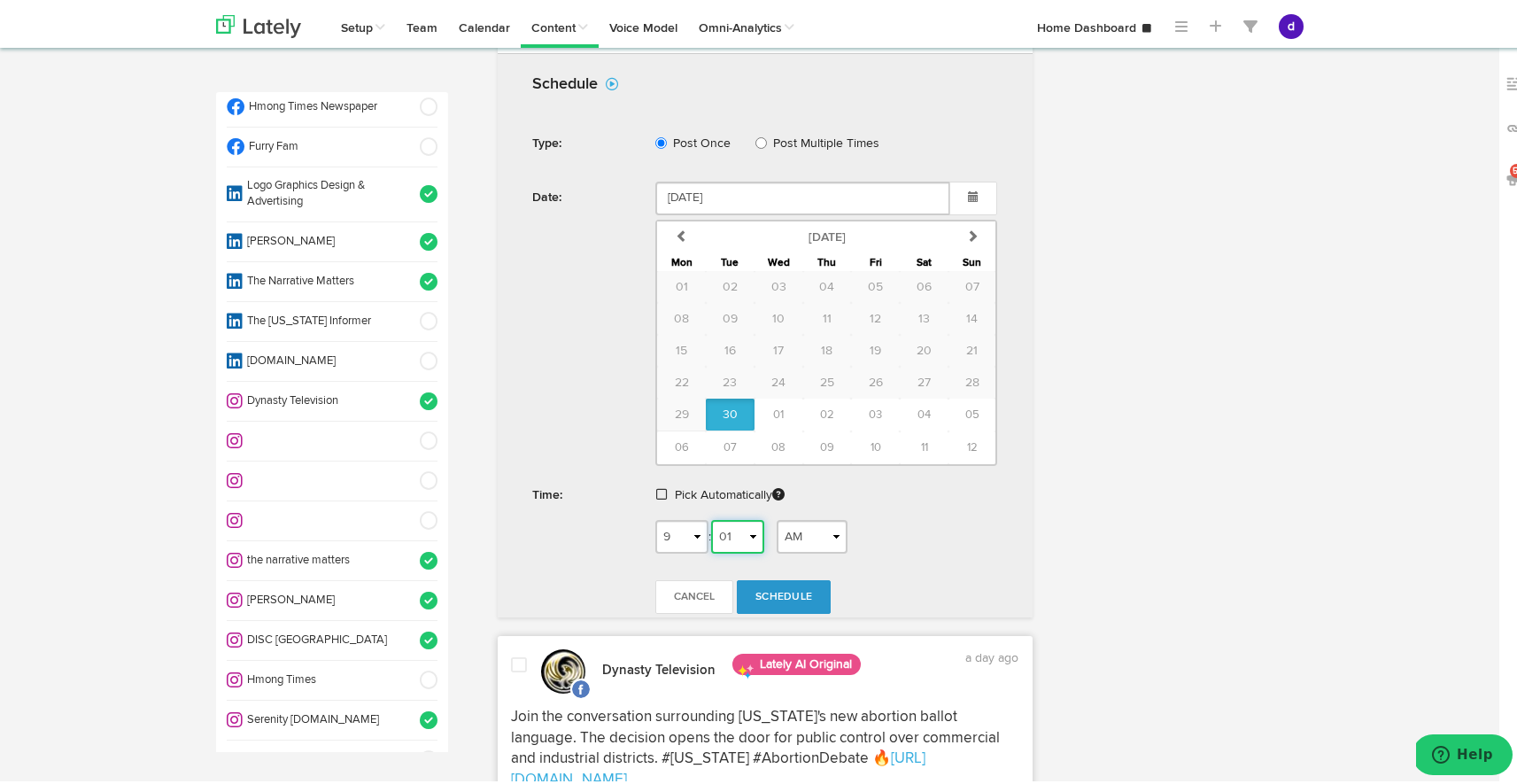
click at [734, 538] on select "00 01 02 03 04 05 06 07 08 09 10 11 12 13 14 15 16 17 18 19 20 21 22 23 24 25 2…" at bounding box center [738, 533] width 54 height 33
click at [711, 517] on select "00 01 02 03 04 05 06 07 08 09 10 11 12 13 14 15 16 17 18 19 20 21 22 23 24 25 2…" at bounding box center [738, 533] width 54 height 33
click at [727, 529] on select "00 01 02 03 04 05 06 07 08 09 10 11 12 13 14 15 16 17 18 19 20 21 22 23 24 25 2…" at bounding box center [738, 533] width 54 height 33
select select "07"
click at [711, 517] on select "00 01 02 03 04 05 06 07 08 09 10 11 12 13 14 15 16 17 18 19 20 21 22 23 24 25 2…" at bounding box center [738, 533] width 54 height 33
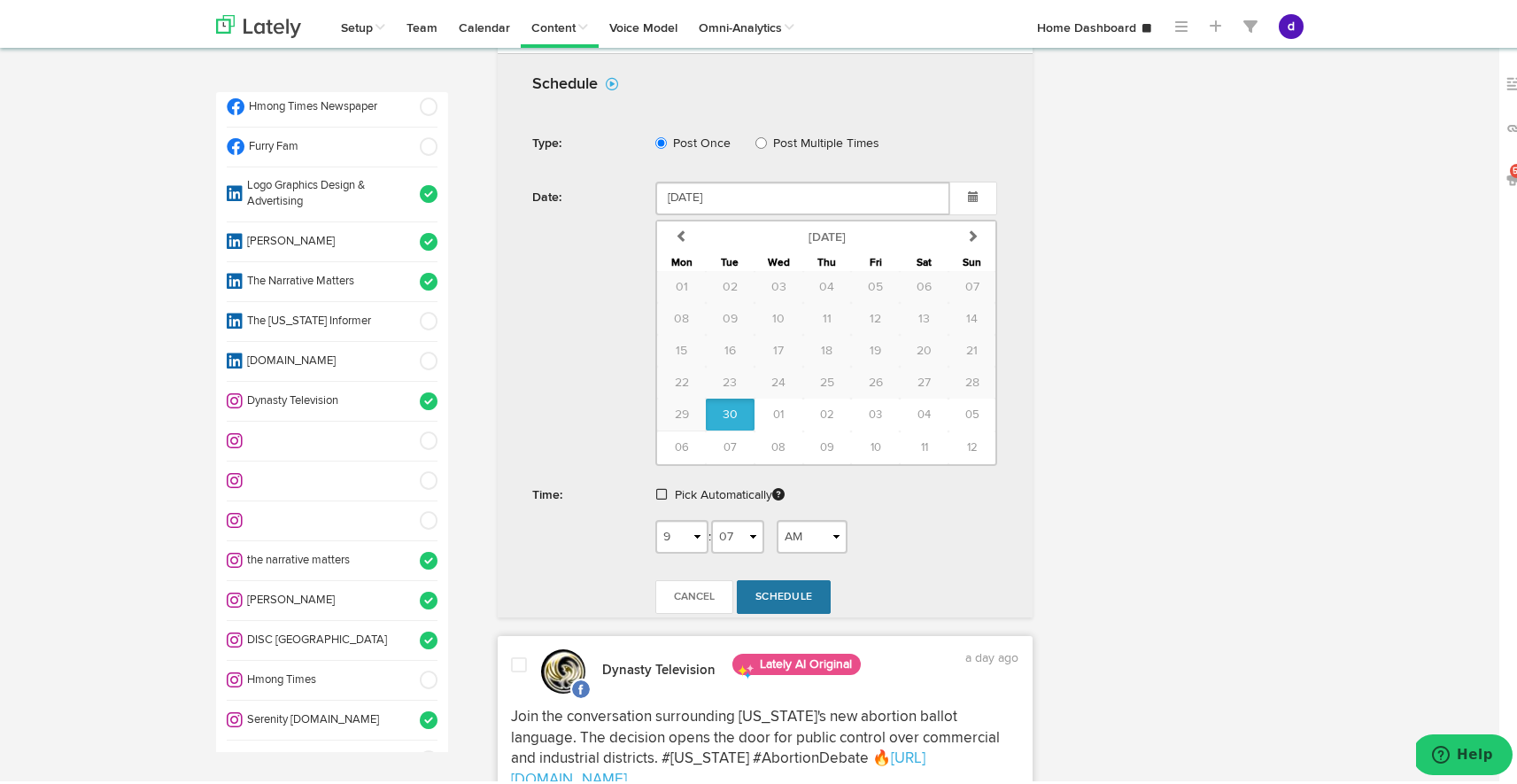
click at [780, 598] on link "Schedule" at bounding box center [784, 593] width 94 height 33
radio input "true"
select select "9"
select select "06"
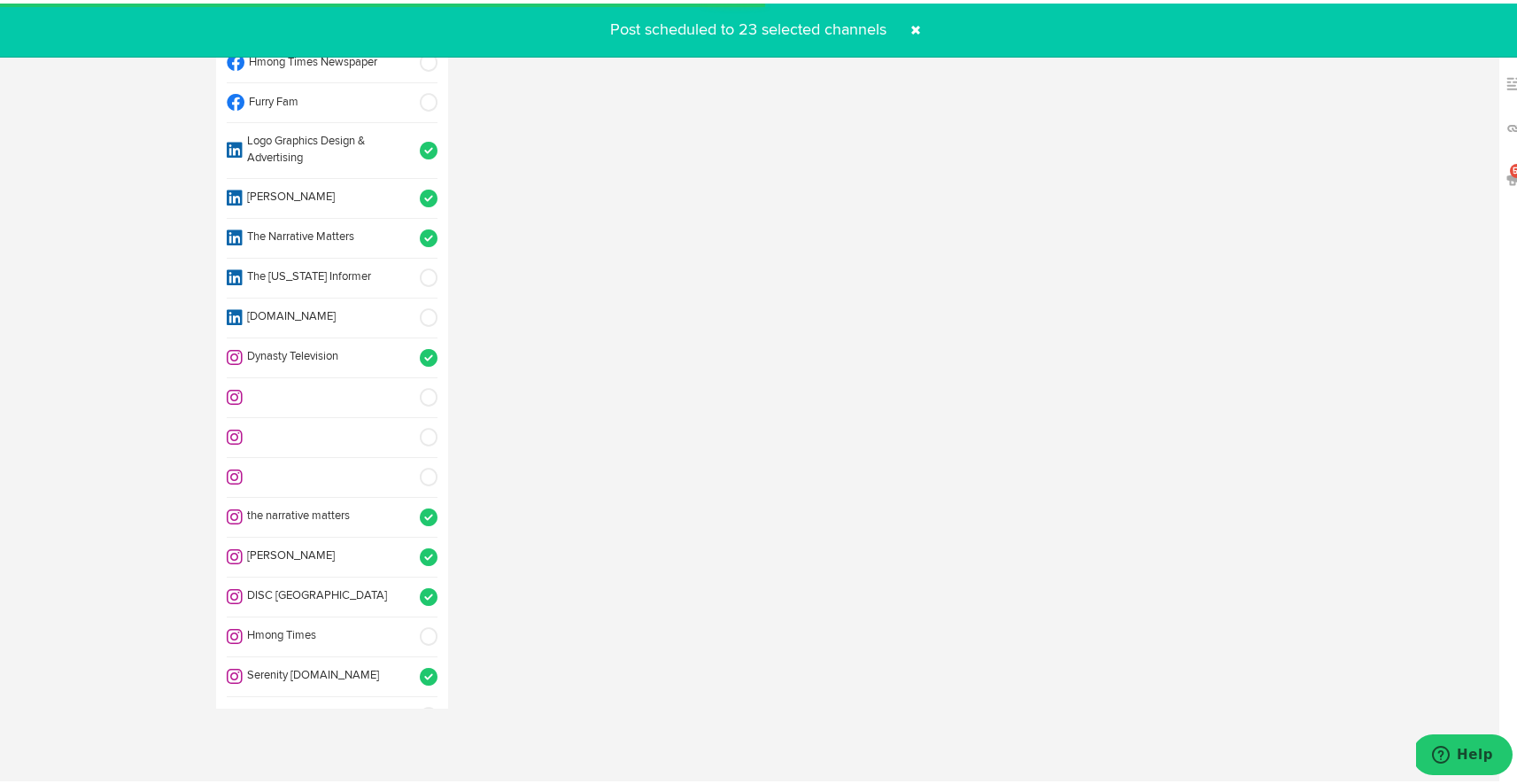
select select "11"
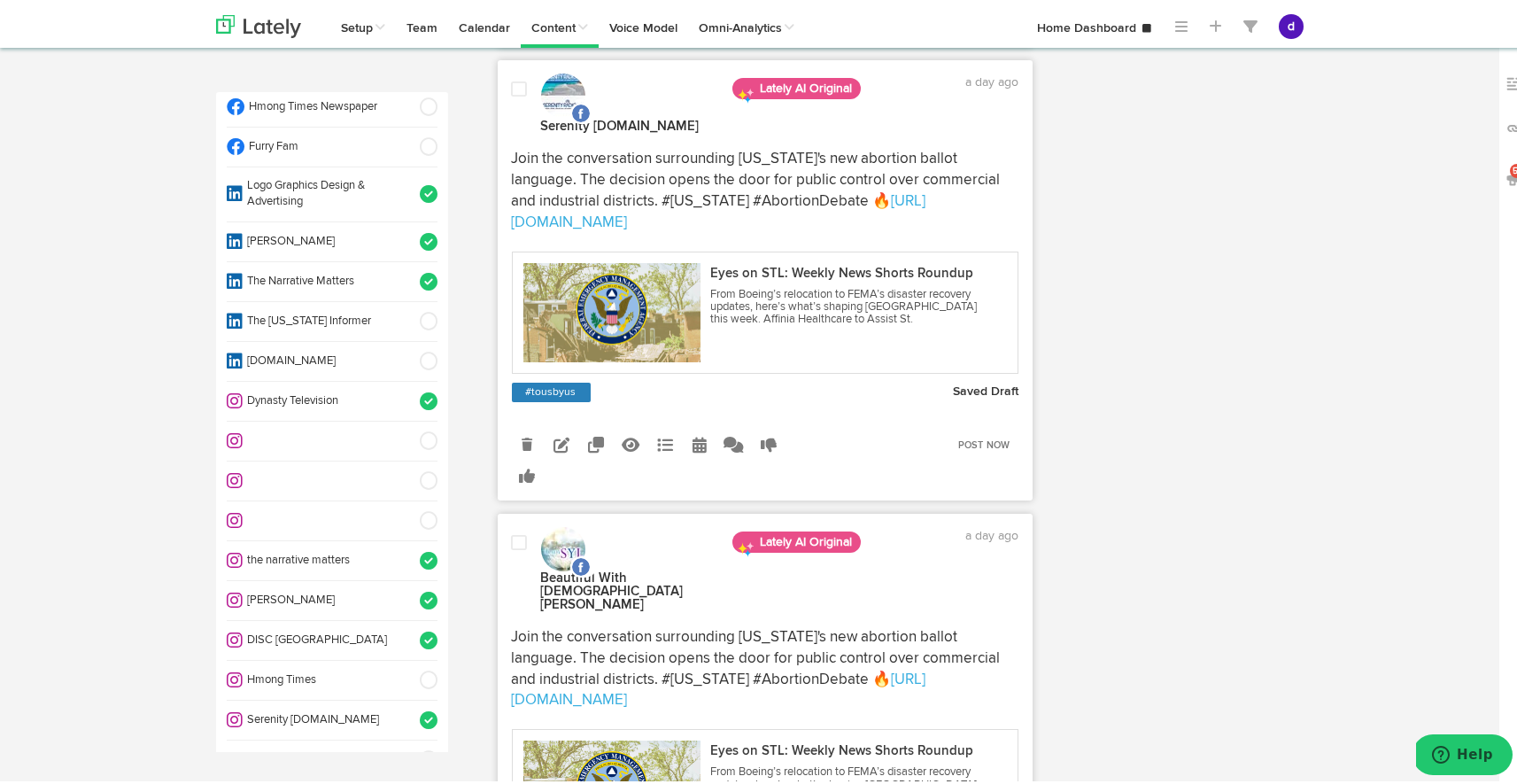
scroll to position [0, 0]
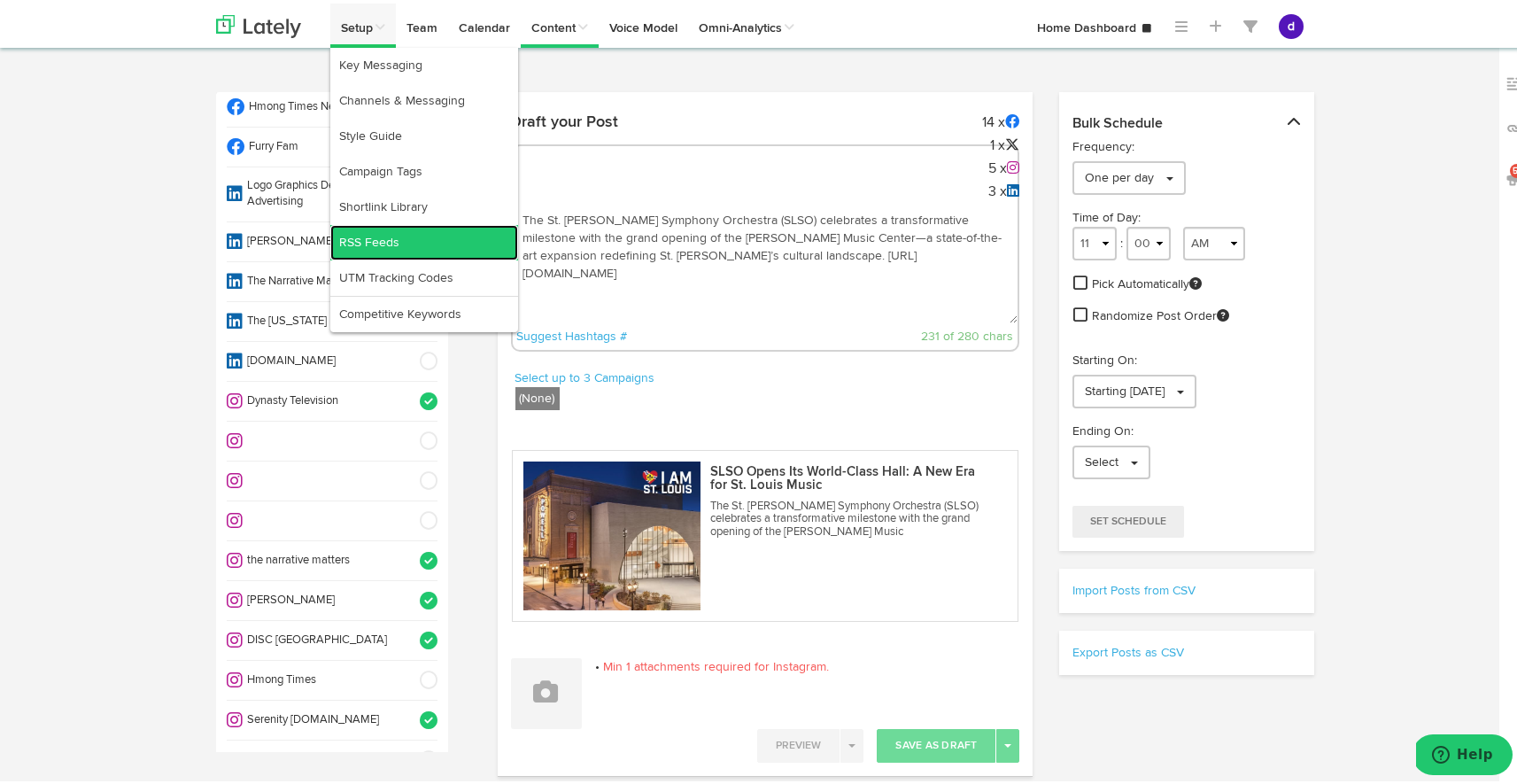
click at [408, 233] on link "RSS Feeds" at bounding box center [424, 239] width 188 height 35
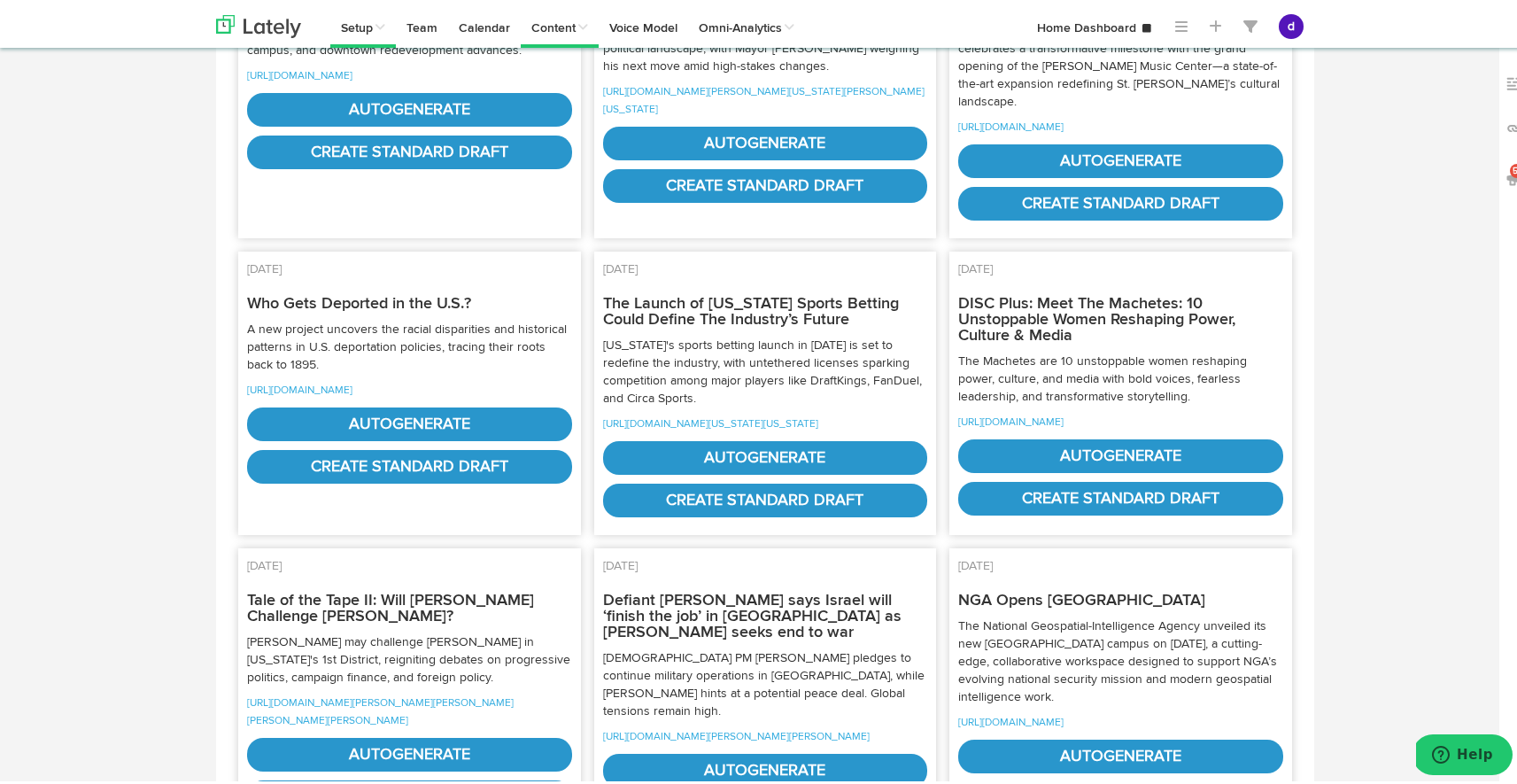
scroll to position [375, 0]
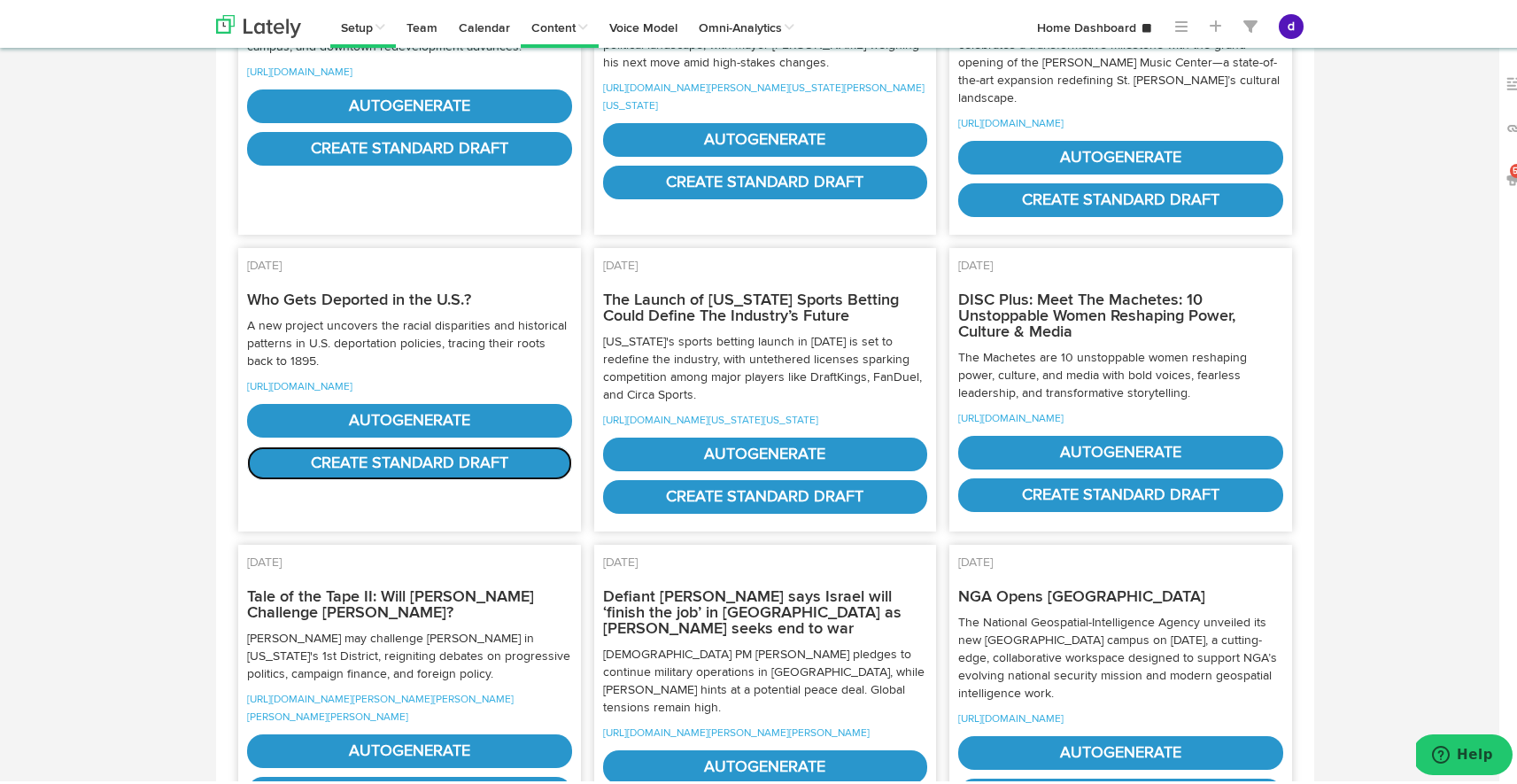
click at [440, 476] on link "create standard draft" at bounding box center [410, 459] width 325 height 33
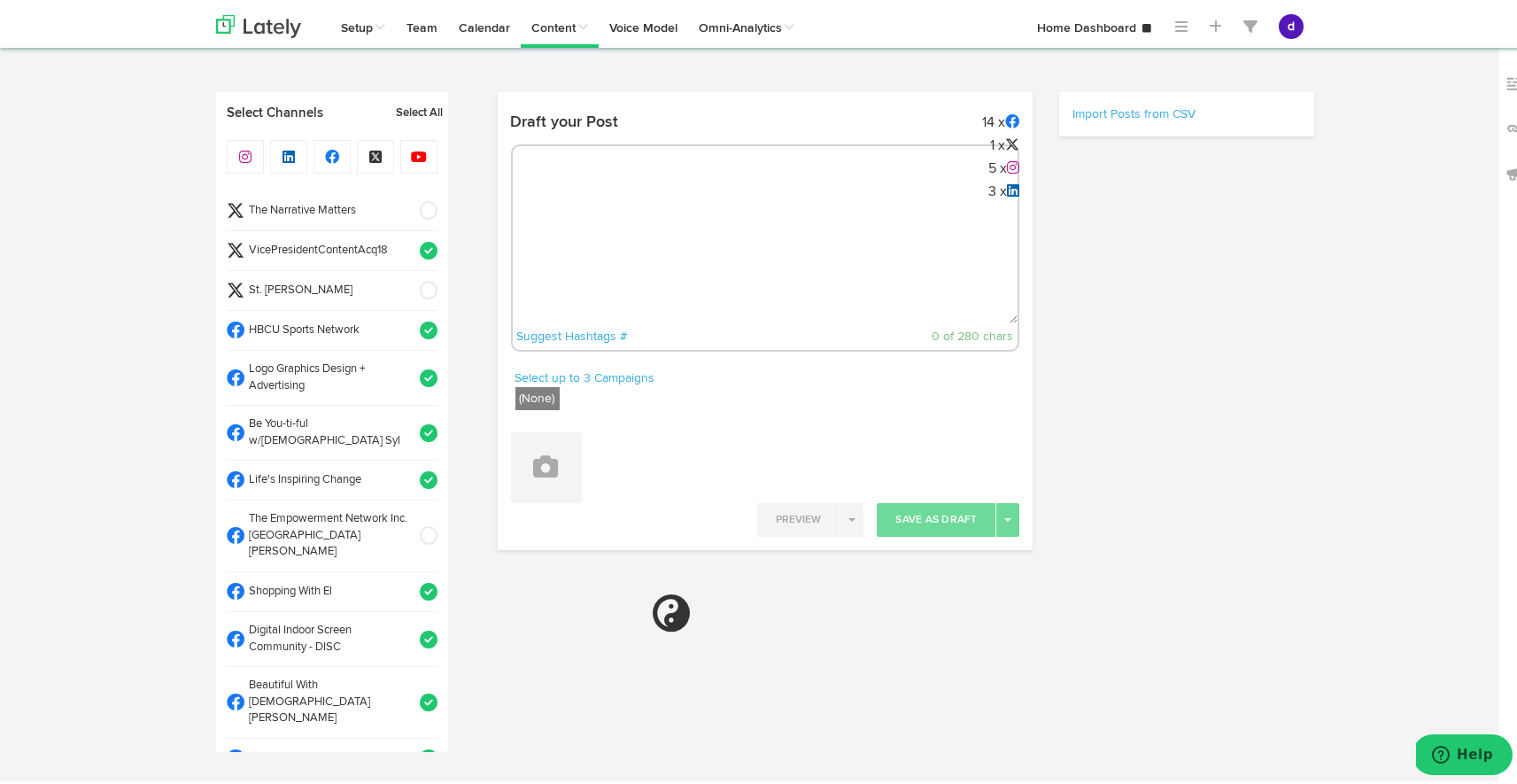
type textarea "A new project uncovers the racial disparities and historical patterns in U.S. d…"
radio input "true"
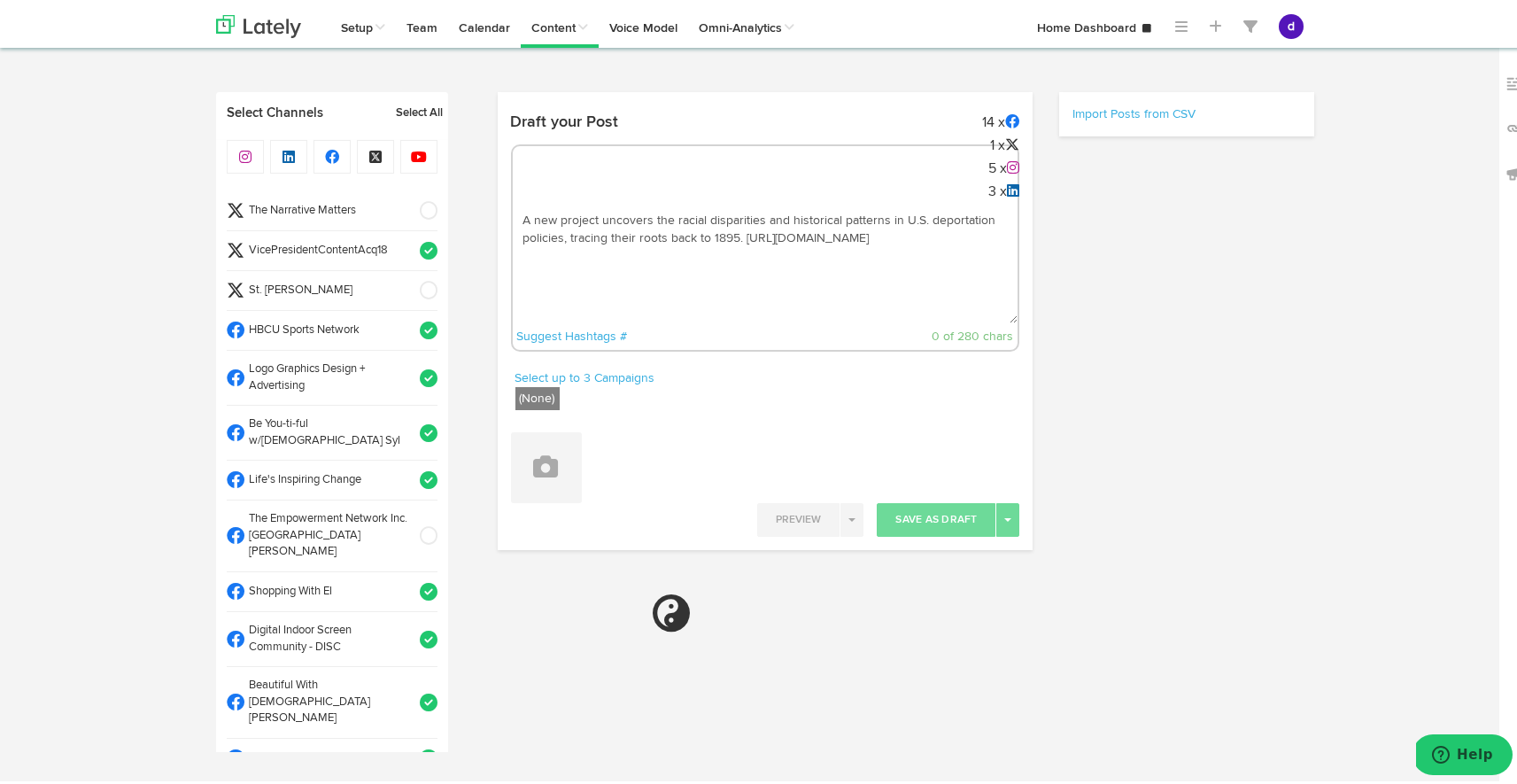
select select "9"
select select "07"
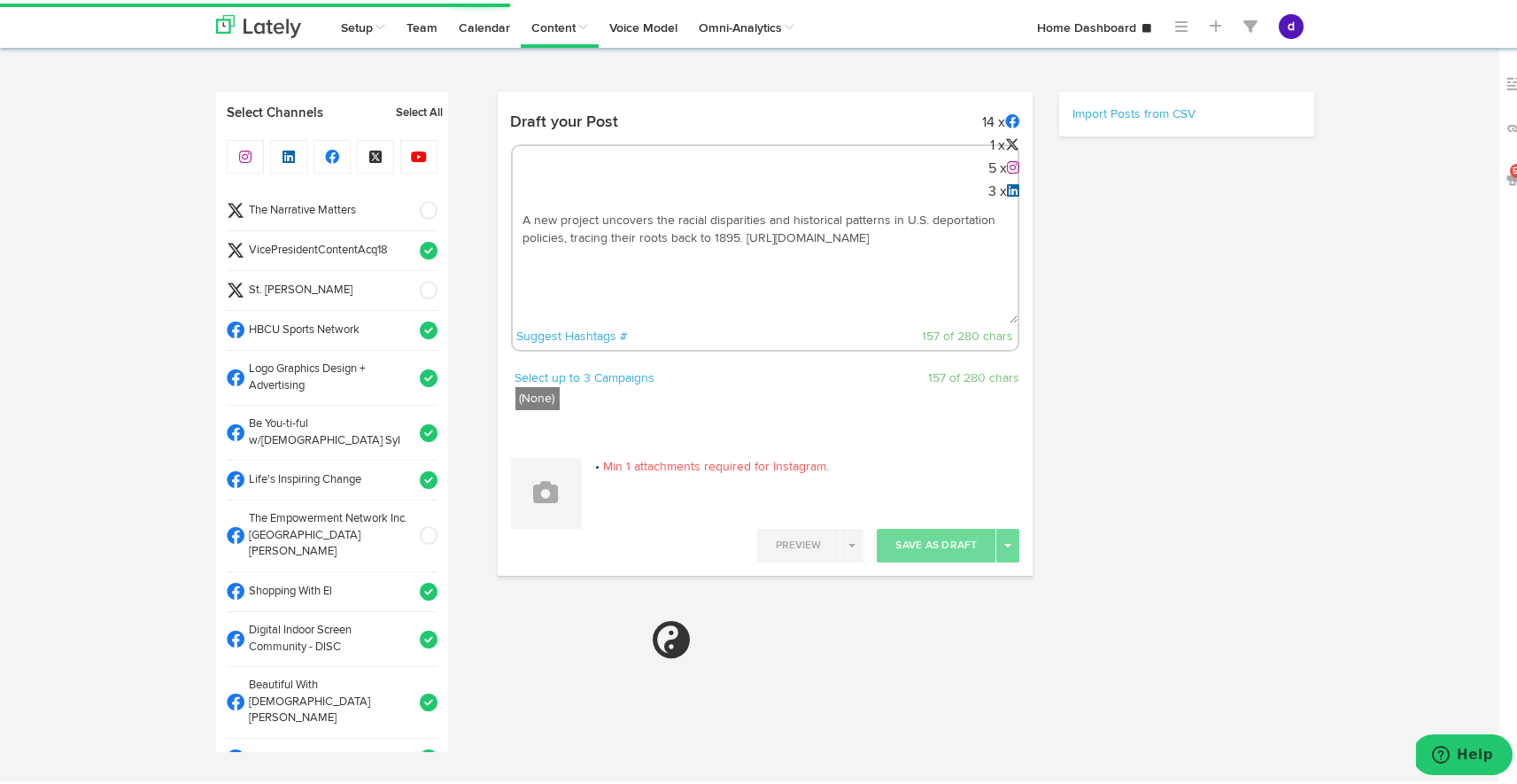
select select "11"
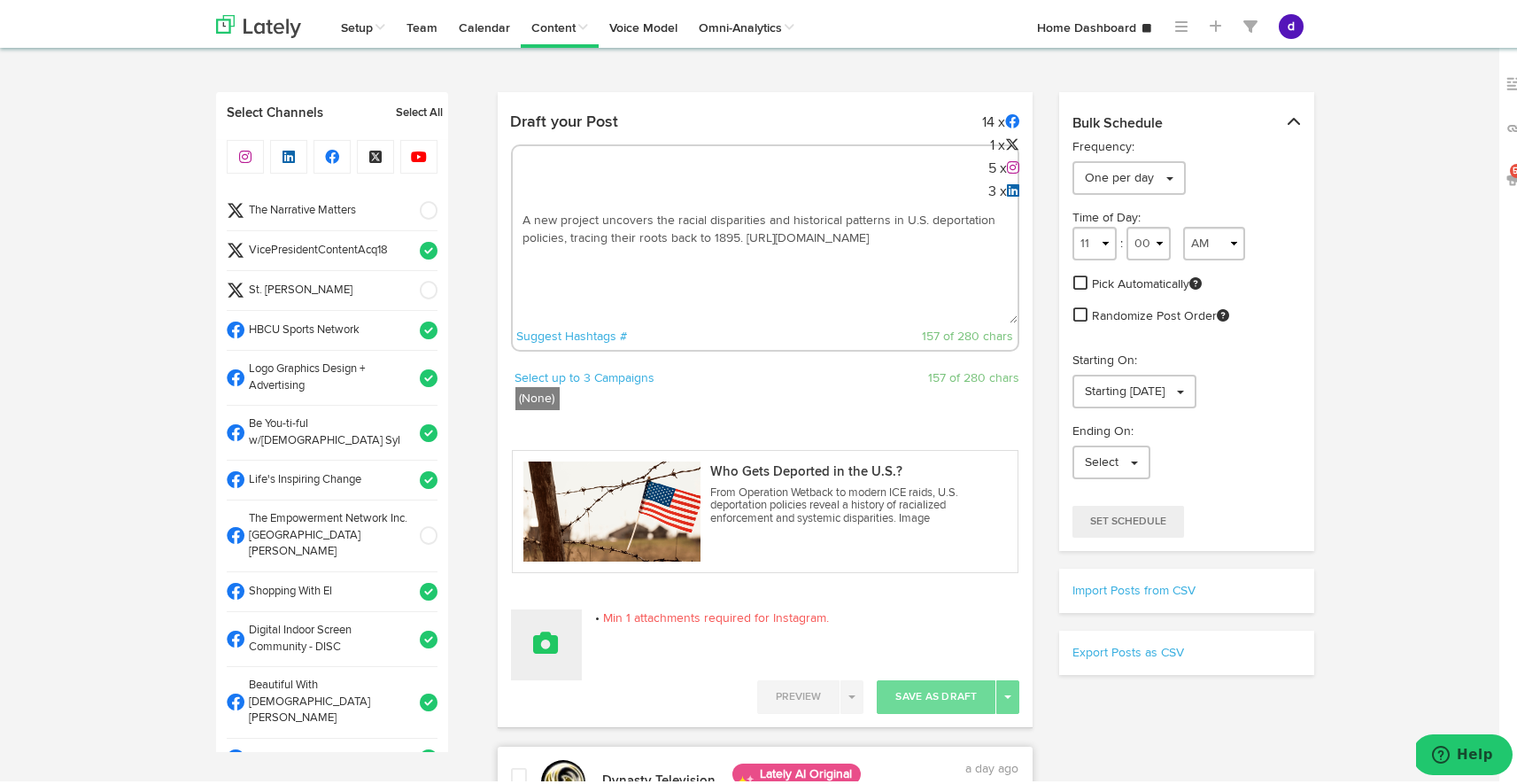
click at [544, 627] on icon at bounding box center [546, 639] width 25 height 25
click at [557, 761] on link "Upload Images" at bounding box center [595, 755] width 167 height 29
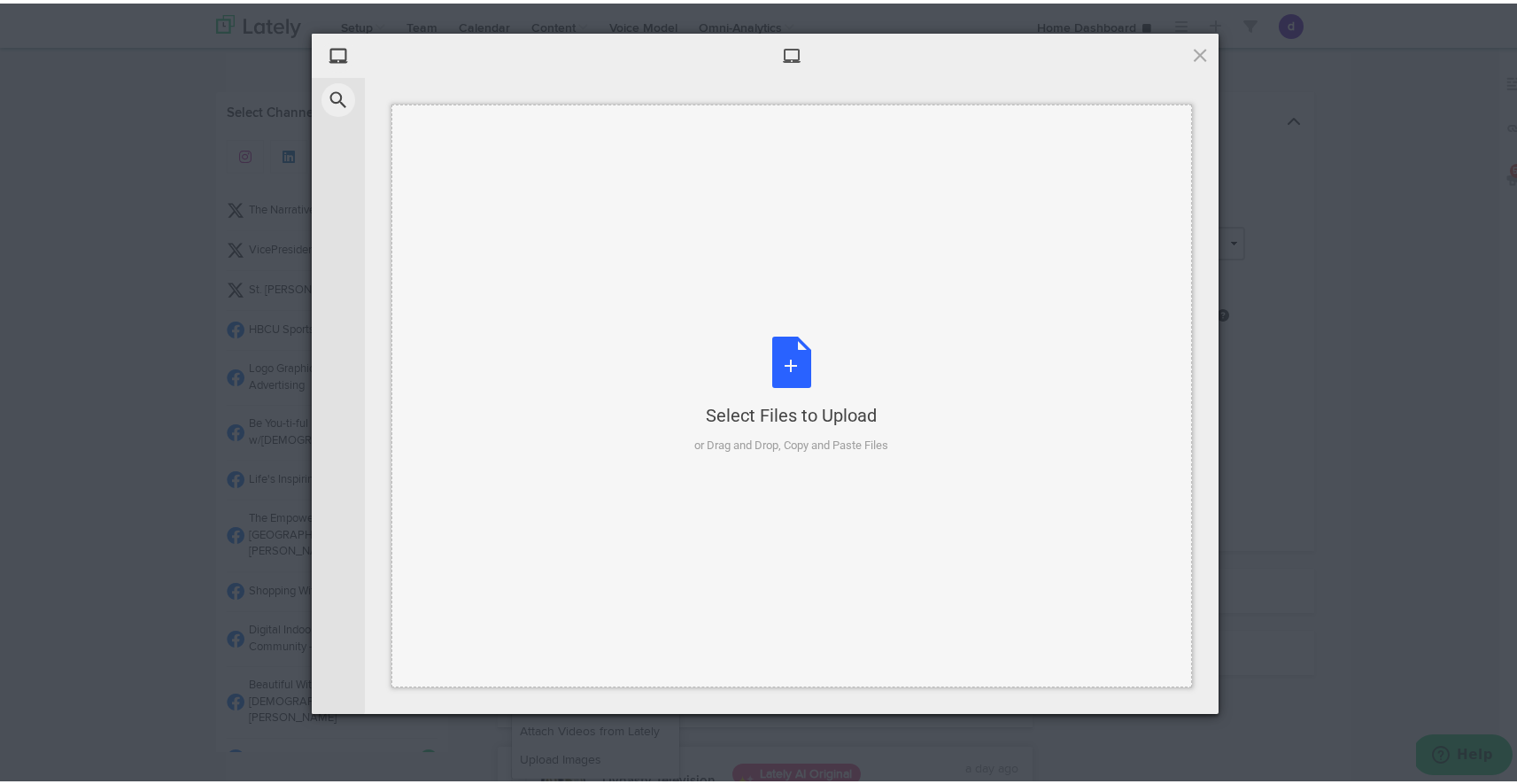
click at [781, 338] on div "Select Files to Upload or Drag and Drop, Copy and Paste Files" at bounding box center [793, 392] width 194 height 118
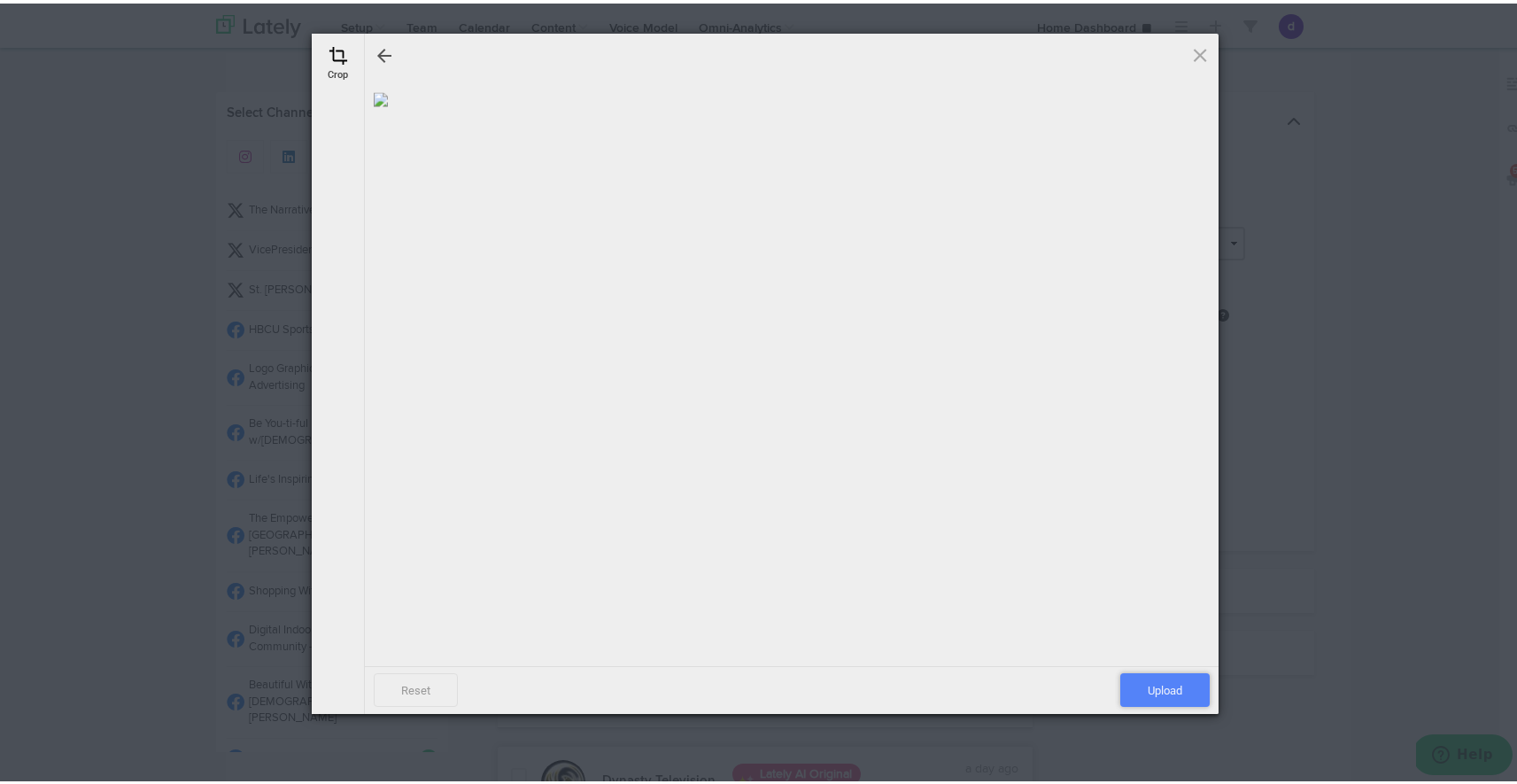
click at [1134, 683] on span "Upload" at bounding box center [1165, 686] width 90 height 33
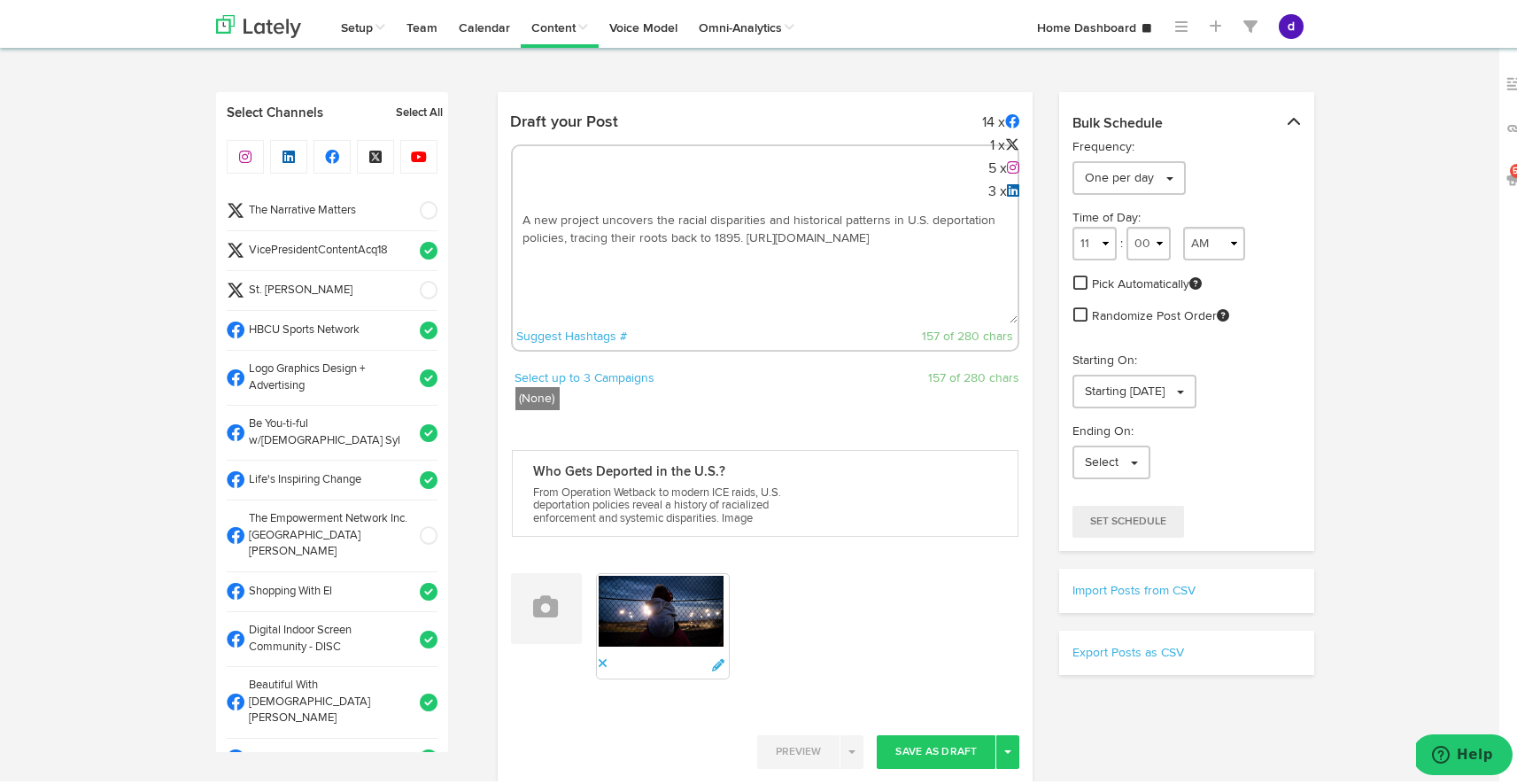
drag, startPoint x: 555, startPoint y: 254, endPoint x: 583, endPoint y: 268, distance: 31.3
click at [583, 268] on textarea "A new project uncovers the racial disparities and historical patterns in U.S. d…" at bounding box center [766, 261] width 506 height 117
click at [740, 232] on textarea "A new project uncovers the racial disparities and historical patterns in U.S. d…" at bounding box center [766, 261] width 506 height 117
drag, startPoint x: 560, startPoint y: 253, endPoint x: 595, endPoint y: 278, distance: 43.0
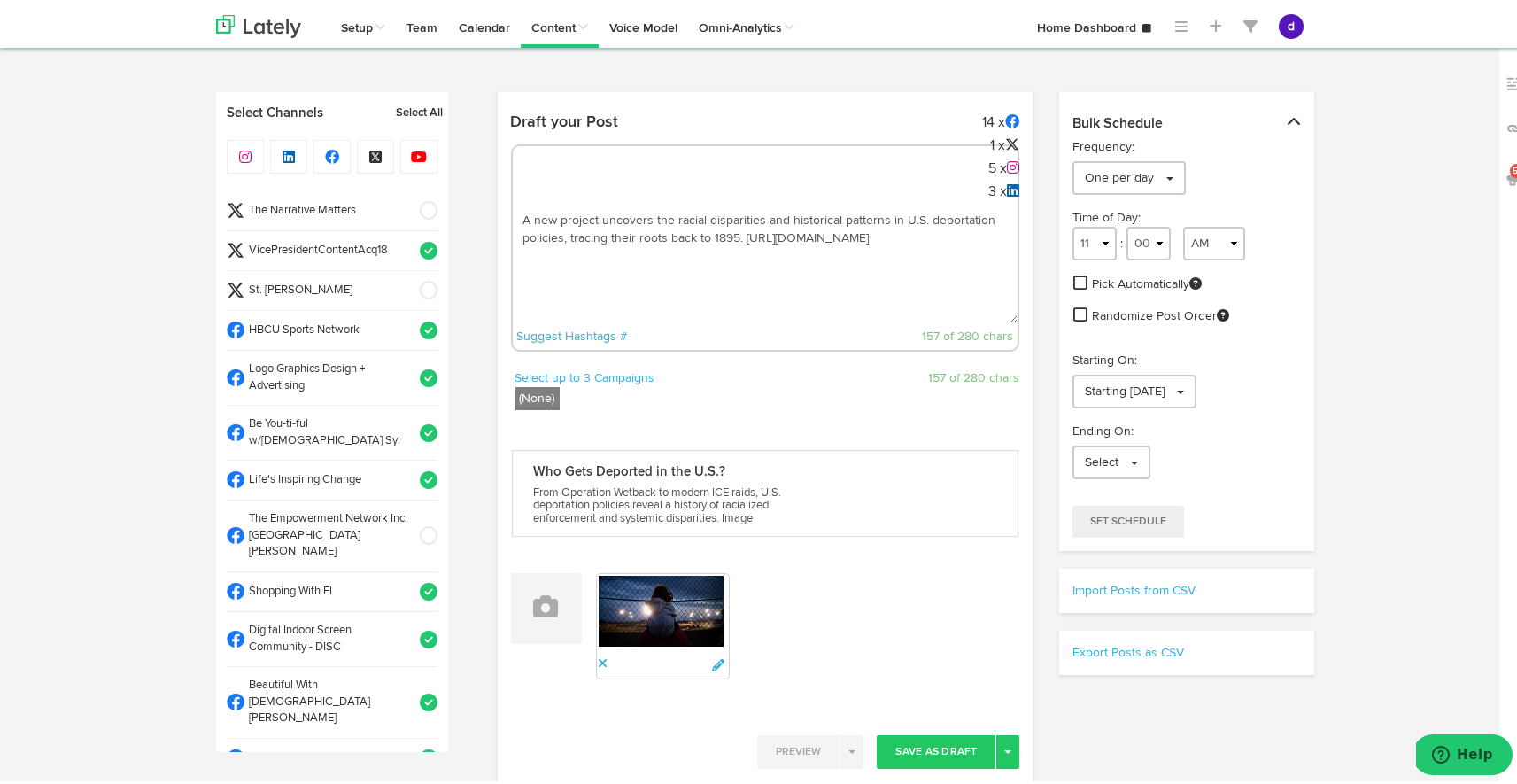
click at [595, 278] on textarea "A new project uncovers the racial disparities and historical patterns in U.S. d…" at bounding box center [766, 261] width 506 height 117
type textarea "A new project uncovers the racial disparities and historical patterns in U.S. d…"
click at [788, 391] on div "Select up to 3 Campaigns (None) 157 of 280 chars" at bounding box center [765, 390] width 536 height 50
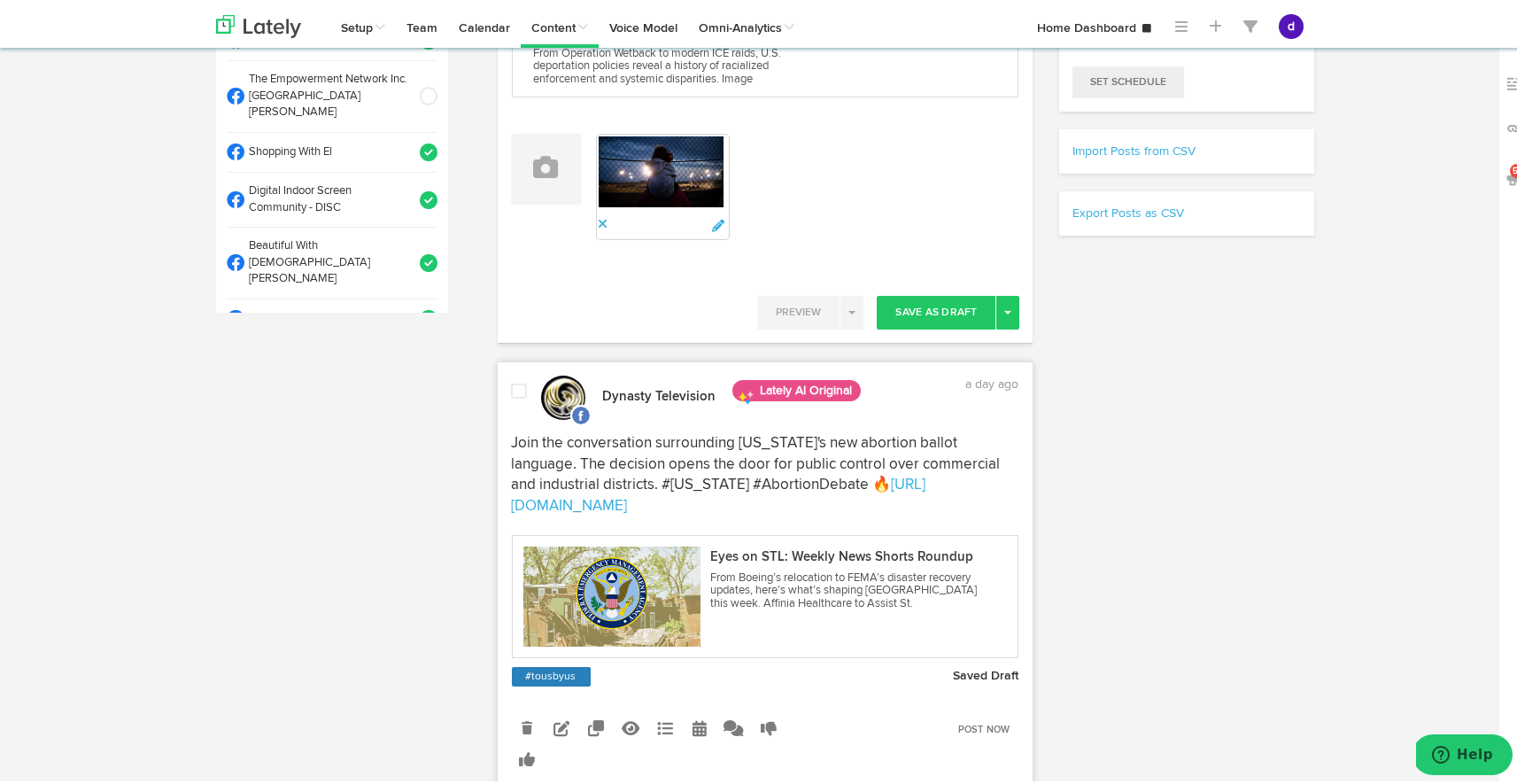
scroll to position [446, 0]
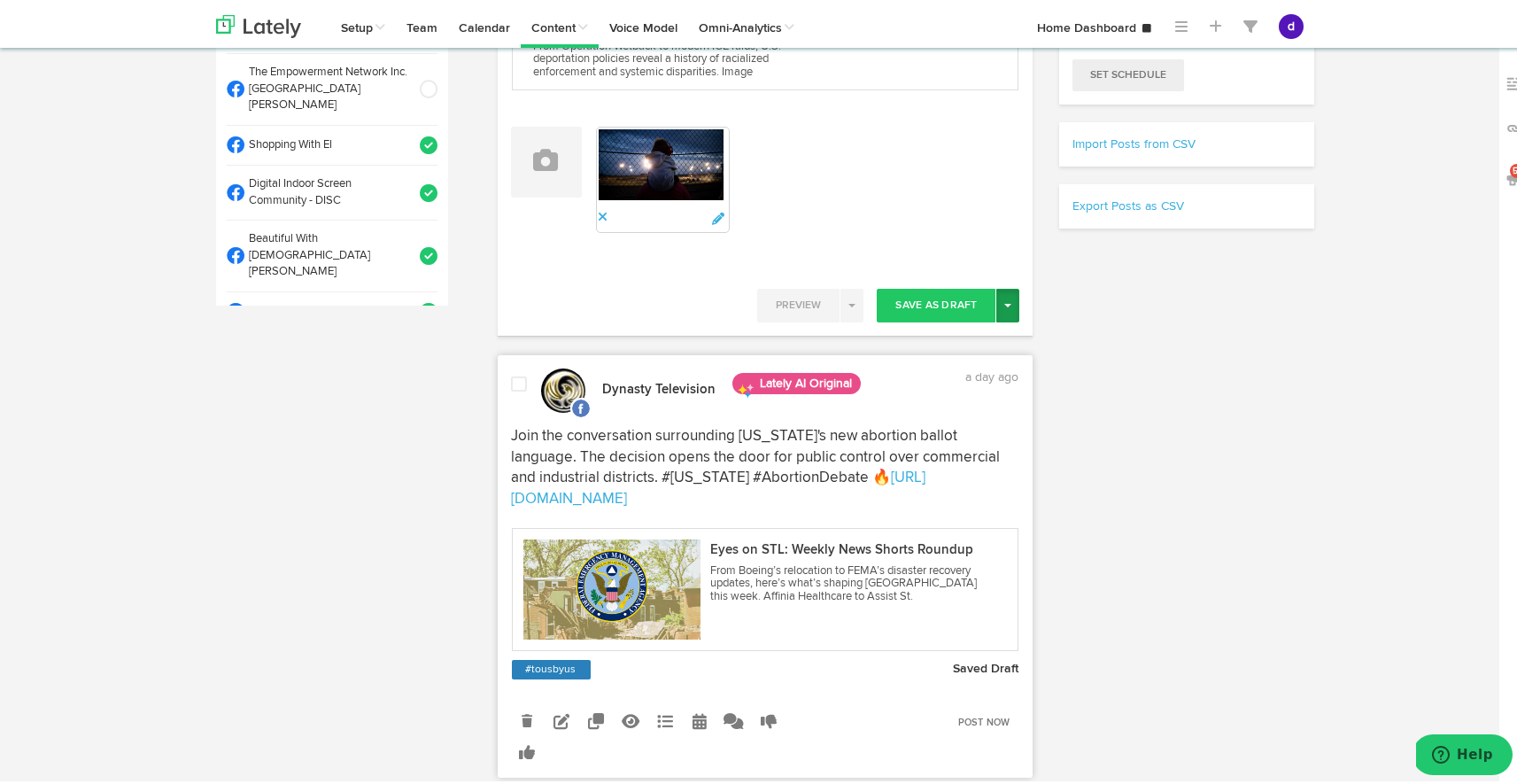
click at [1006, 290] on button "Toggle Dropdown" at bounding box center [1008, 302] width 23 height 33
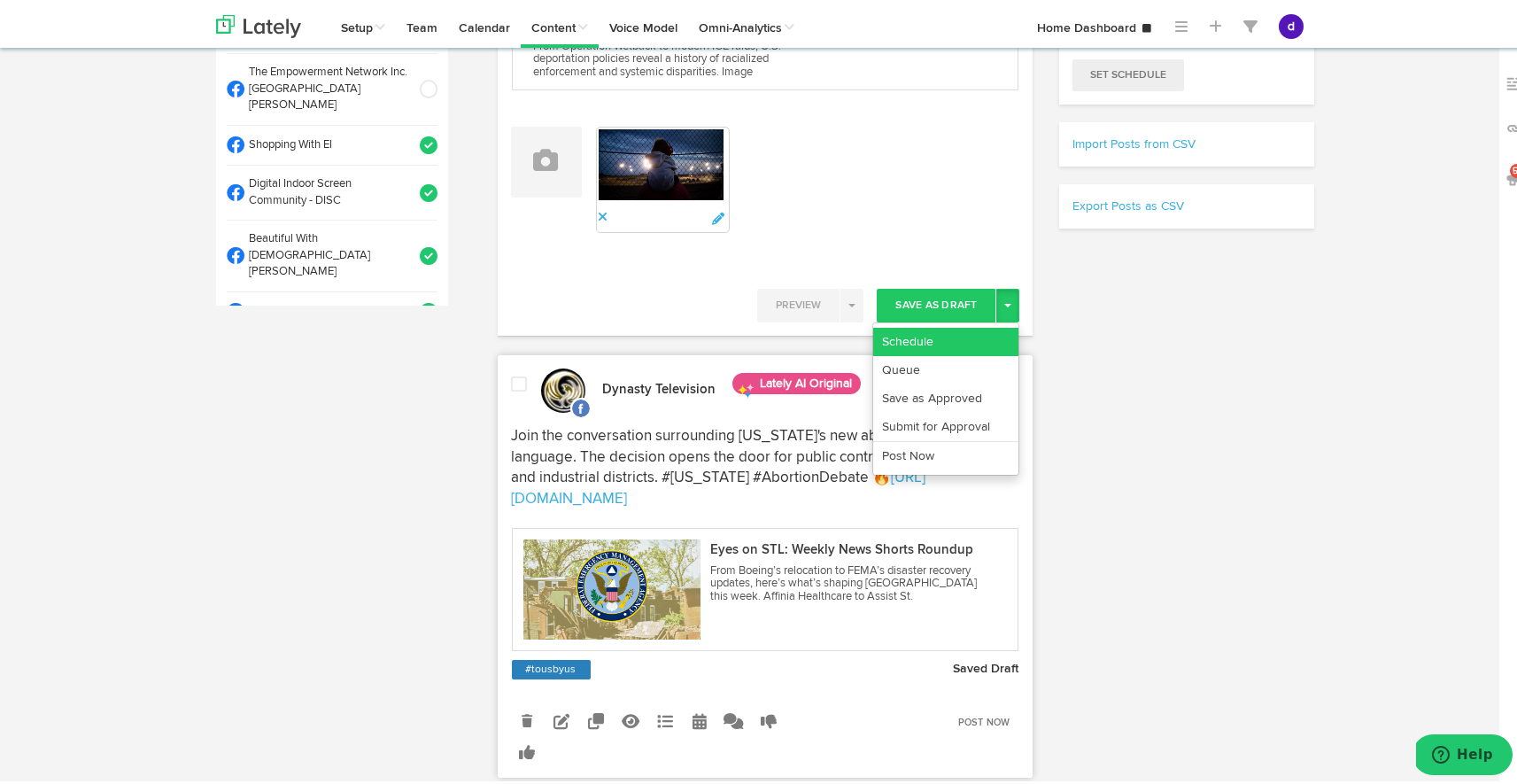
click at [951, 346] on link "Schedule" at bounding box center [945, 338] width 145 height 29
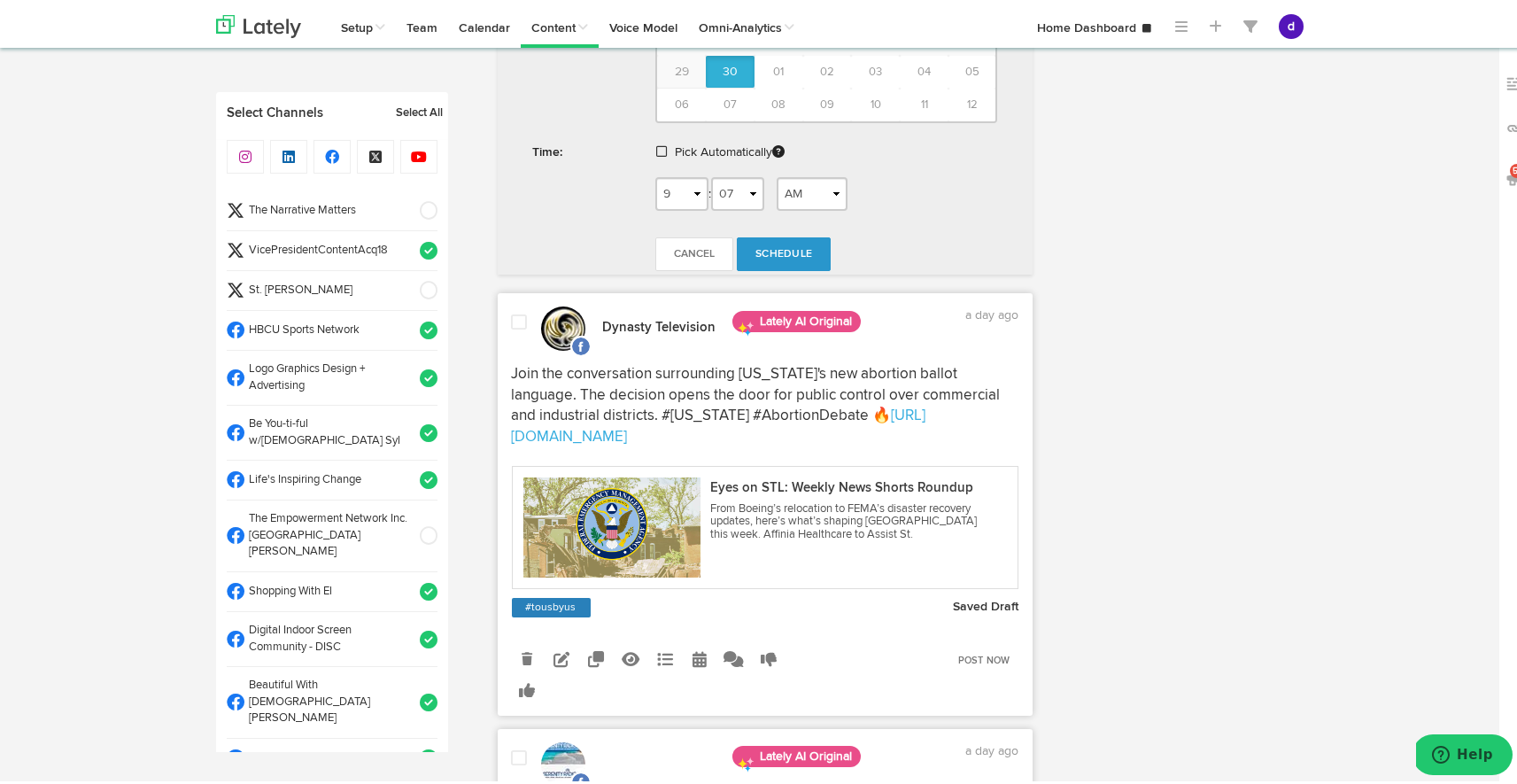
scroll to position [1031, 0]
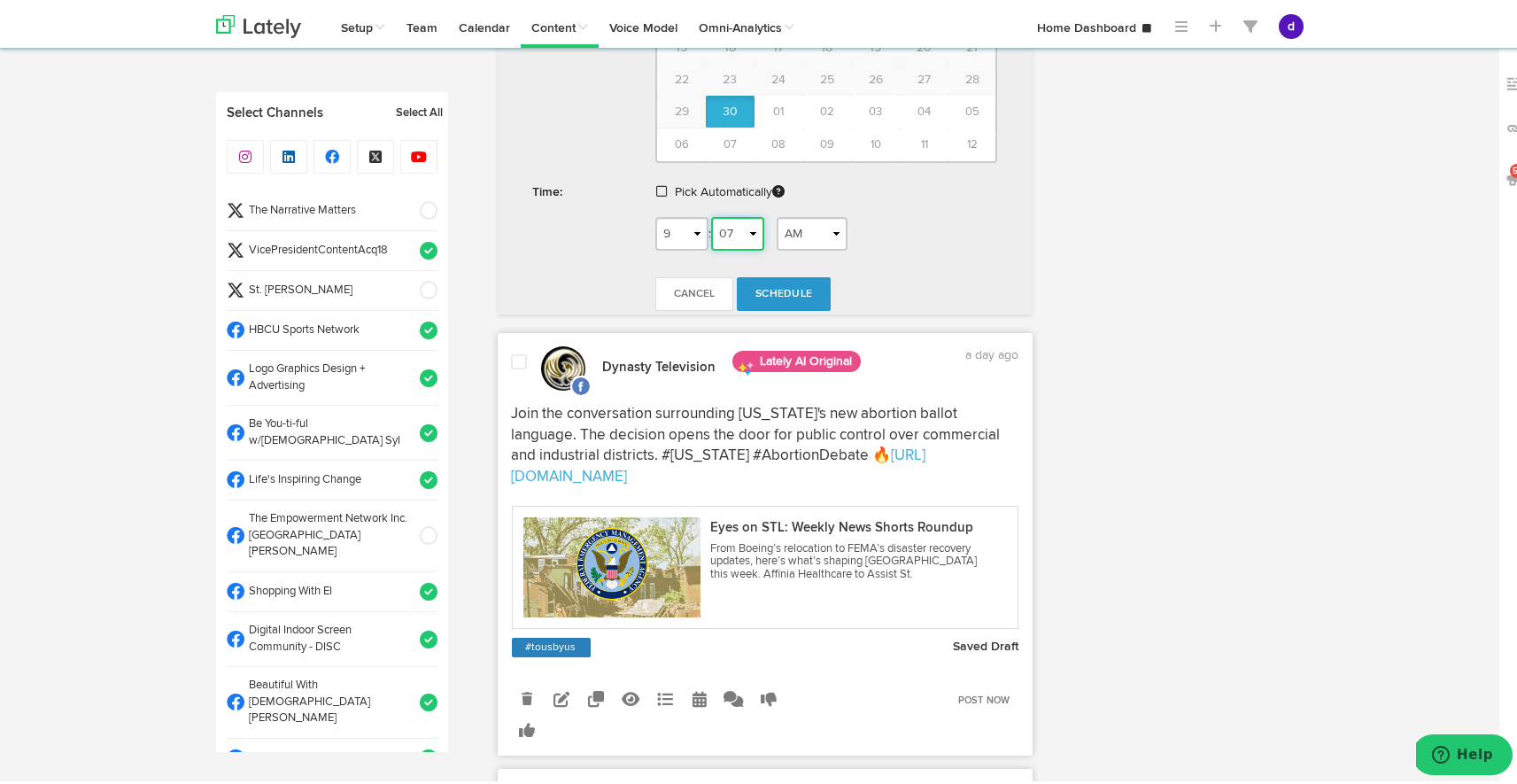
click at [736, 221] on select "00 01 02 03 04 05 06 07 08 09 10 11 12 13 14 15 16 17 18 19 20 21 22 23 24 25 2…" at bounding box center [738, 230] width 54 height 33
select select "09"
click at [711, 213] on select "00 01 02 03 04 05 06 07 08 09 10 11 12 13 14 15 16 17 18 19 20 21 22 23 24 25 2…" at bounding box center [738, 230] width 54 height 33
click at [770, 291] on span "Schedule" at bounding box center [783, 291] width 56 height 11
radio input "true"
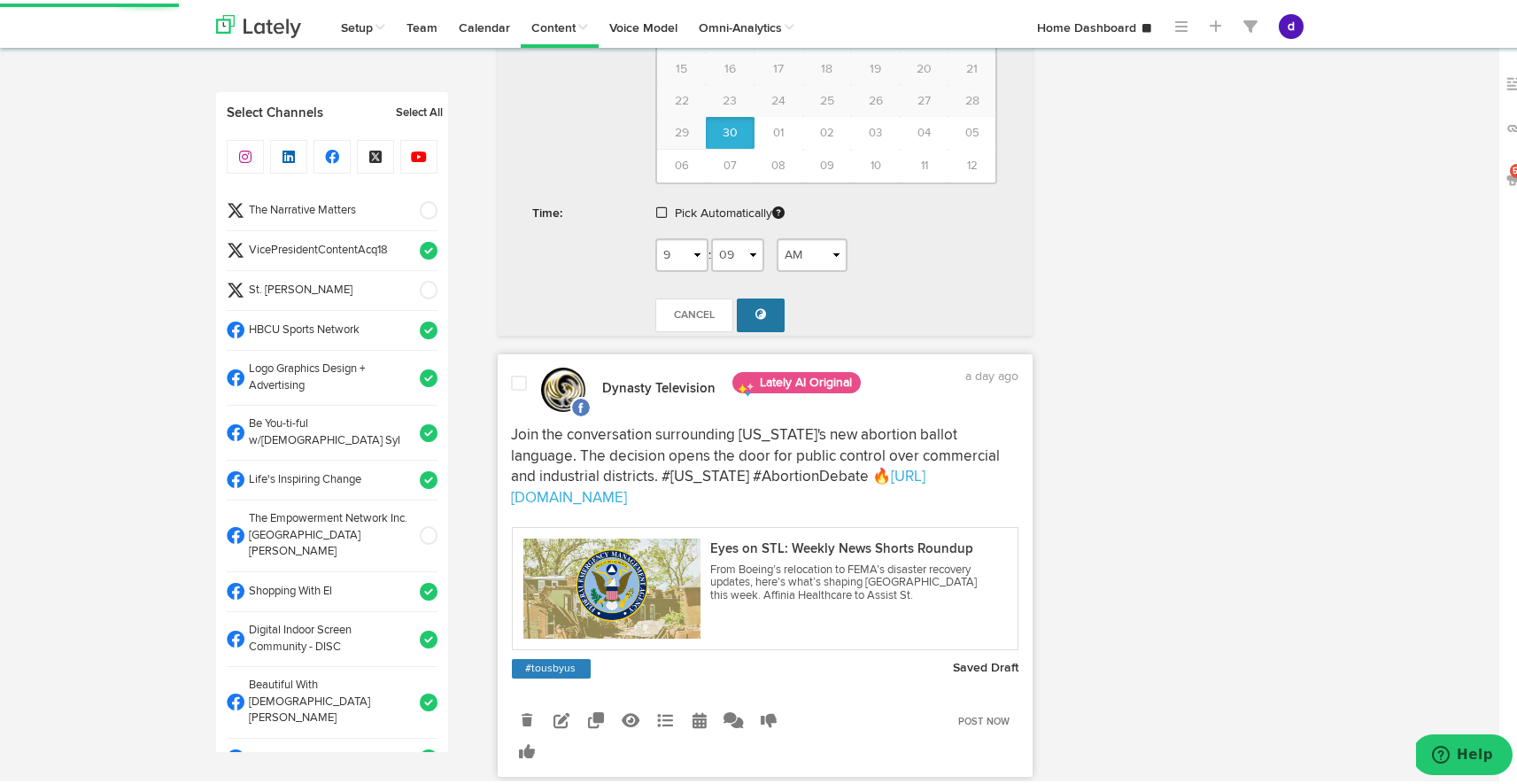
select select "9"
select select "08"
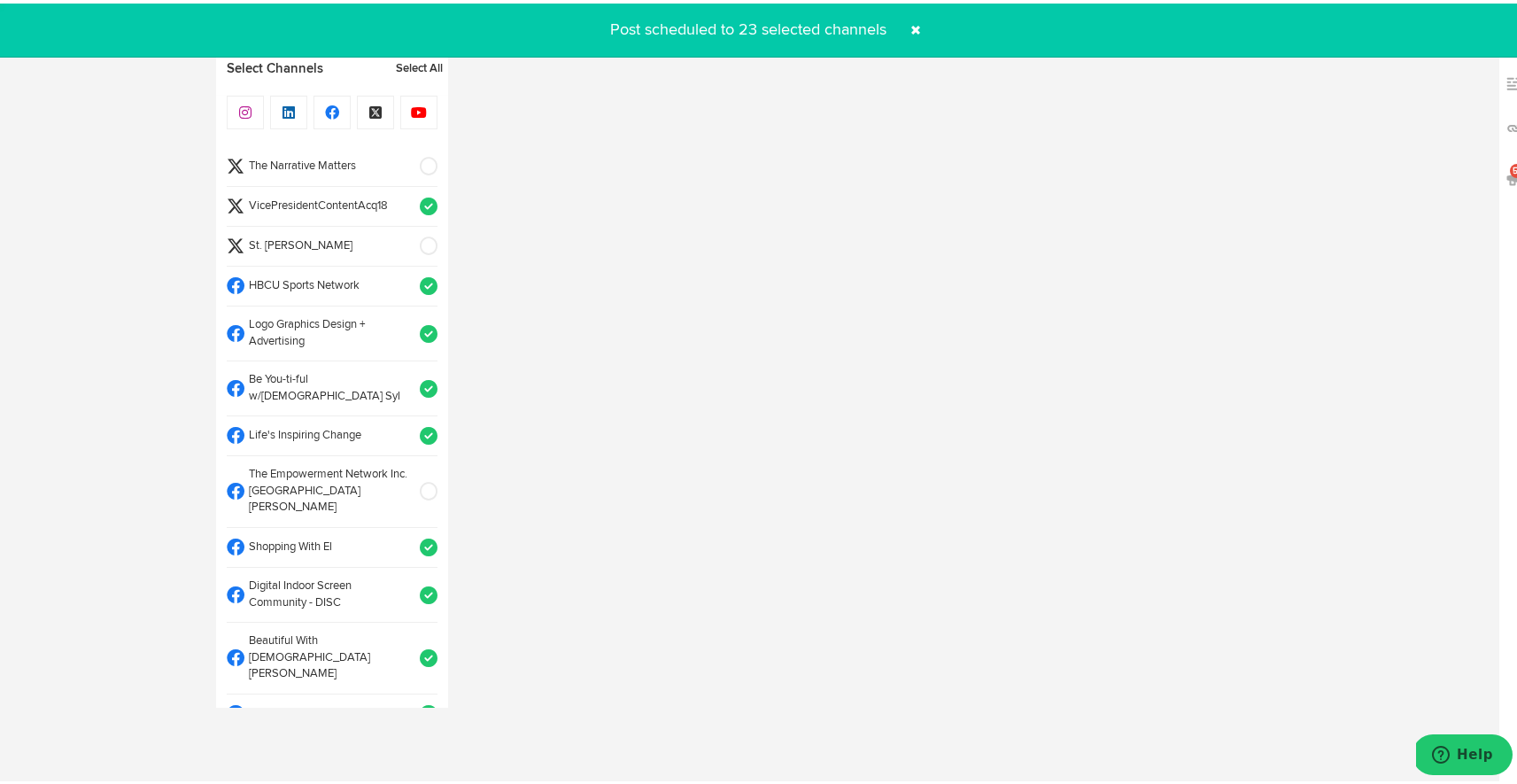
select select "11"
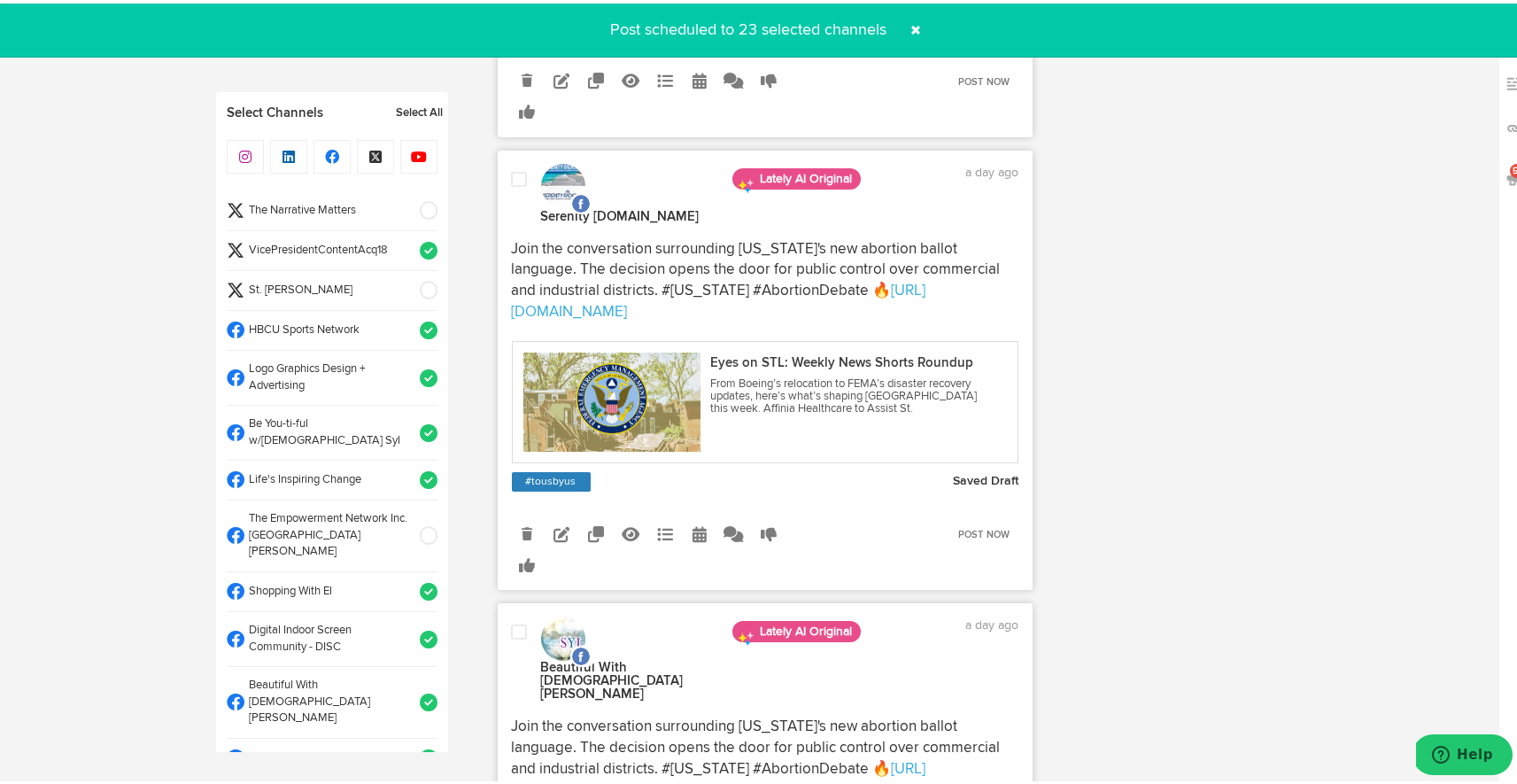
scroll to position [1170, 0]
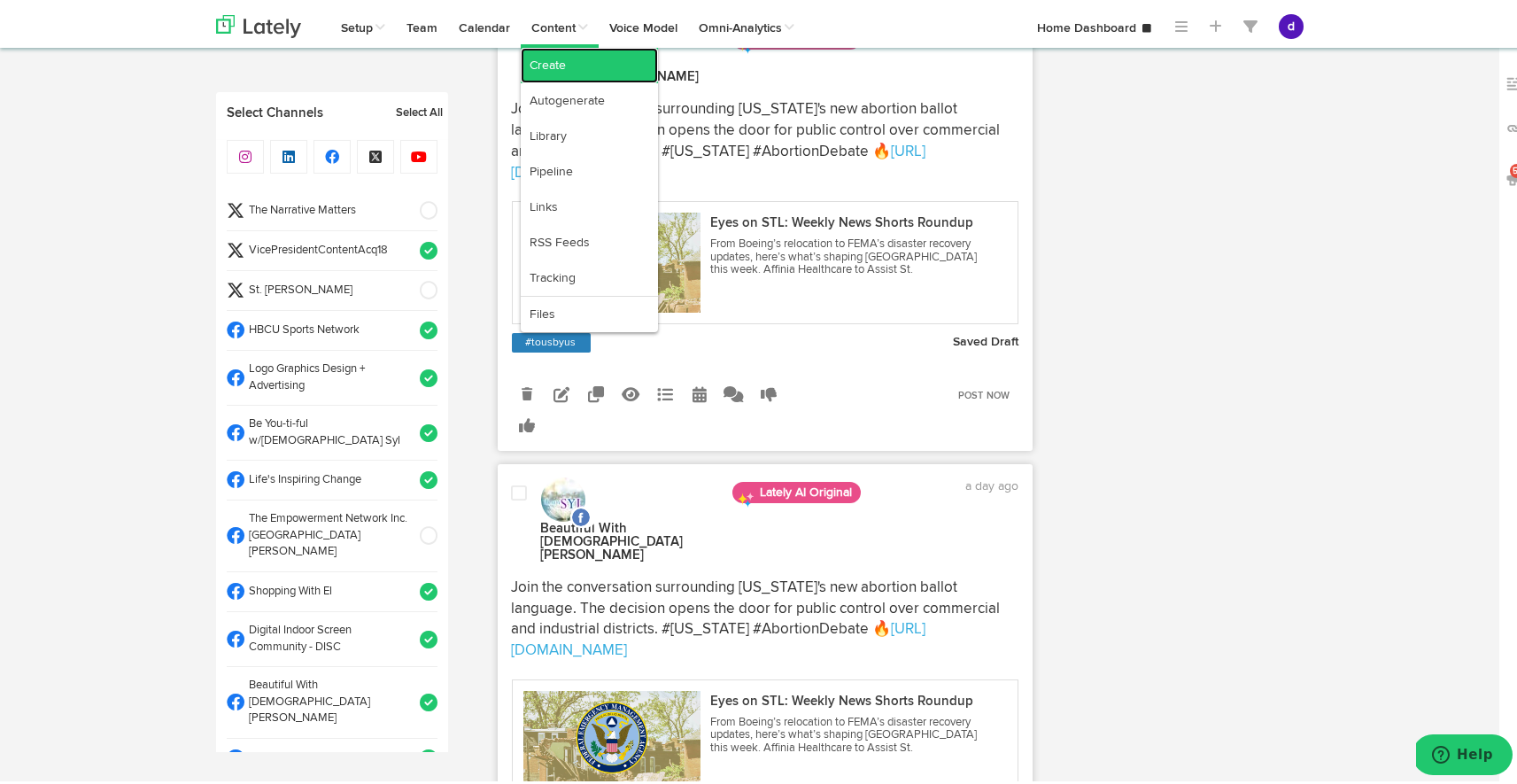
click at [577, 65] on link "Create" at bounding box center [589, 62] width 137 height 35
click at [573, 66] on link "Create" at bounding box center [589, 62] width 137 height 35
click at [555, 60] on link "Create" at bounding box center [589, 62] width 137 height 35
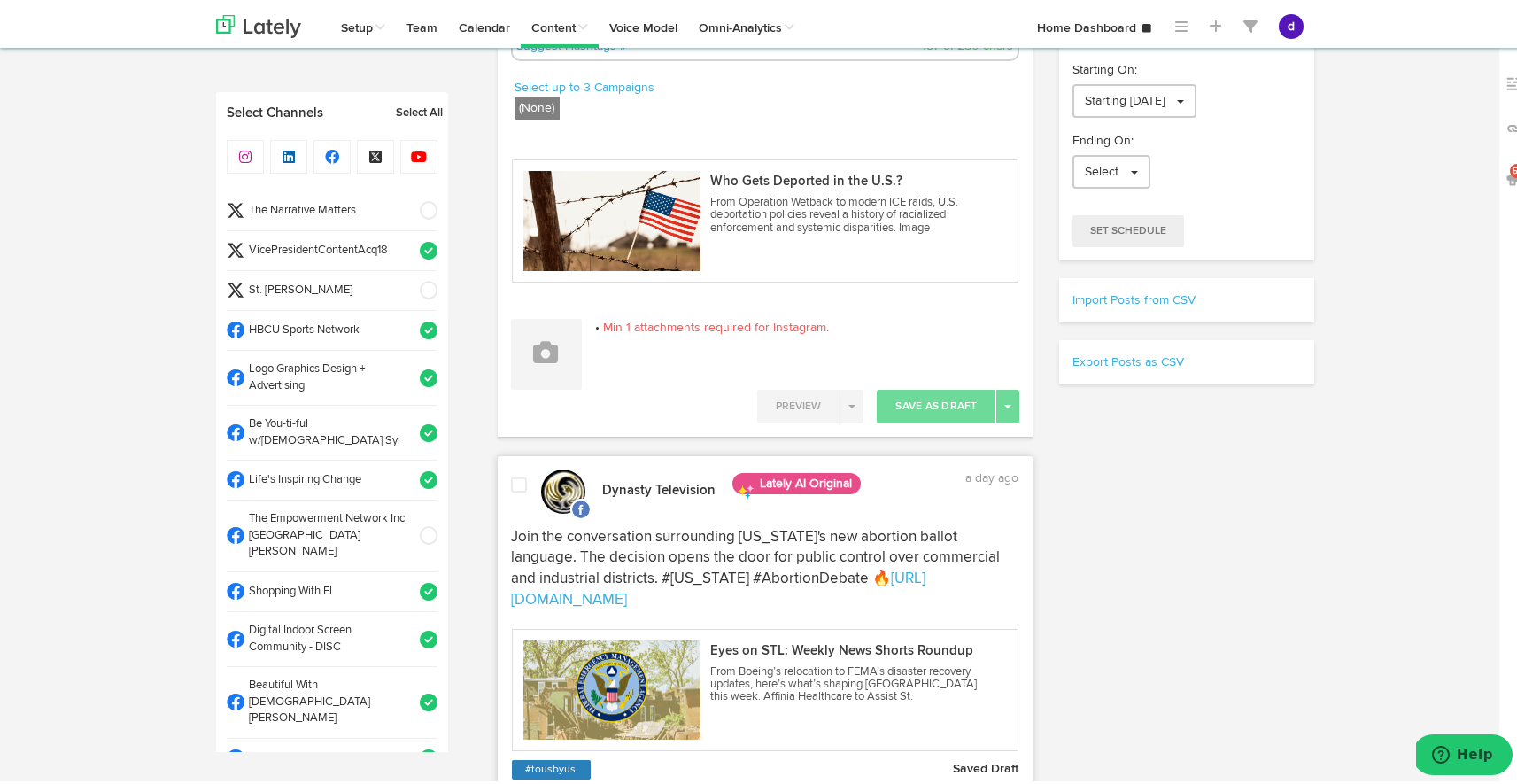
scroll to position [0, 0]
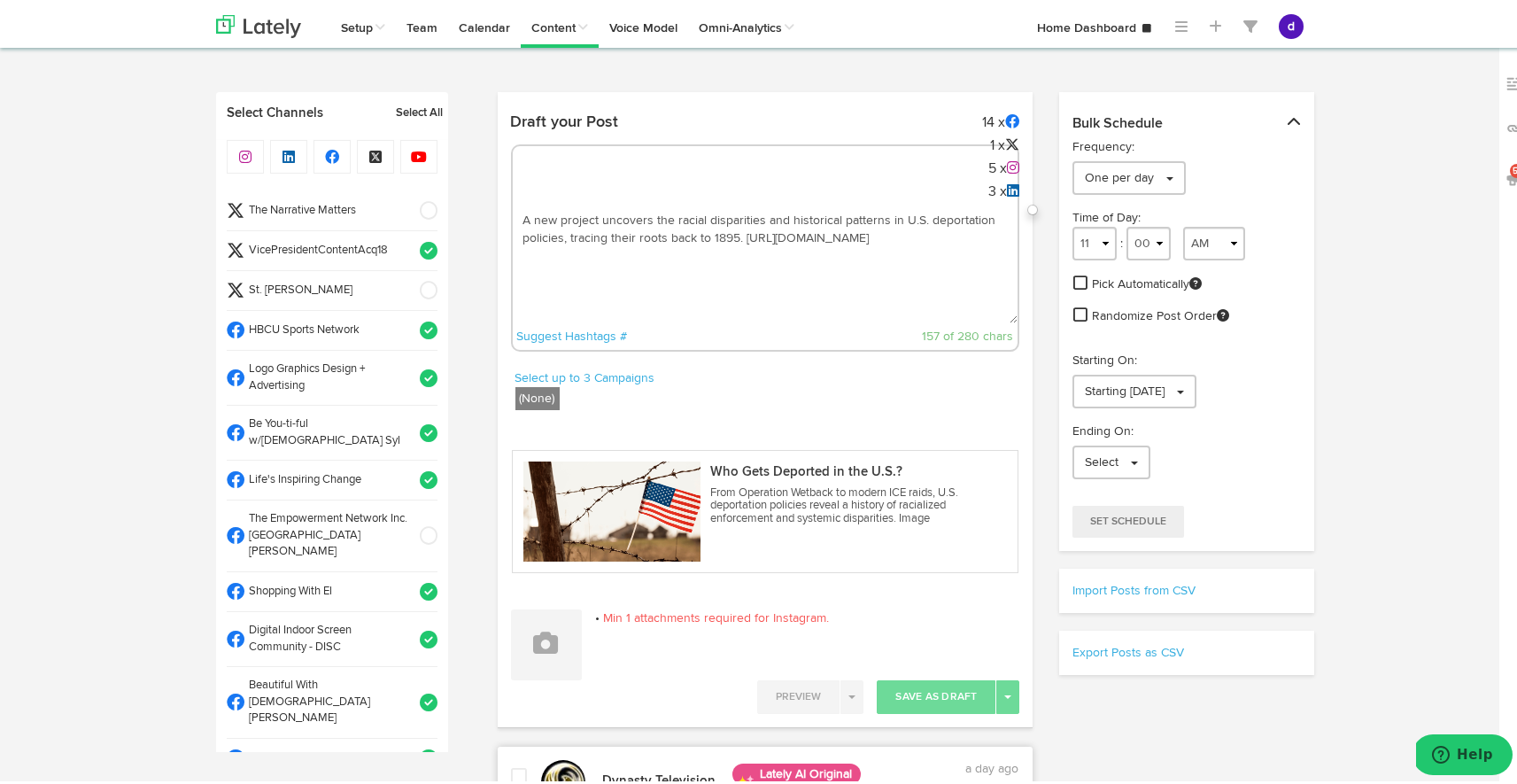
drag, startPoint x: 780, startPoint y: 245, endPoint x: 453, endPoint y: 172, distance: 335.0
paste textarea "[URL][DOMAIN_NAME]"
type textarea "[URL][DOMAIN_NAME]"
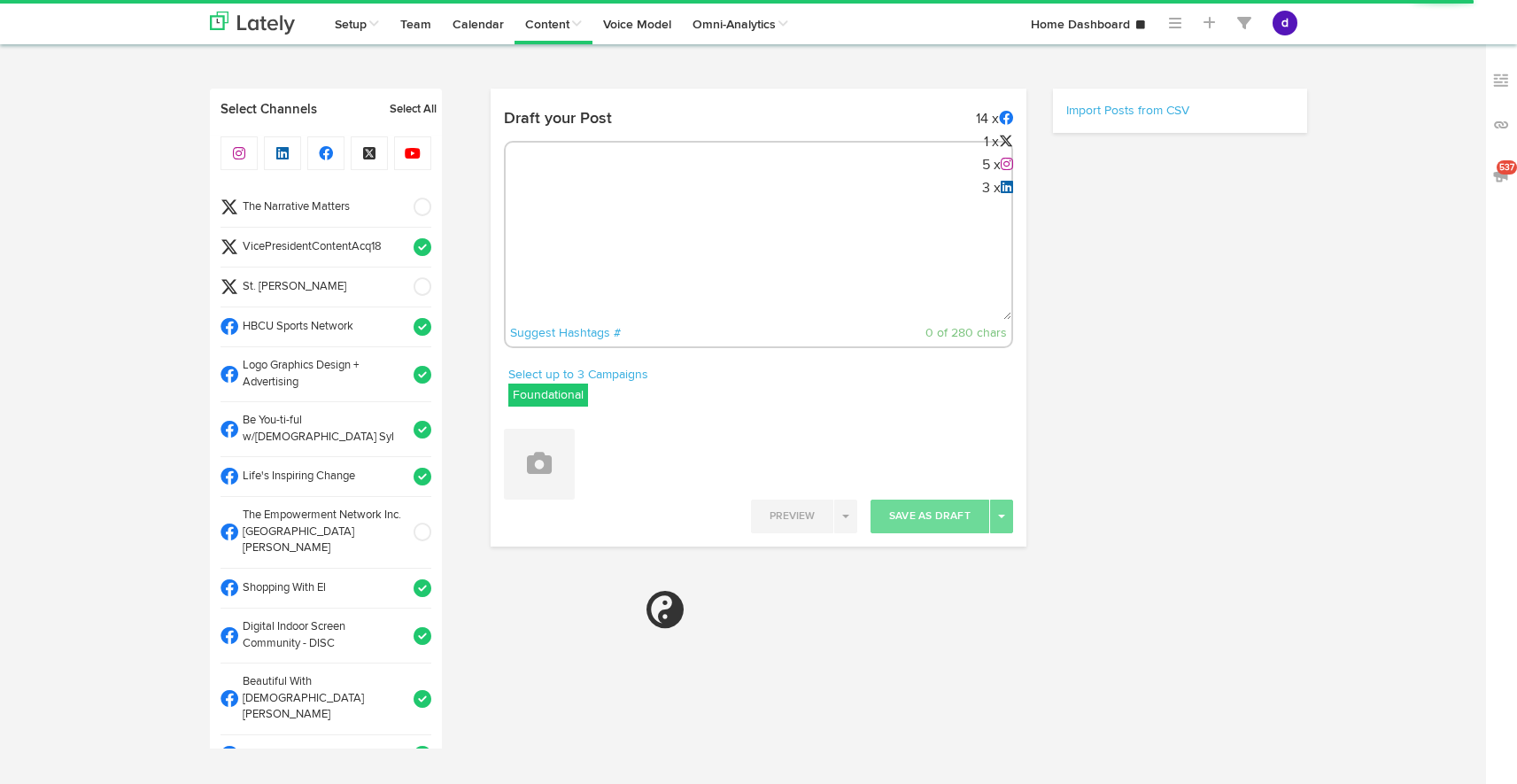
select select "9"
select select "31"
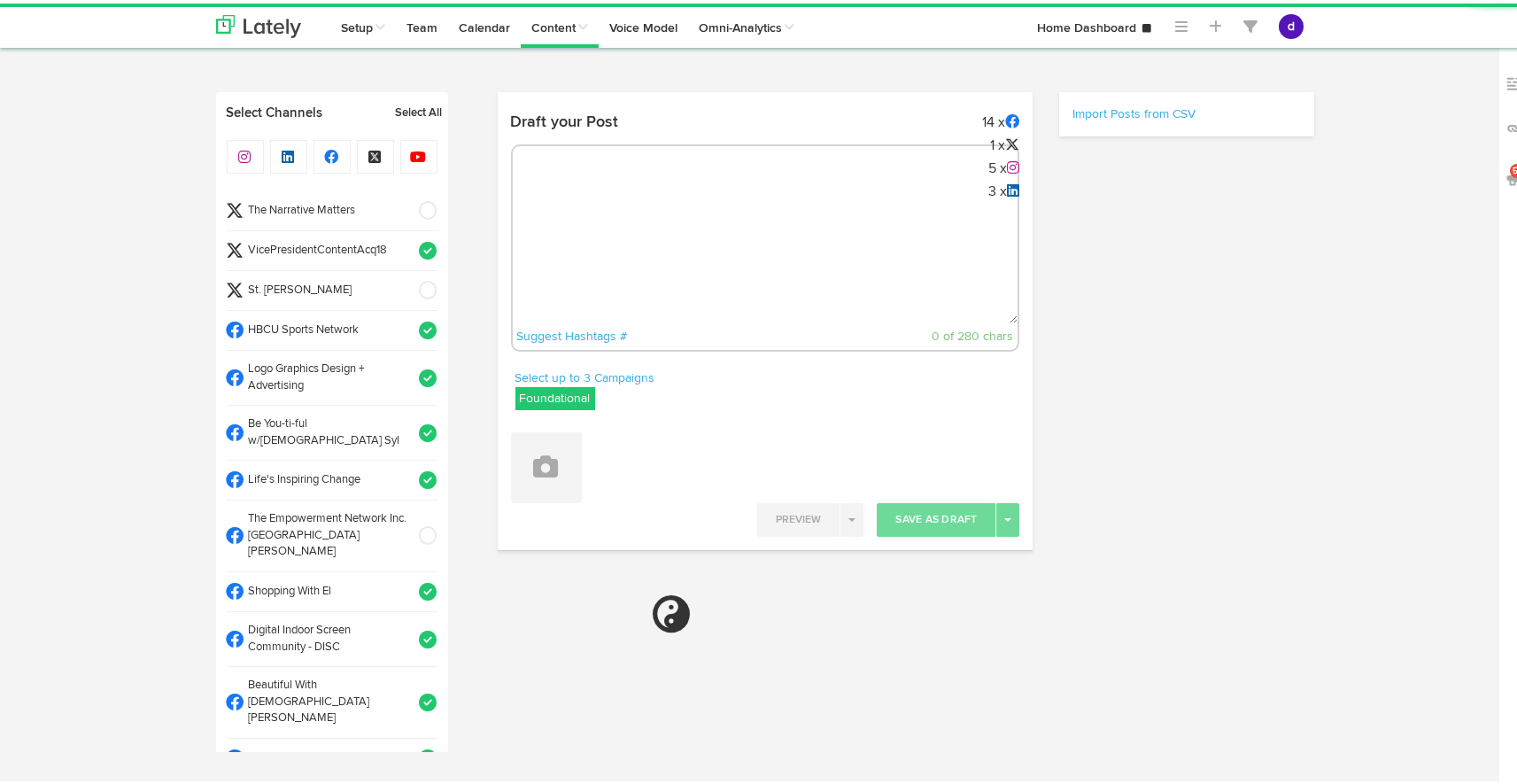
click at [586, 189] on div "Suggest Hashtags # 0 of 280 chars" at bounding box center [766, 244] width 509 height 208
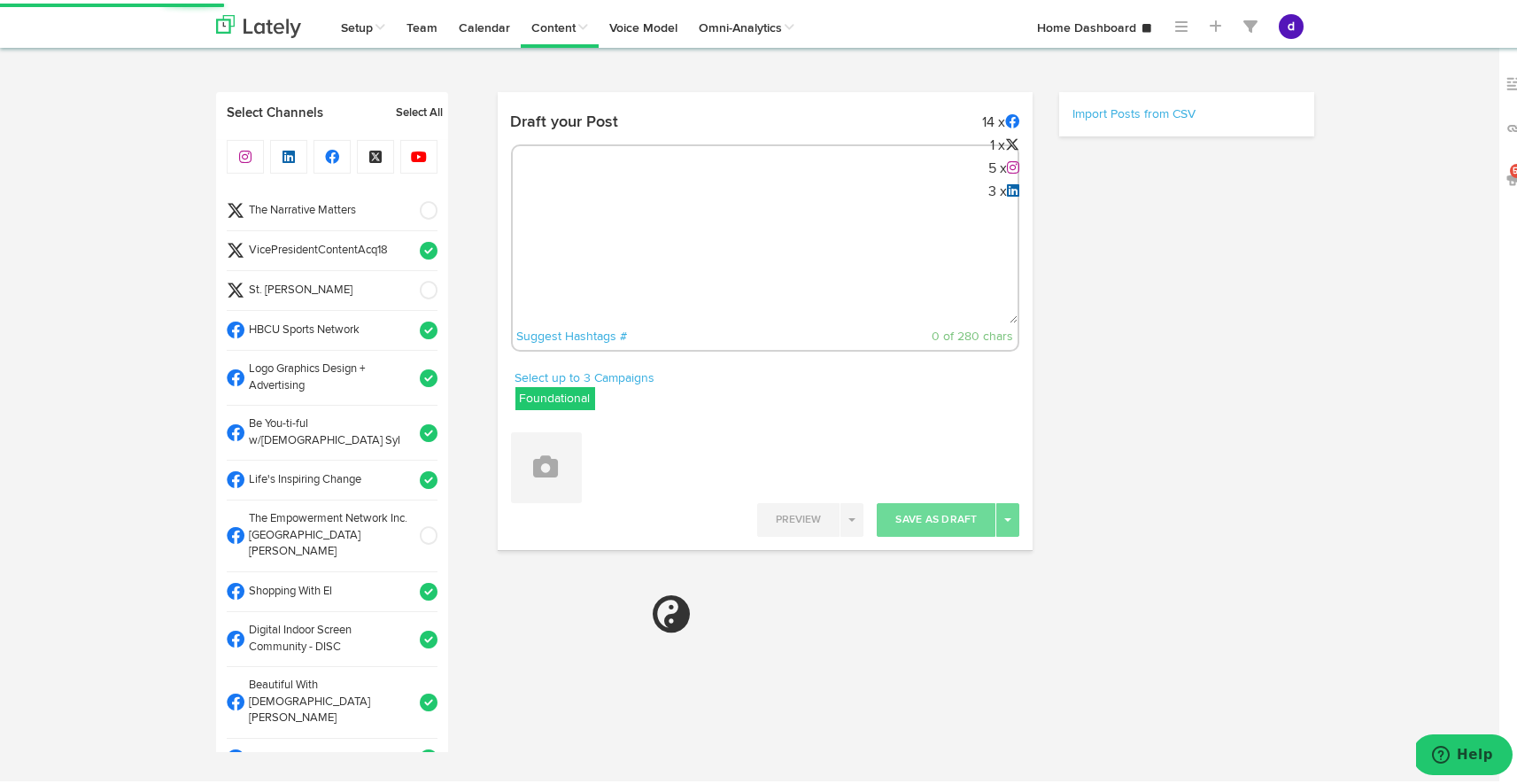
select select "11"
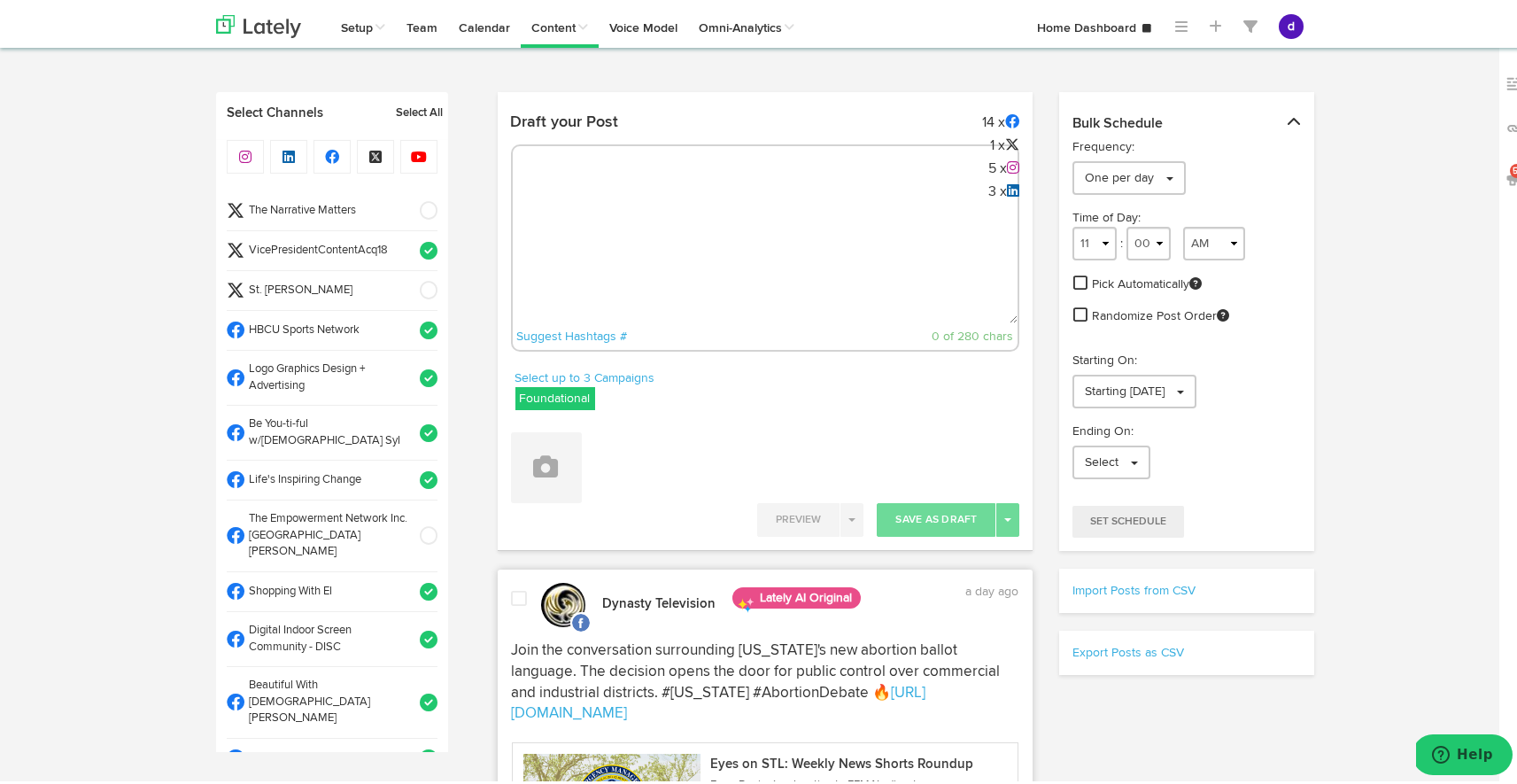
click at [409, 213] on span at bounding box center [424, 207] width 30 height 18
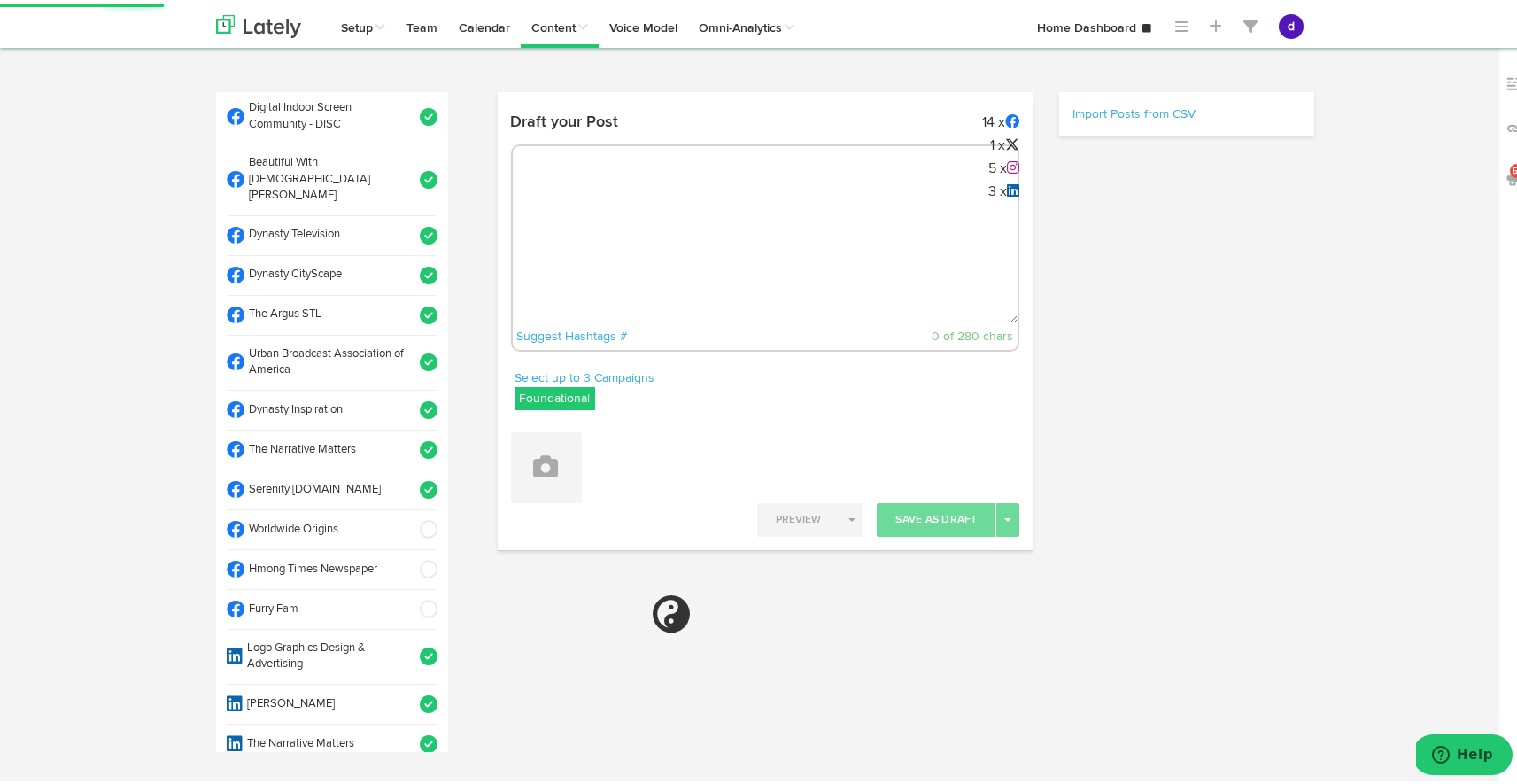
scroll to position [527, 0]
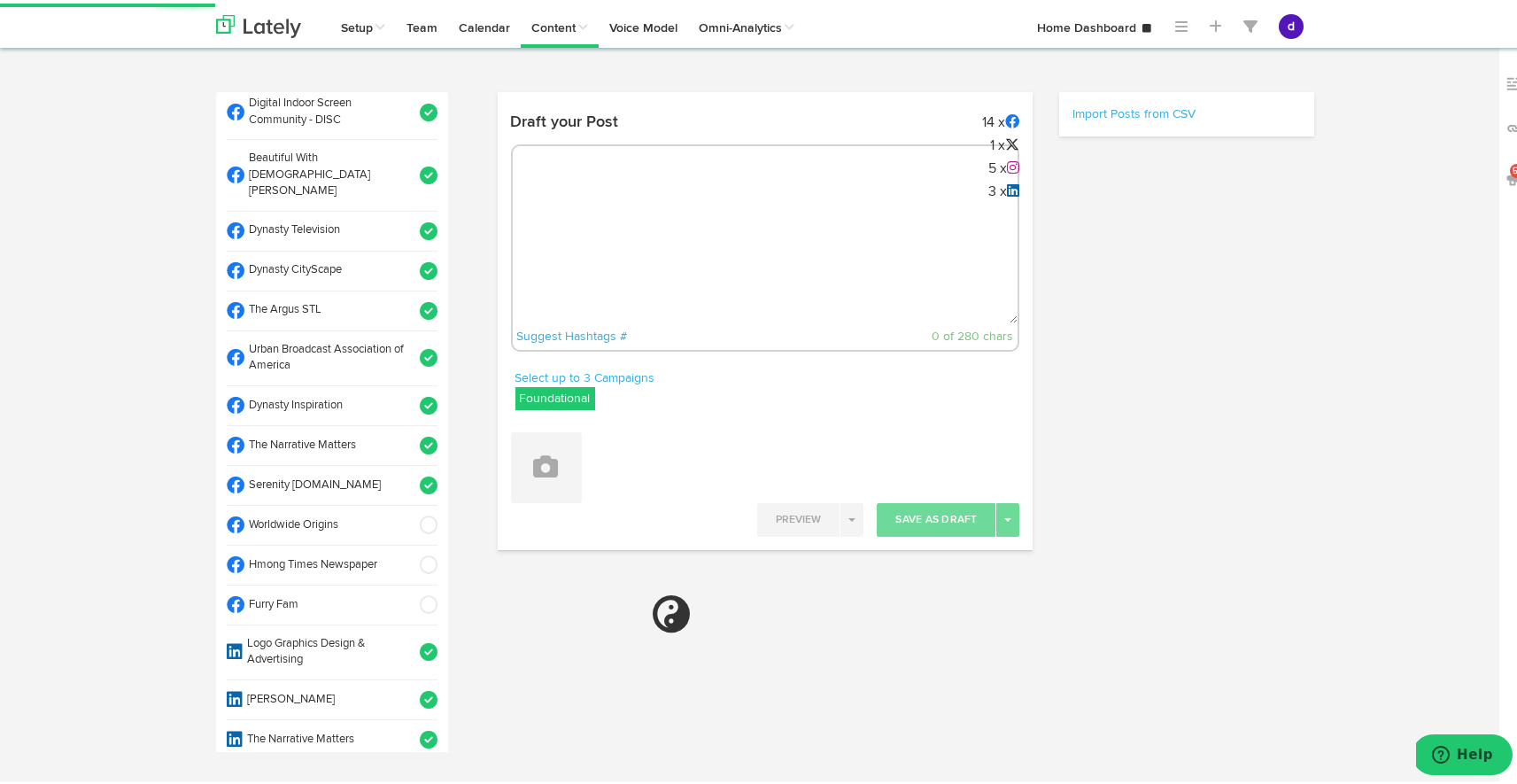
select select "11"
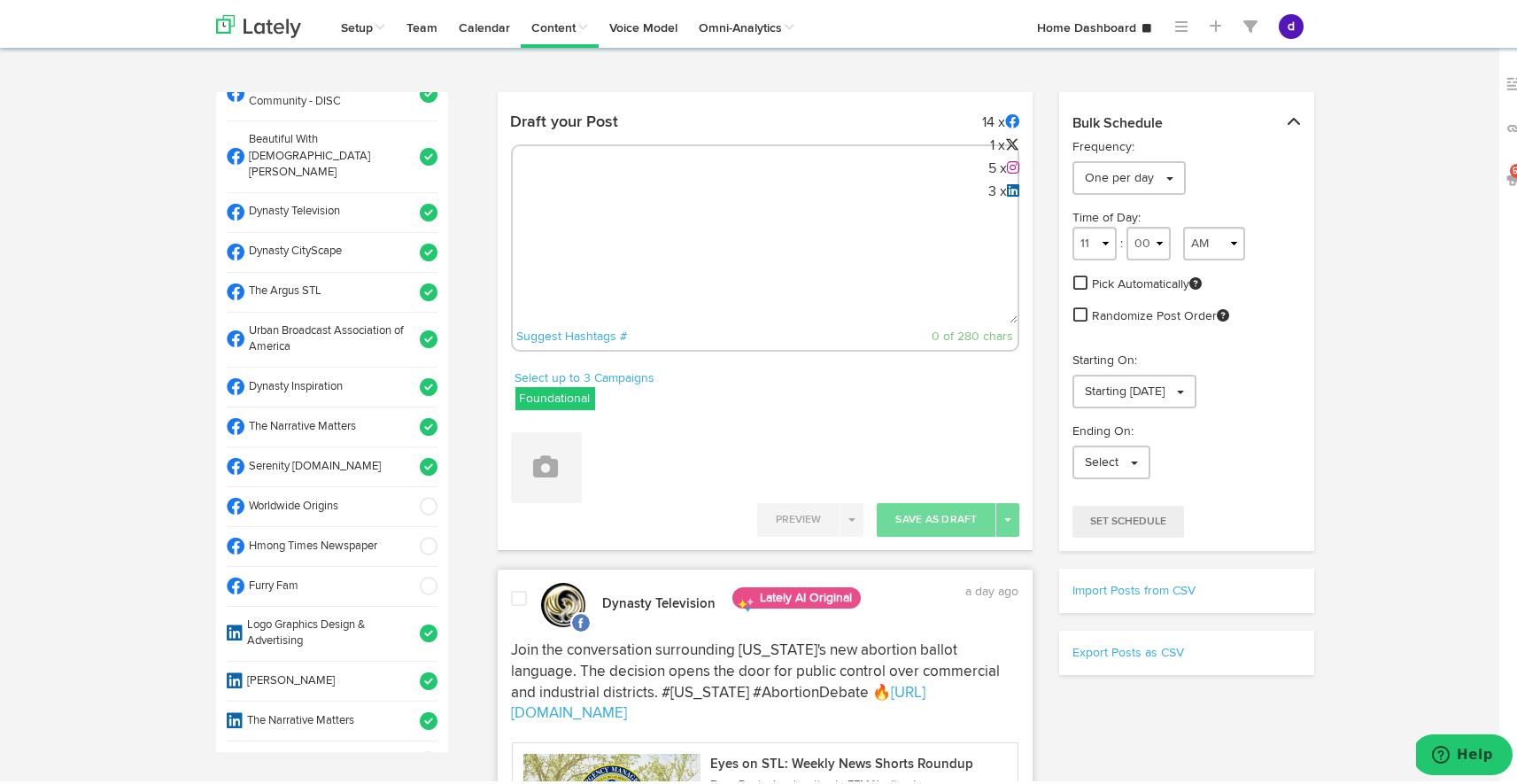
scroll to position [546, 0]
click at [412, 493] on span at bounding box center [424, 502] width 30 height 18
click at [528, 490] on button at bounding box center [546, 464] width 71 height 71
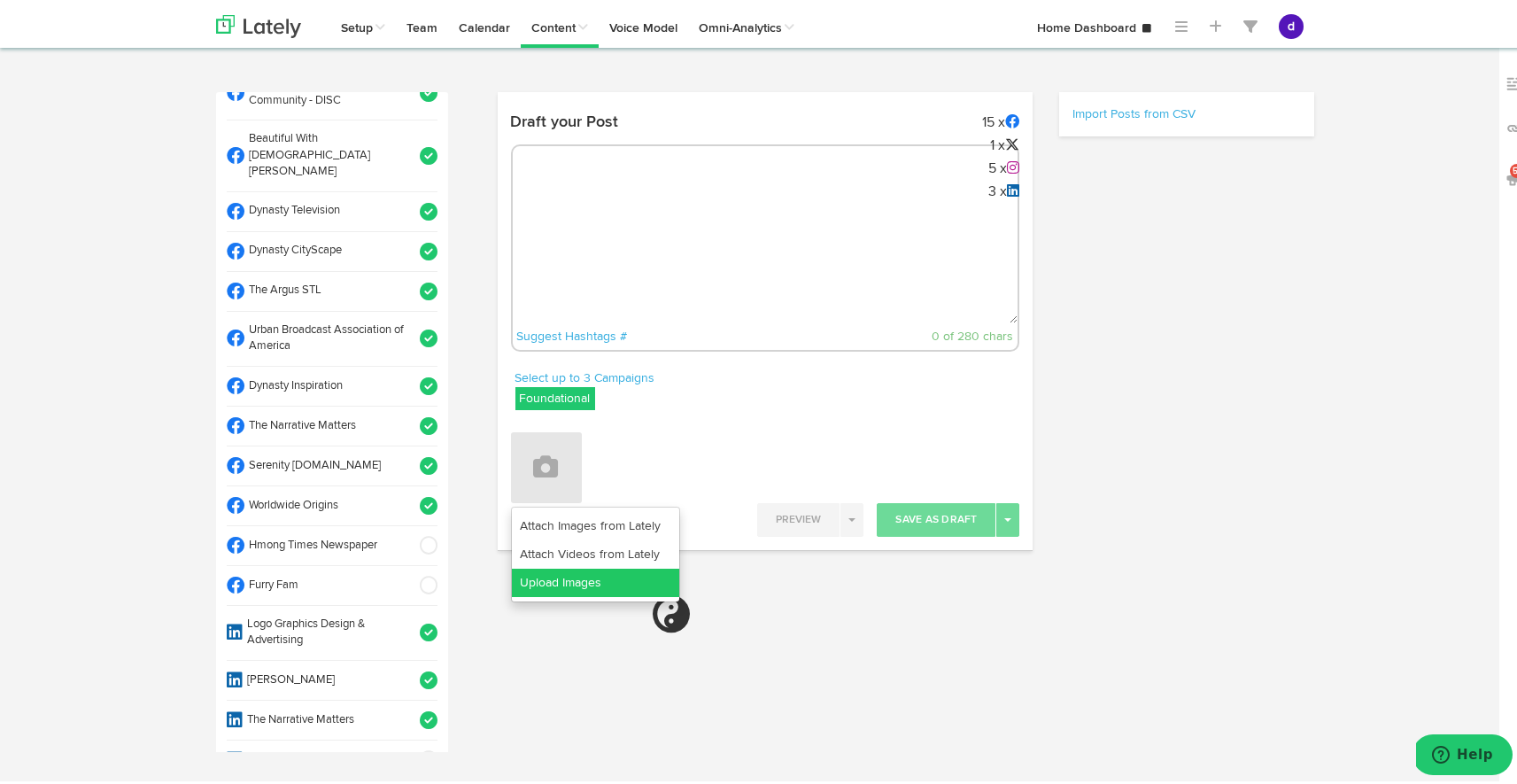
click at [556, 576] on link "Upload Images" at bounding box center [595, 578] width 167 height 29
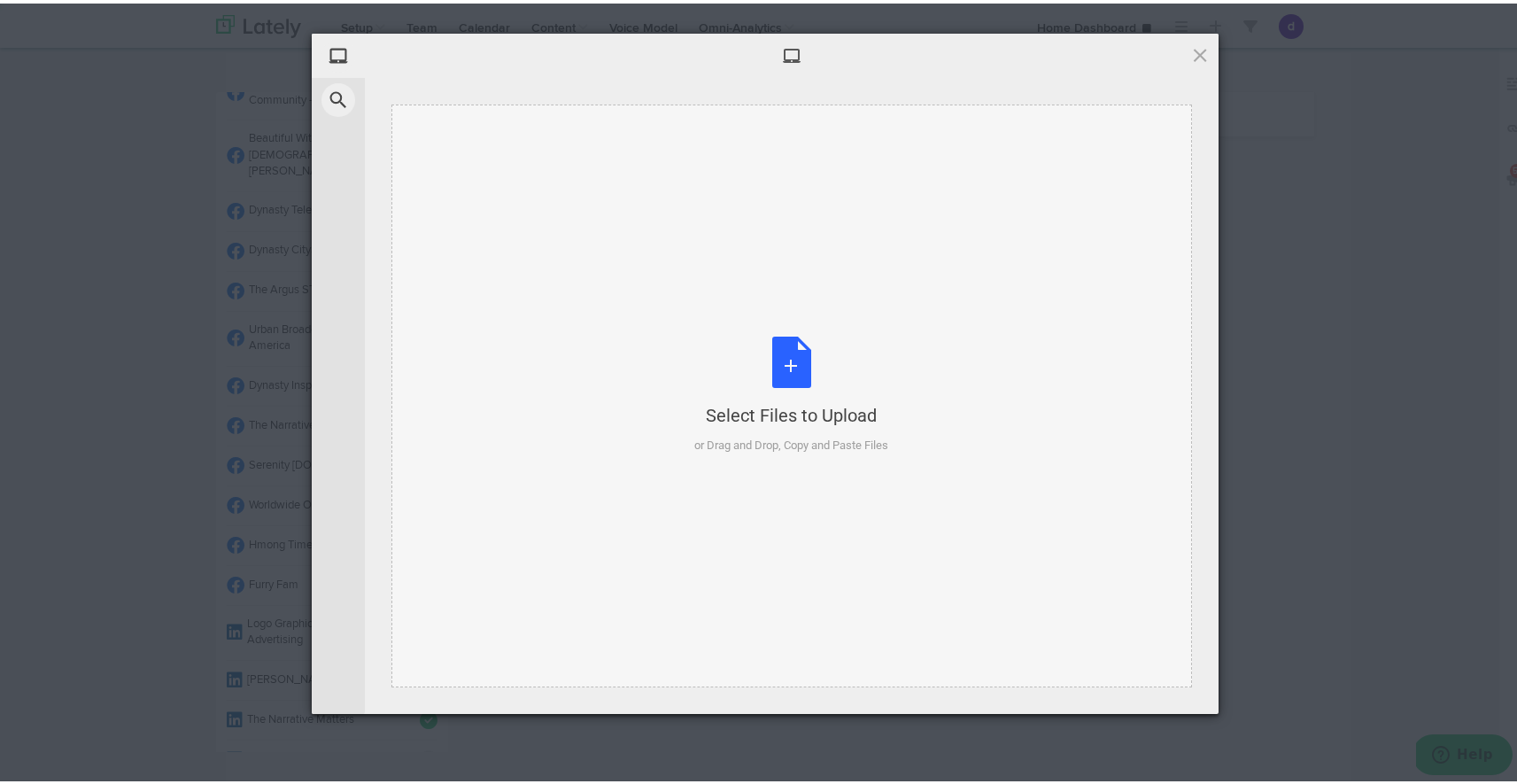
select select "11"
click at [768, 362] on div "Select Files to Upload or Drag and Drop, Copy and Paste Files" at bounding box center [793, 392] width 194 height 118
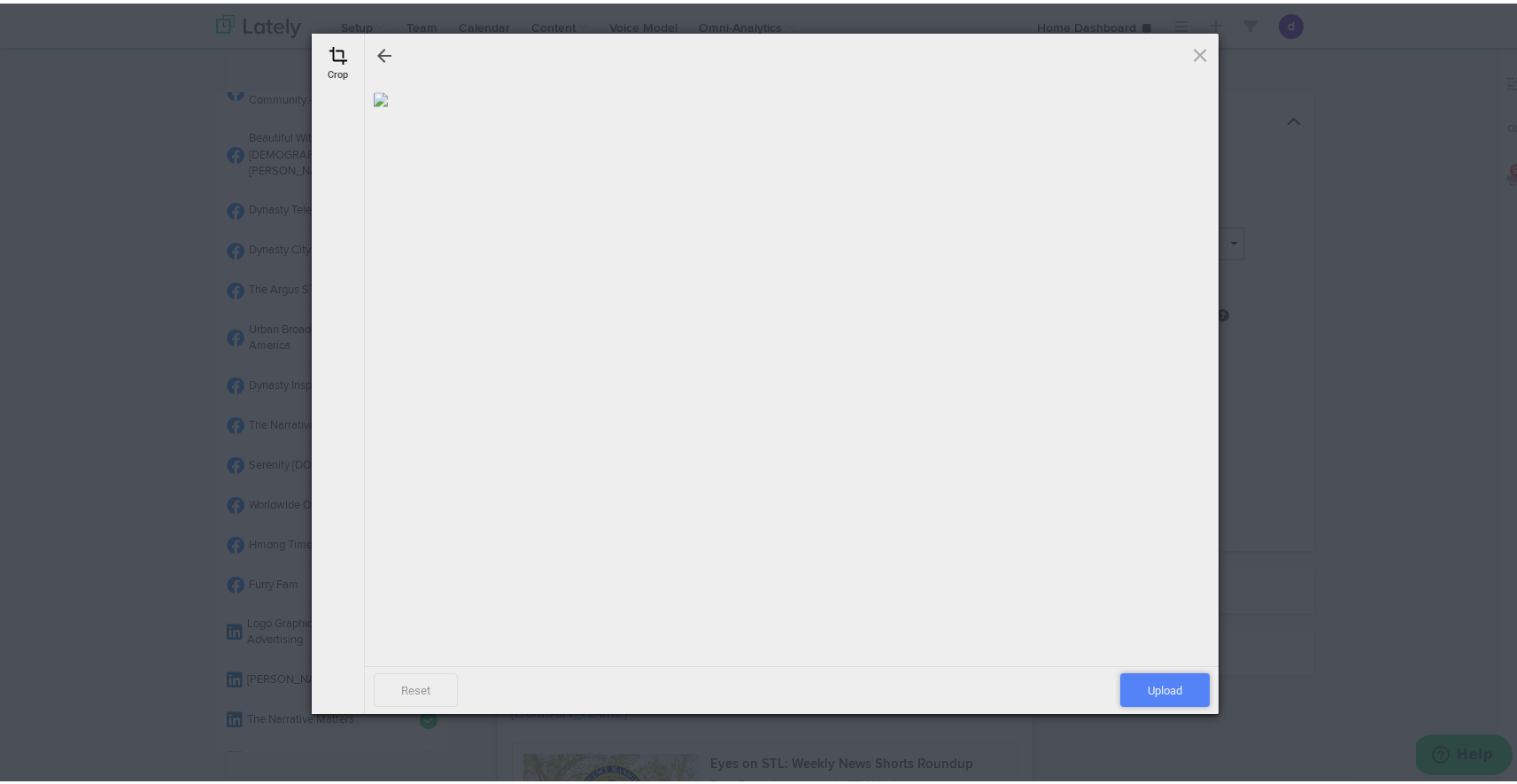
click at [1141, 683] on span "Upload" at bounding box center [1165, 686] width 90 height 33
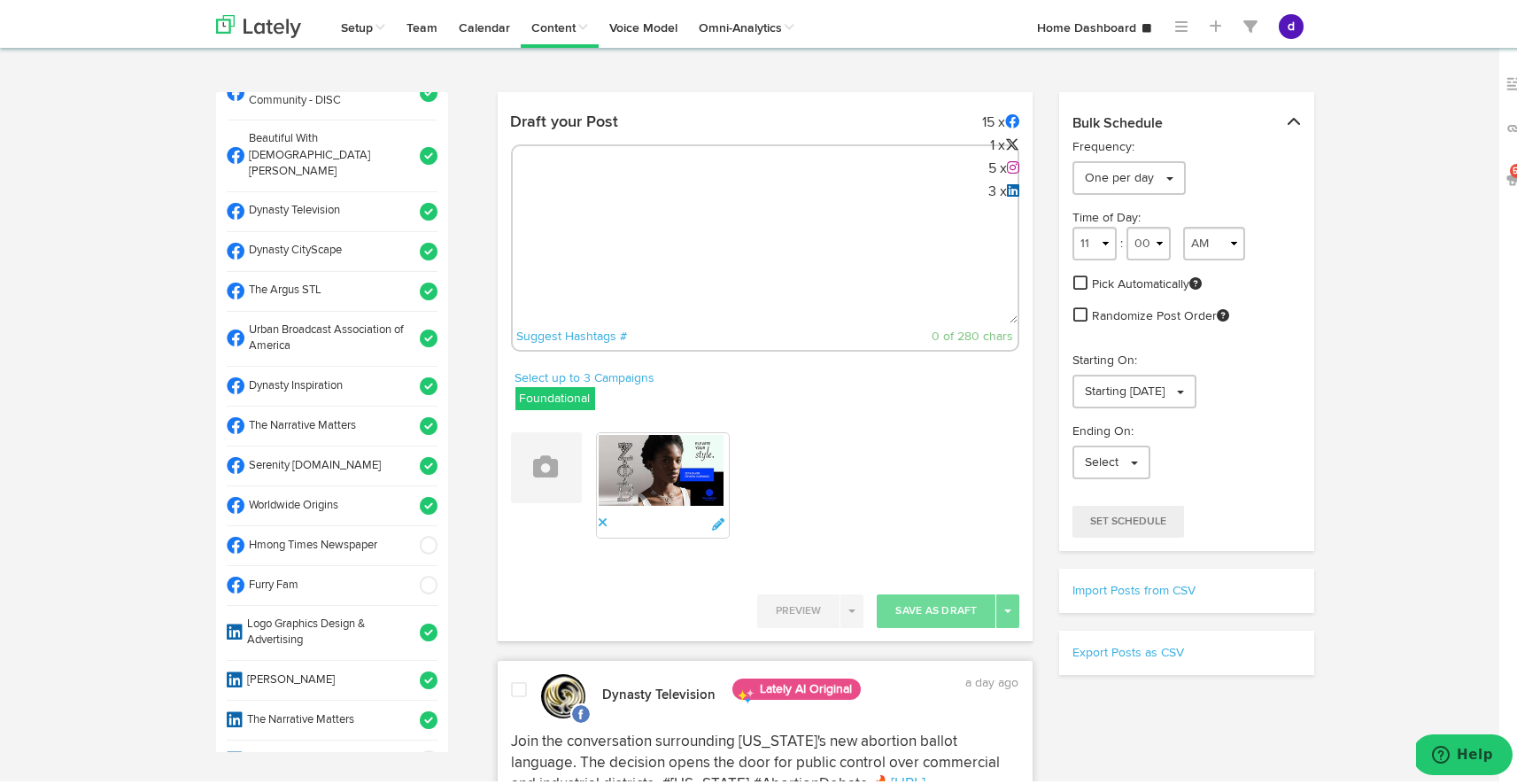
click at [805, 255] on textarea at bounding box center [766, 261] width 506 height 117
paste textarea "[URL][DOMAIN_NAME]"
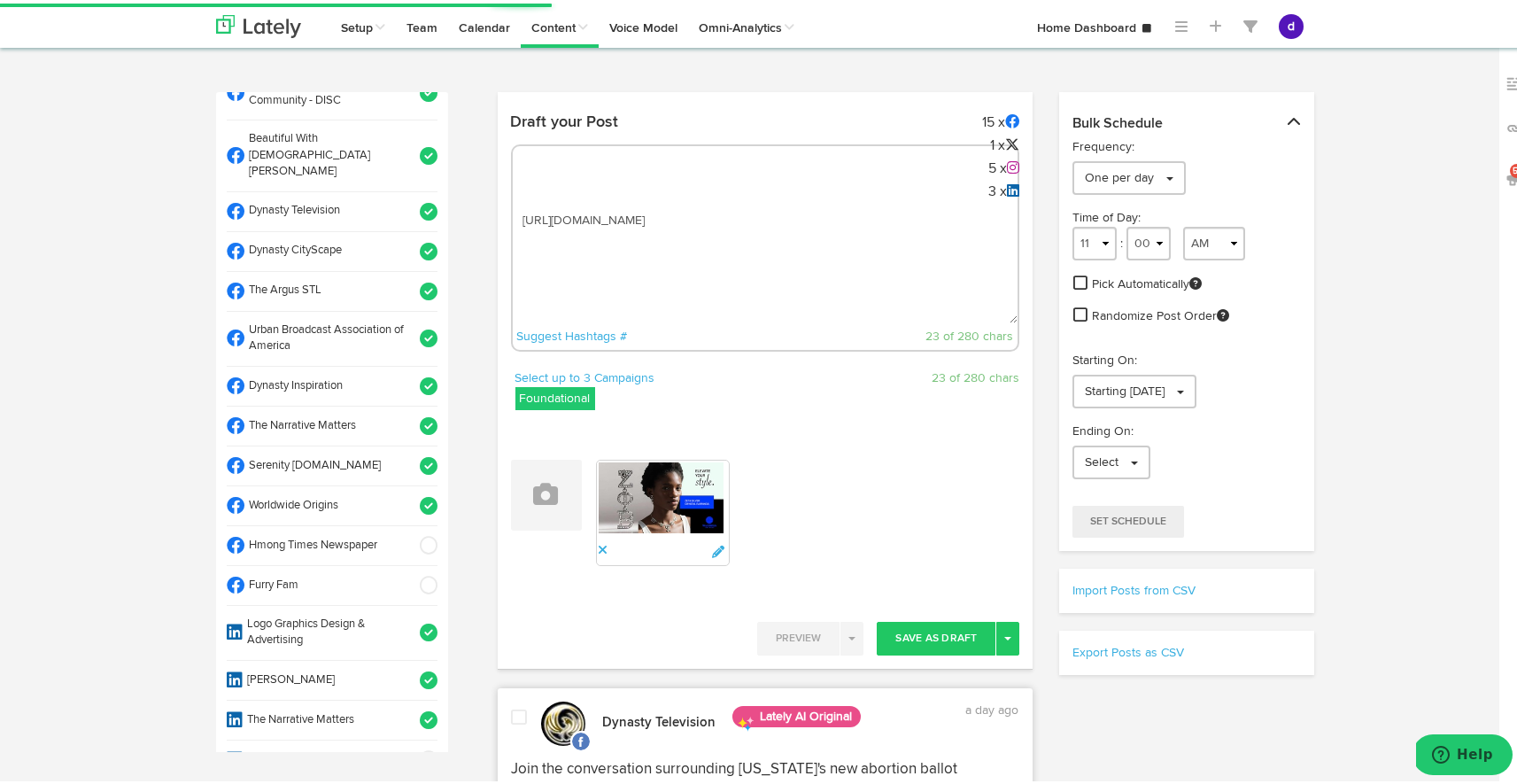
click at [516, 210] on textarea "[URL][DOMAIN_NAME]" at bounding box center [766, 261] width 506 height 117
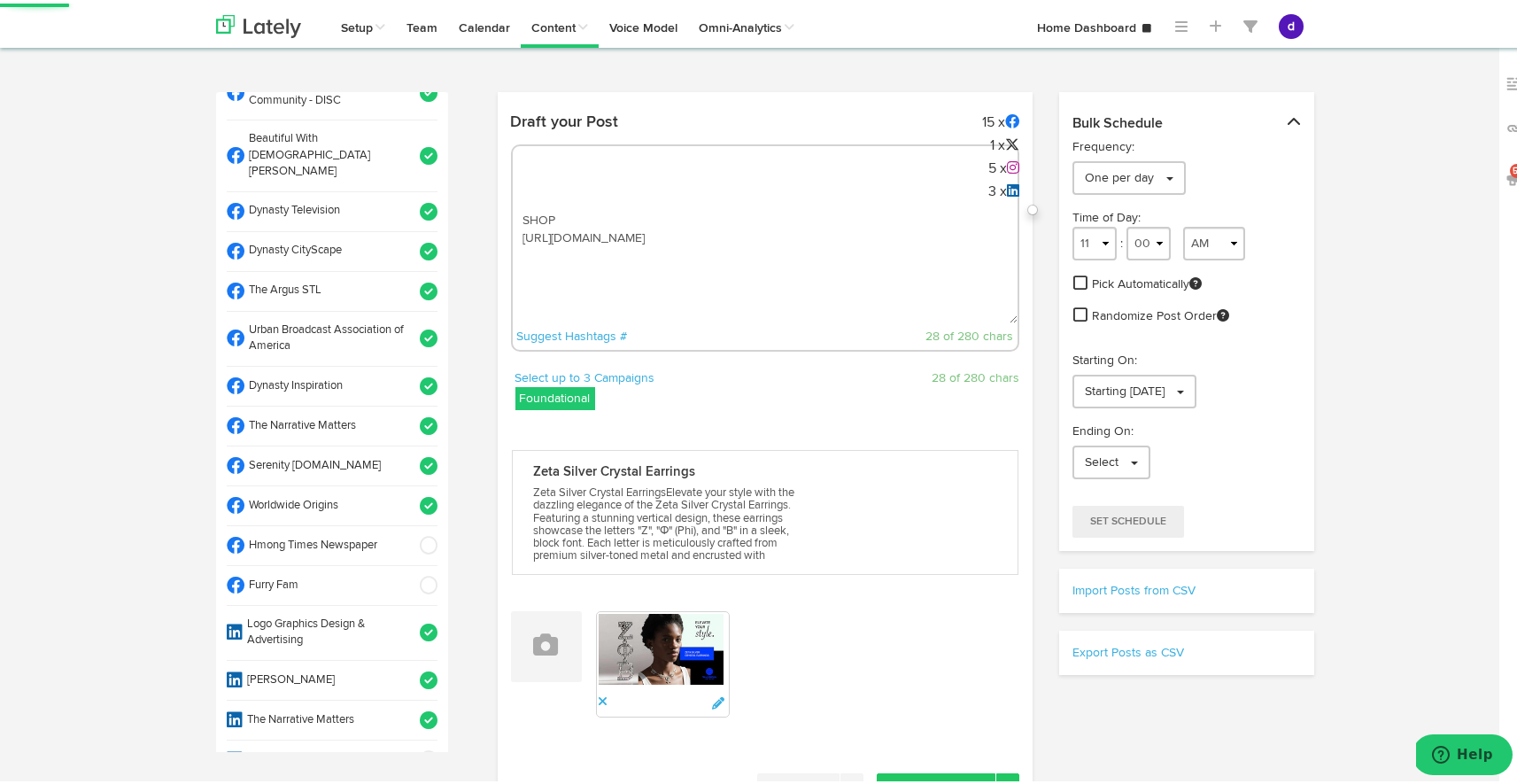
click at [534, 266] on textarea "SHOP https://worldwideorigins.com/products/zeta-silver-crystal-earrings" at bounding box center [766, 261] width 506 height 117
paste textarea "zeta phi beta sorority paraphernalia"
click at [551, 254] on textarea "SHOP https://worldwideorigins.com/products/zeta-silver-crystal-earrings #zeta p…" at bounding box center [766, 261] width 506 height 117
click at [567, 252] on textarea "SHOP https://worldwideorigins.com/products/zeta-silver-crystal-earrings #zetaph…" at bounding box center [766, 261] width 506 height 117
click at [591, 252] on textarea "SHOP https://worldwideorigins.com/products/zeta-silver-crystal-earrings #zetaph…" at bounding box center [766, 261] width 506 height 117
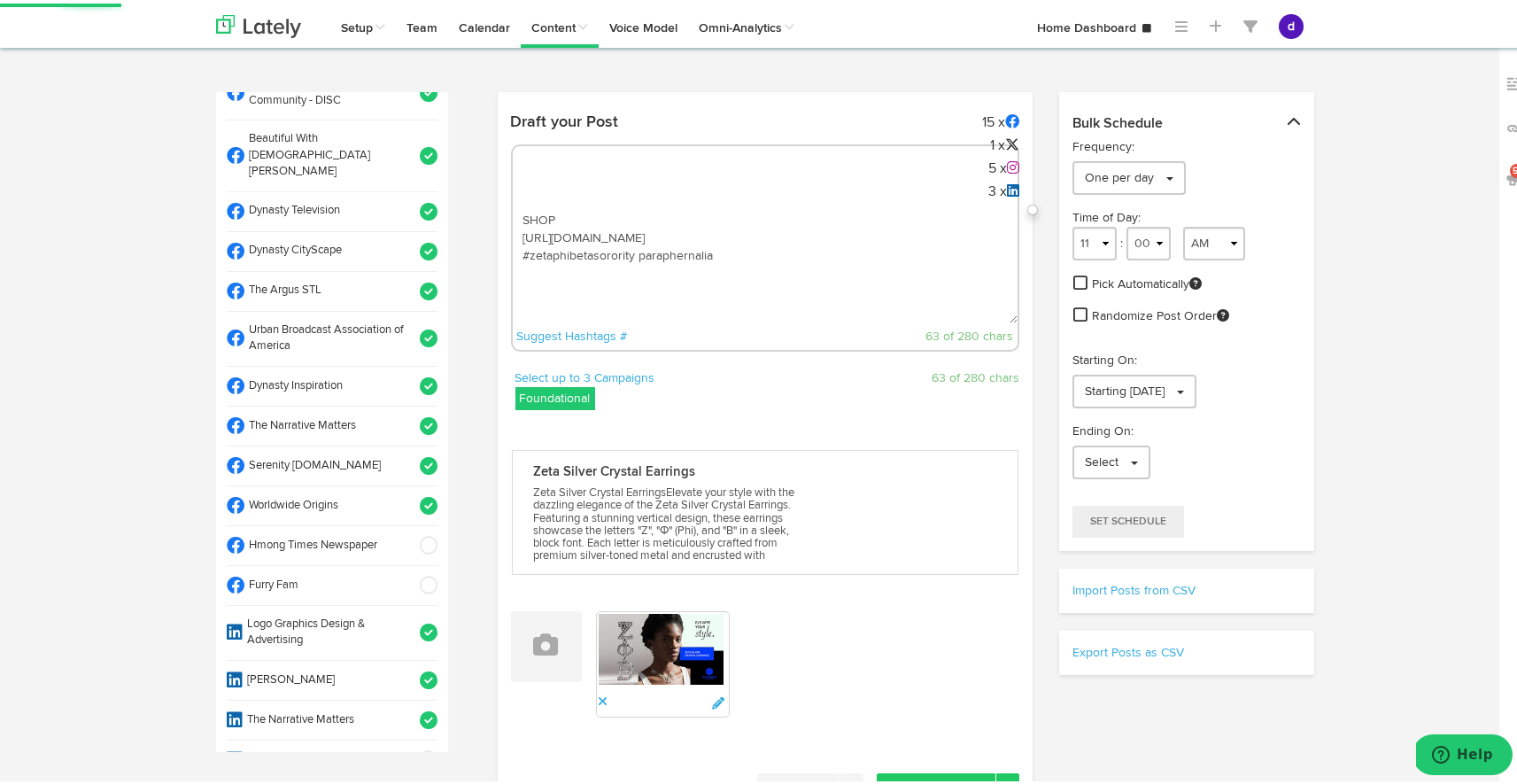
click at [631, 252] on textarea "SHOP https://worldwideorigins.com/products/zeta-silver-crystal-earrings #zetaph…" at bounding box center [766, 261] width 506 height 117
click at [723, 244] on textarea "SHOP https://worldwideorigins.com/products/zeta-silver-crystal-earrings #zetaph…" at bounding box center [766, 261] width 506 height 117
click at [796, 247] on textarea "SHOP https://worldwideorigins.com/products/zeta-silver-crystal-earrings #zetaph…" at bounding box center [766, 261] width 506 height 117
drag, startPoint x: 879, startPoint y: 229, endPoint x: 518, endPoint y: 235, distance: 361.0
click at [518, 235] on textarea "SHOP https://worldwideorigins.com/products/zeta-silver-crystal-earrings #zetaph…" at bounding box center [766, 261] width 506 height 117
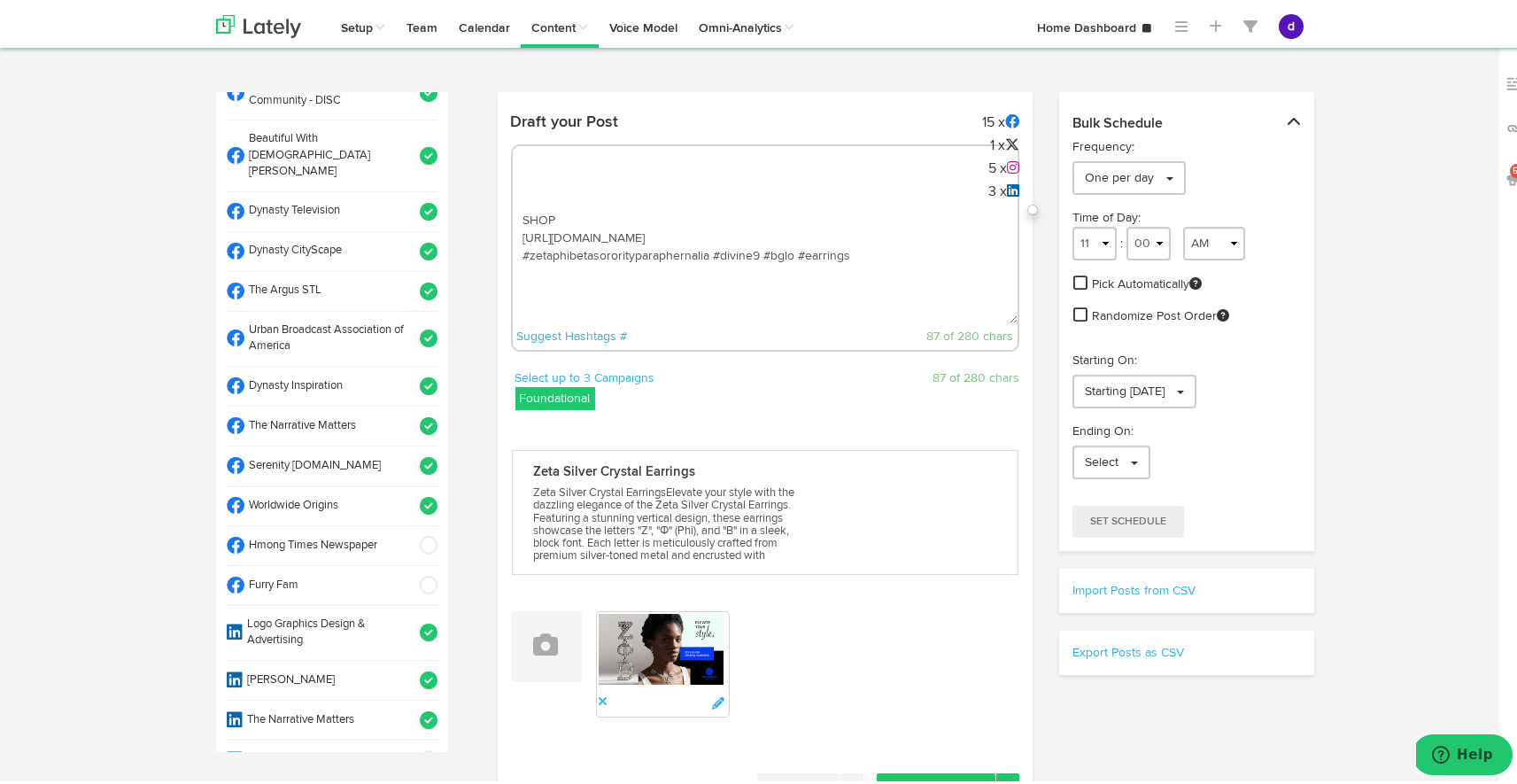
click at [520, 215] on textarea "SHOP https://worldwideorigins.com/products/zeta-silver-crystal-earrings #zetaph…" at bounding box center [766, 261] width 506 height 117
paste textarea "Elevate every moment with a touch of sparkle. ✨ The Zeta Silver Crystal Earring…"
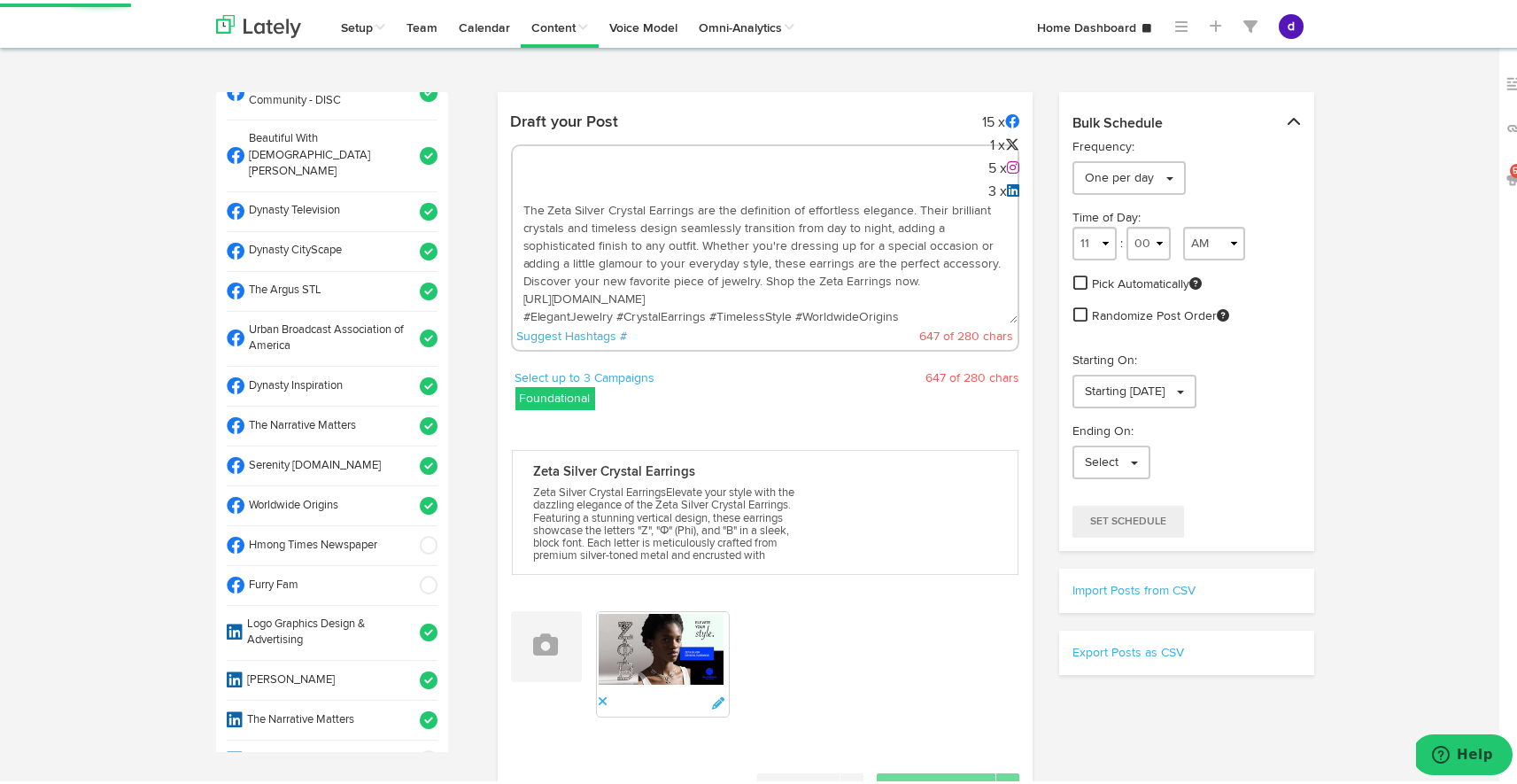
scroll to position [45, 0]
drag, startPoint x: 902, startPoint y: 293, endPoint x: 506, endPoint y: 291, distance: 396.0
click at [513, 291] on textarea "Elevate every moment with a touch of sparkle. ✨ The Zeta Silver Crystal Earring…" at bounding box center [766, 261] width 506 height 117
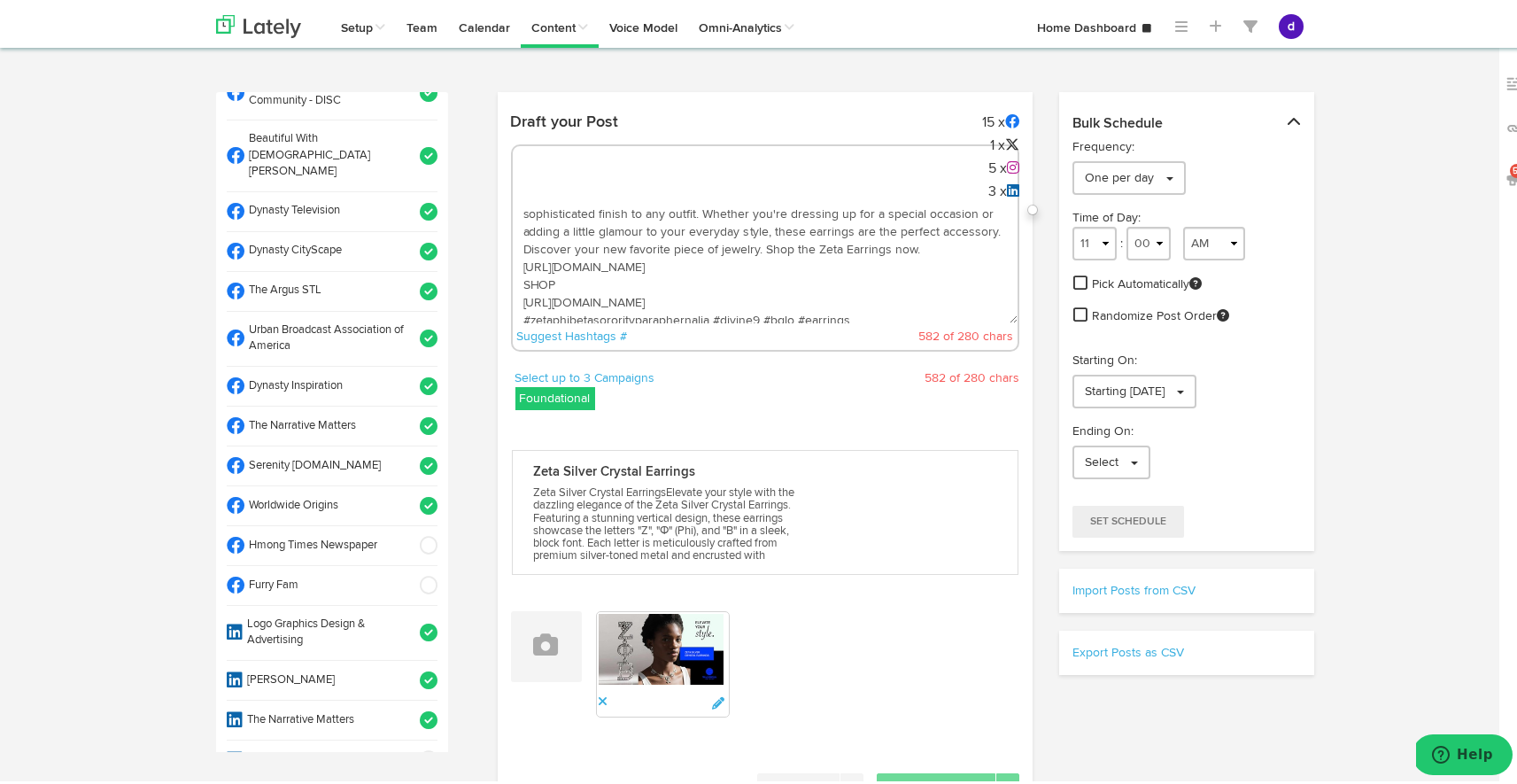
scroll to position [71, 0]
click at [874, 303] on textarea "Elevate every moment with a touch of sparkle. ✨ The Zeta Silver Crystal Earring…" at bounding box center [766, 261] width 506 height 117
paste textarea "#ElegantJewelry #CrystalEarrings #TimelessStyle #WorldwideOrigins"
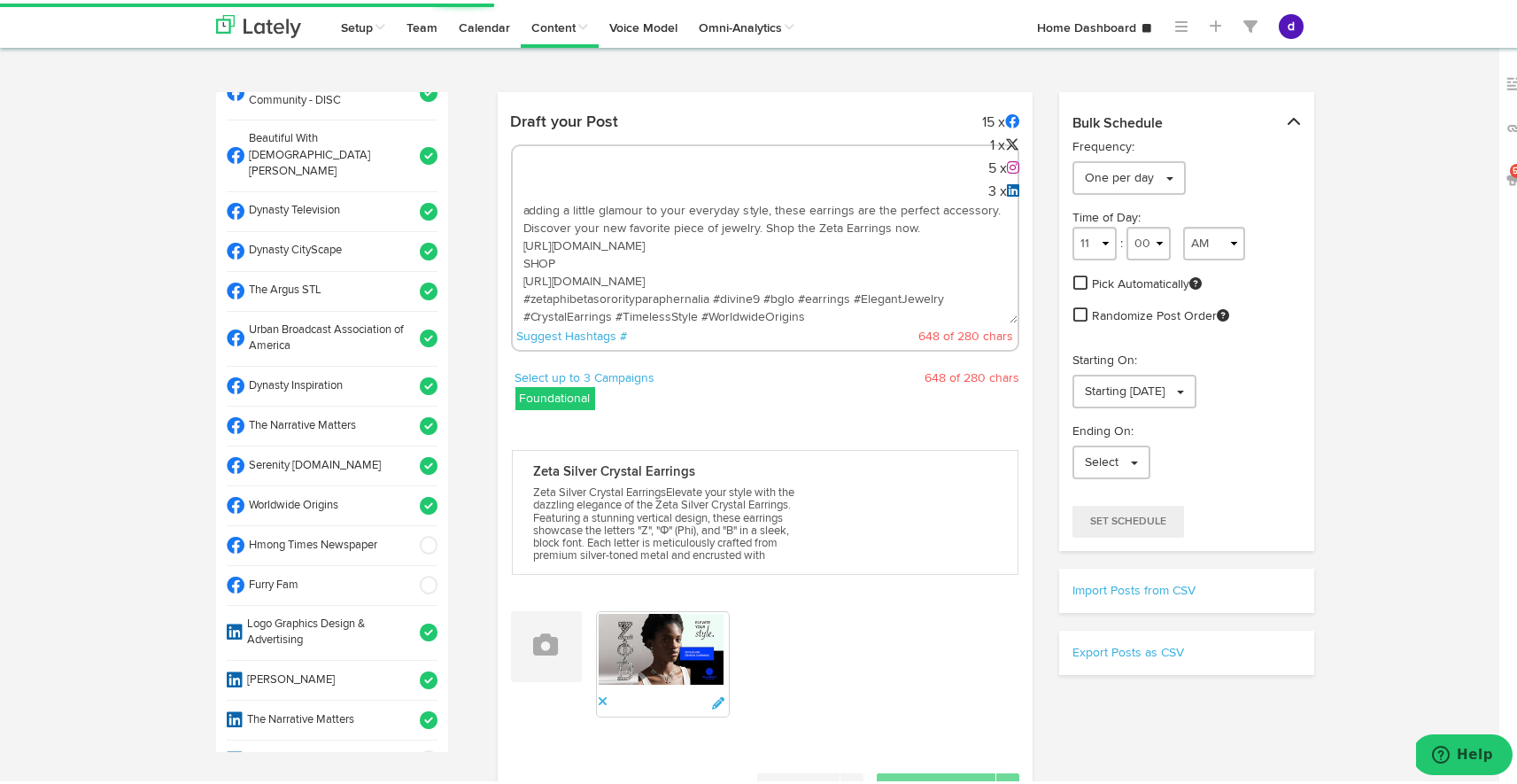
scroll to position [0, 0]
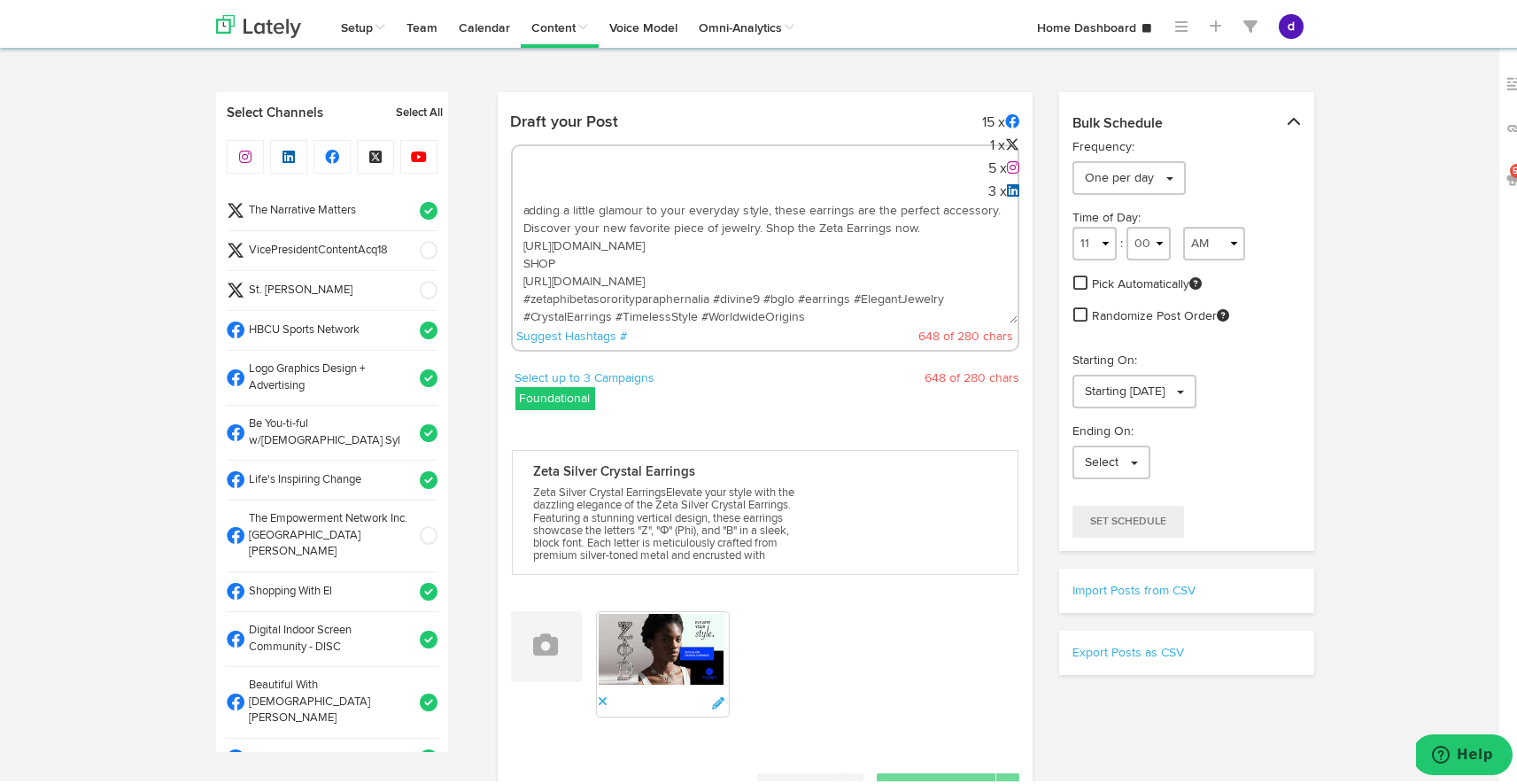
type textarea "Elevate every moment with a touch of sparkle. ✨ The Zeta Silver Crystal Earring…"
click at [407, 196] on li "The Narrative Matters" at bounding box center [332, 208] width 210 height 40
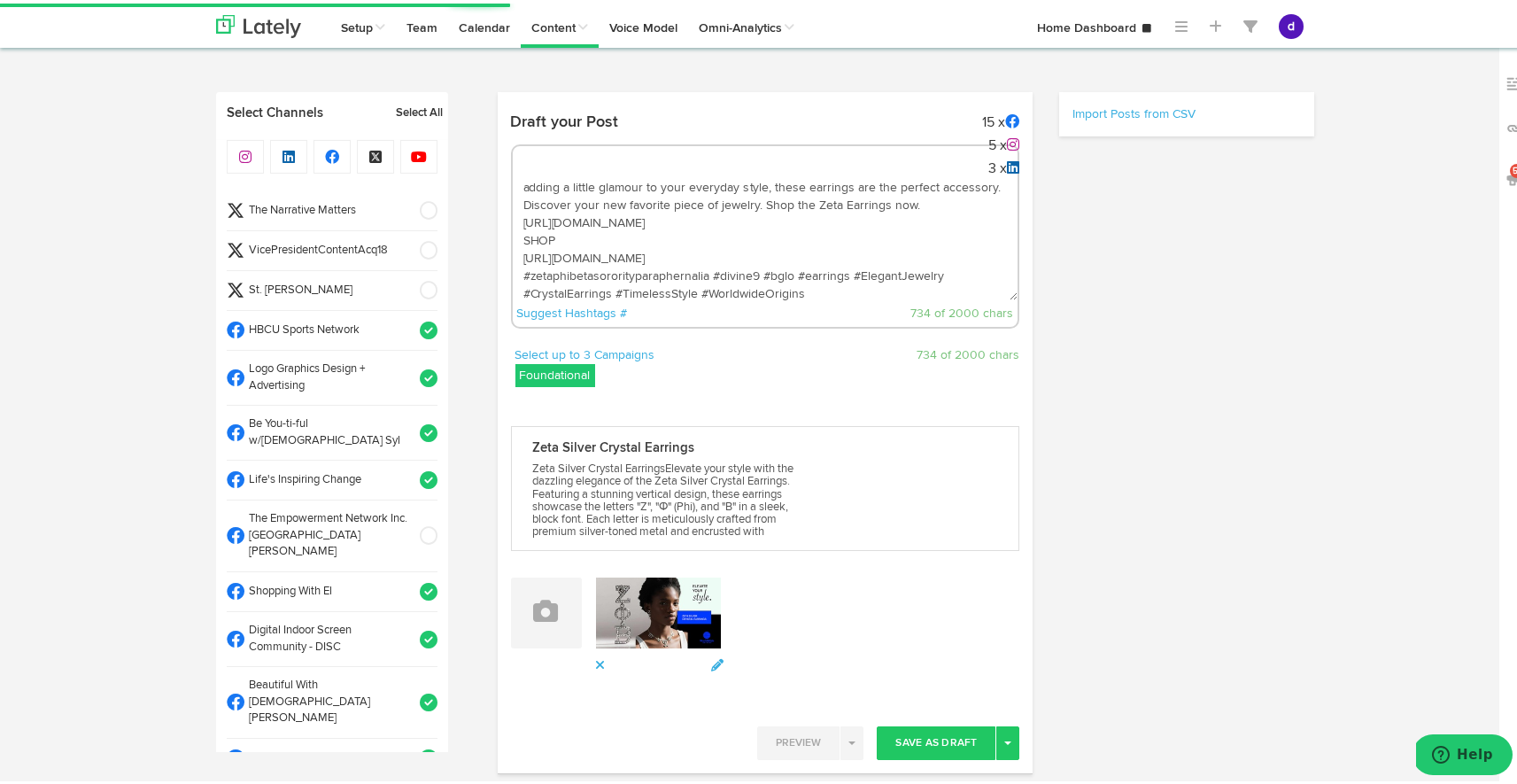
select select "11"
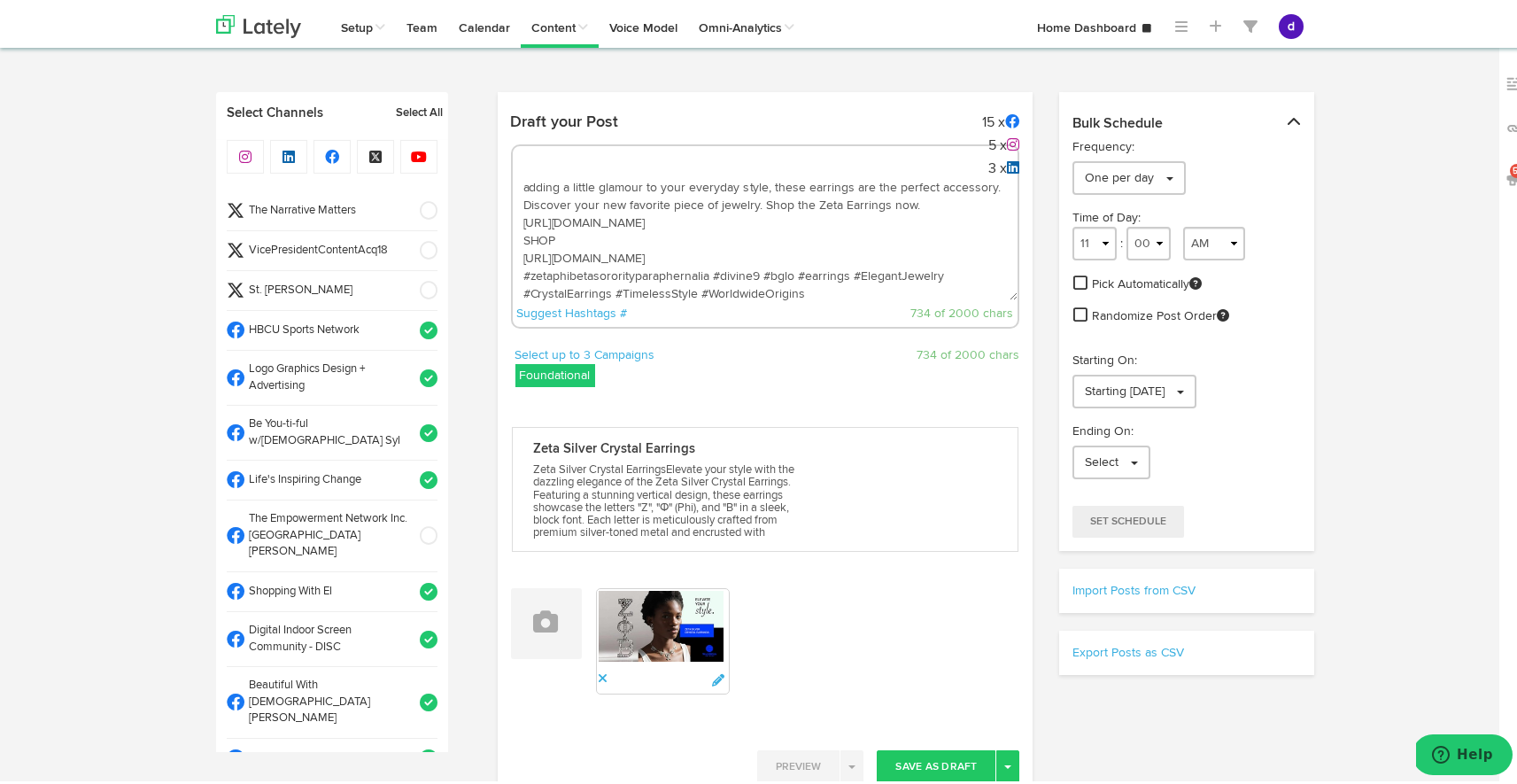
drag, startPoint x: 914, startPoint y: 199, endPoint x: 756, endPoint y: 199, distance: 158.0
click at [756, 199] on textarea "Elevate every moment with a touch of sparkle. ✨ The Zeta Silver Crystal Earring…" at bounding box center [766, 238] width 506 height 117
drag, startPoint x: 878, startPoint y: 214, endPoint x: 511, endPoint y: 215, distance: 367.0
click at [513, 215] on textarea "Elevate every moment with a touch of sparkle. ✨ The Zeta Silver Crystal Earring…" at bounding box center [766, 238] width 506 height 117
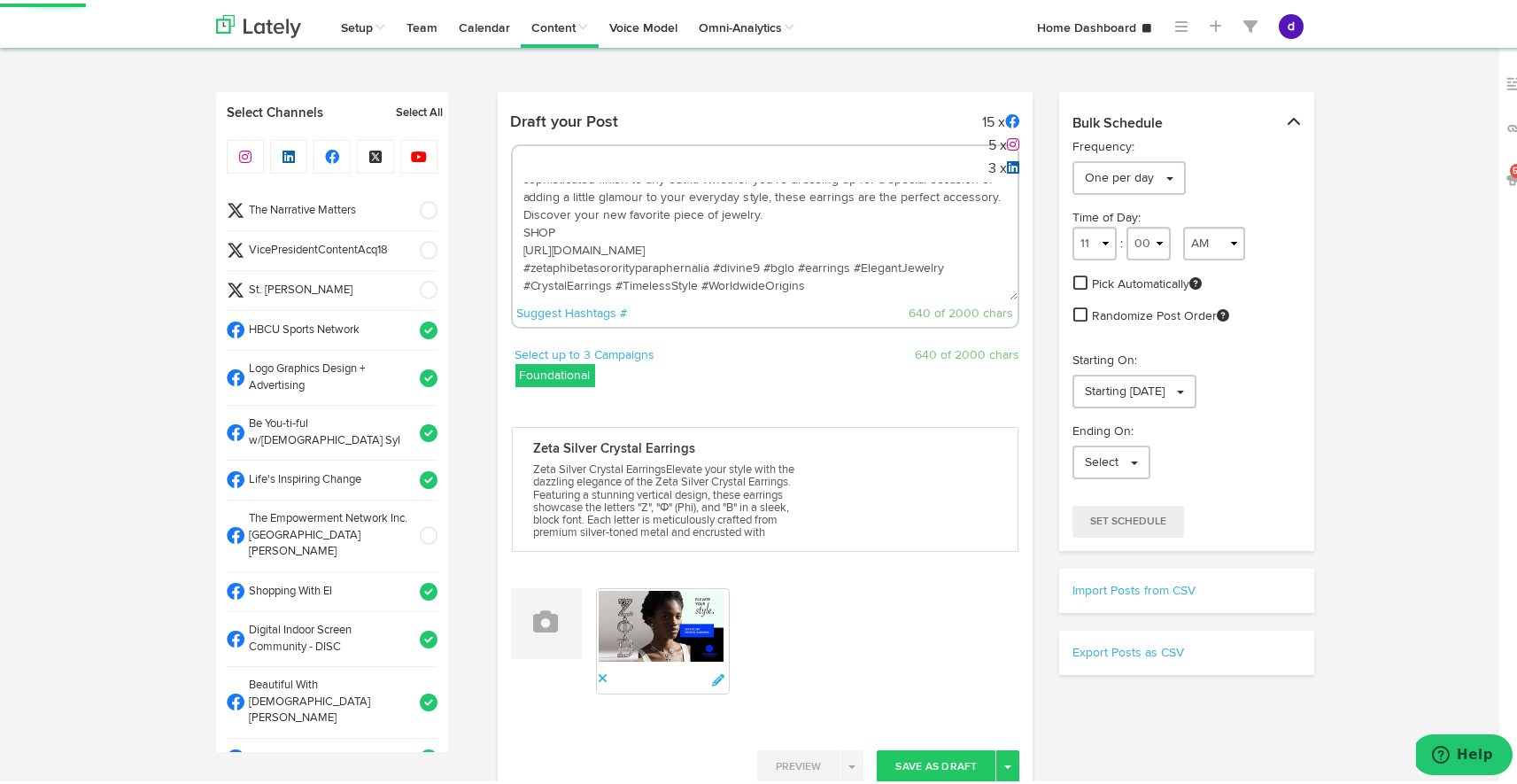
click at [564, 269] on textarea "Elevate every moment with a touch of sparkle. ✨ The Zeta Silver Crystal Earring…" at bounding box center [766, 238] width 506 height 117
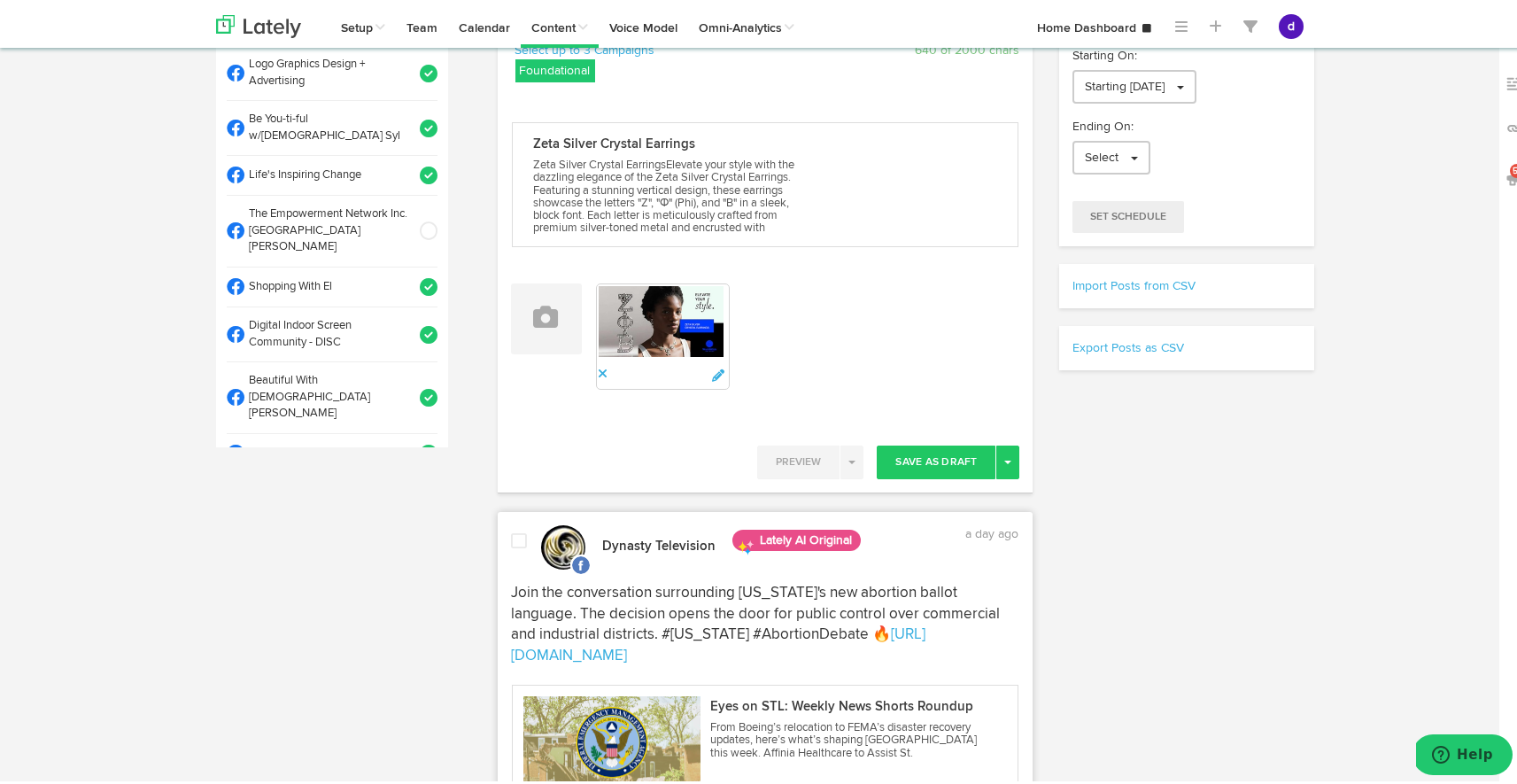
scroll to position [430, 0]
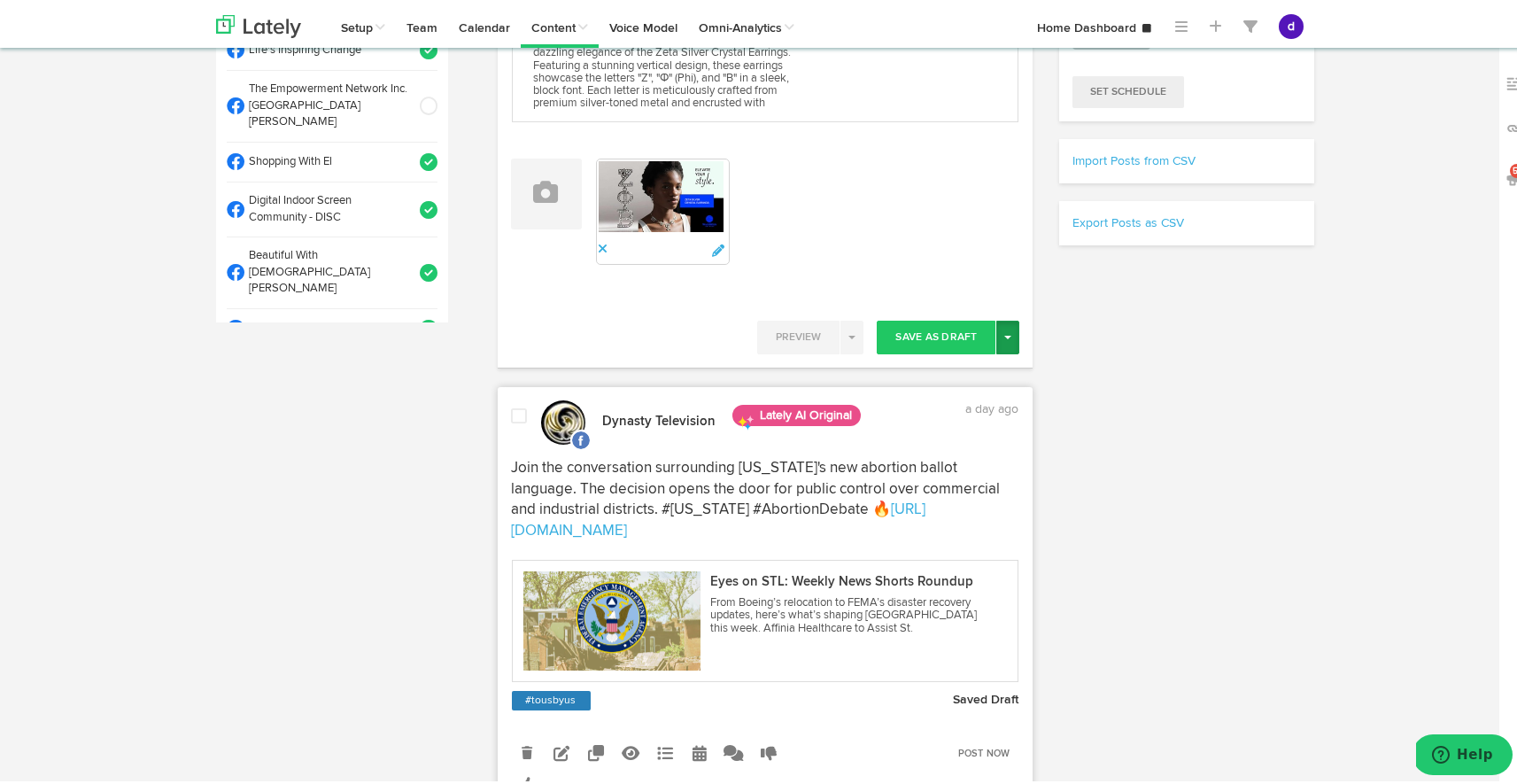
type textarea "Elevate every moment with a touch of sparkle. ✨ The Zeta Silver Crystal Earring…"
click at [1005, 333] on span "button" at bounding box center [1009, 334] width 7 height 4
click at [964, 478] on link "Post Now" at bounding box center [945, 484] width 145 height 29
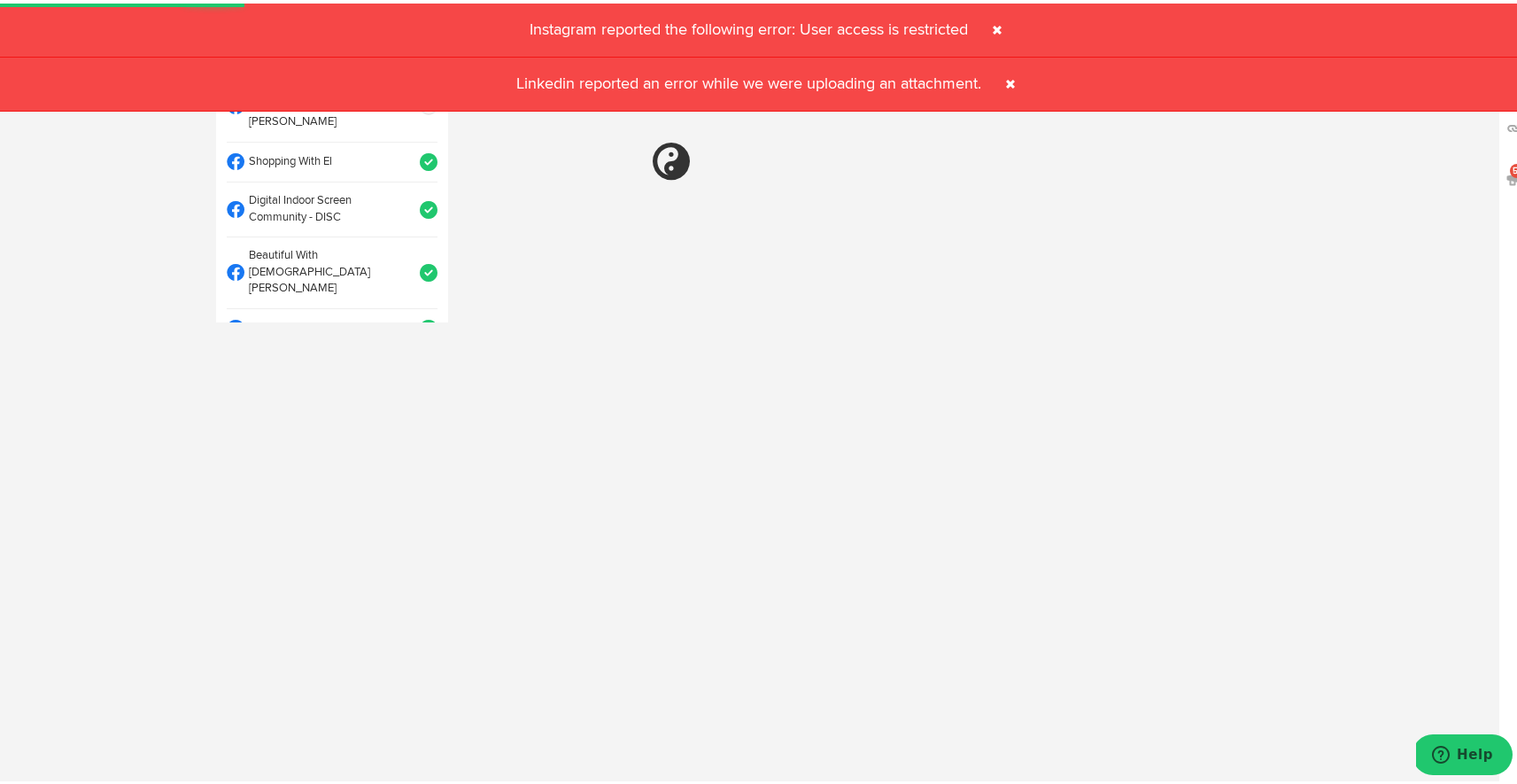
select select "11"
